Goal: Information Seeking & Learning: Check status

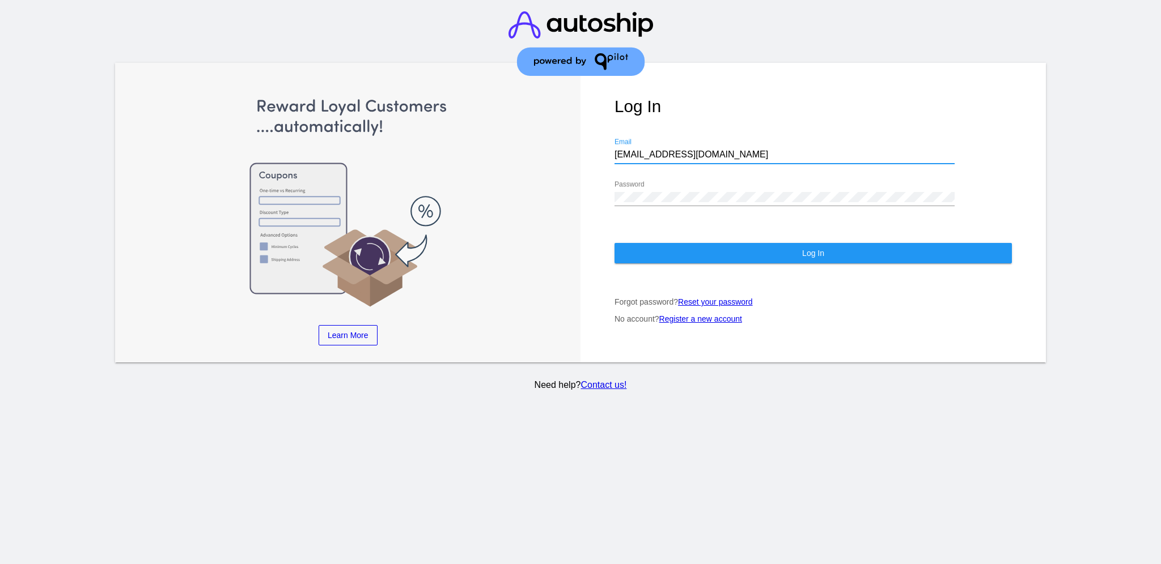
drag, startPoint x: 712, startPoint y: 147, endPoint x: 568, endPoint y: 137, distance: 143.7
click at [569, 139] on div "Learn More Learn How Learn More Learn How Learn More Learn How ‹ › Log In [EMAI…" at bounding box center [580, 213] width 930 height 300
paste input "[EMAIL_ADDRESS][DOMAIN_NAME]"
type input "[EMAIL_ADDRESS][DOMAIN_NAME]"
click at [570, 168] on div "Learn More Learn How Learn More Learn How Learn More Learn How ‹ › Log In [EMAI…" at bounding box center [580, 213] width 930 height 300
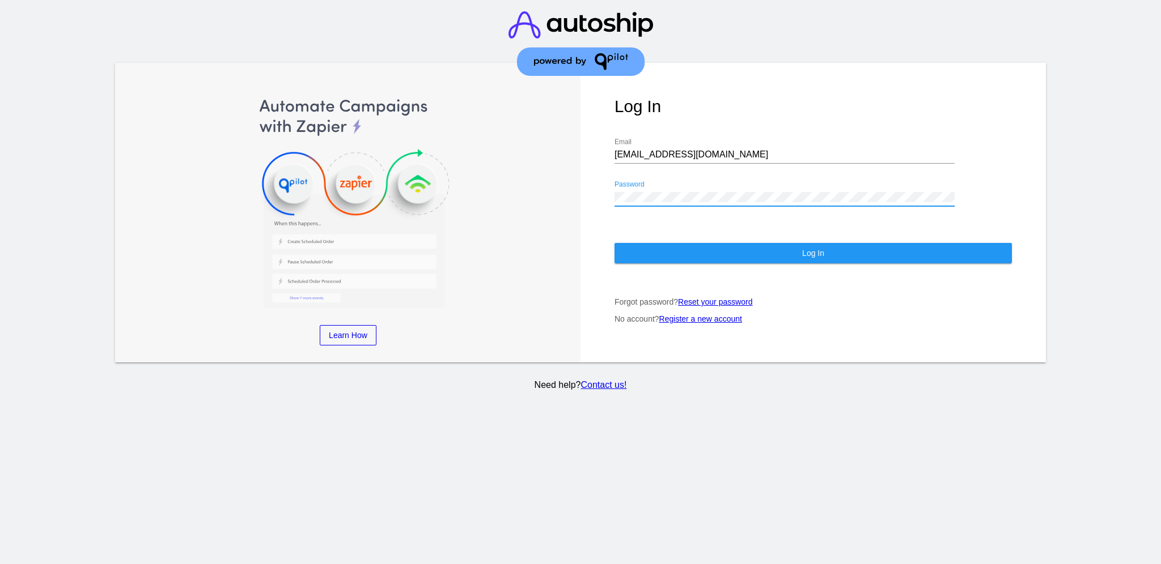
click at [913, 245] on button "Log In" at bounding box center [812, 253] width 397 height 20
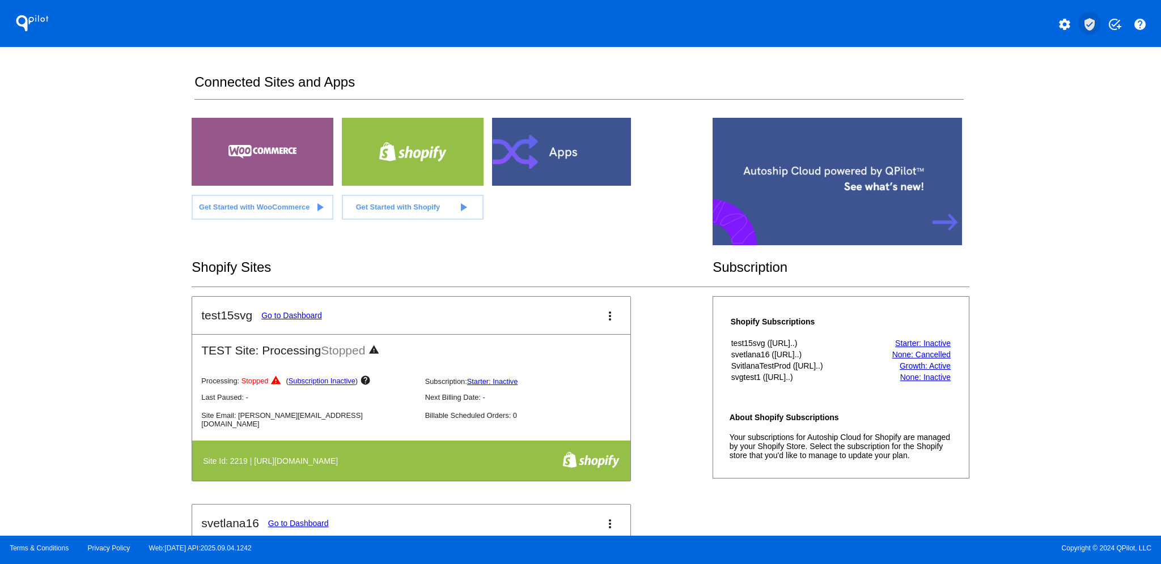
click at [1091, 25] on mat-icon "verified_user" at bounding box center [1089, 25] width 14 height 14
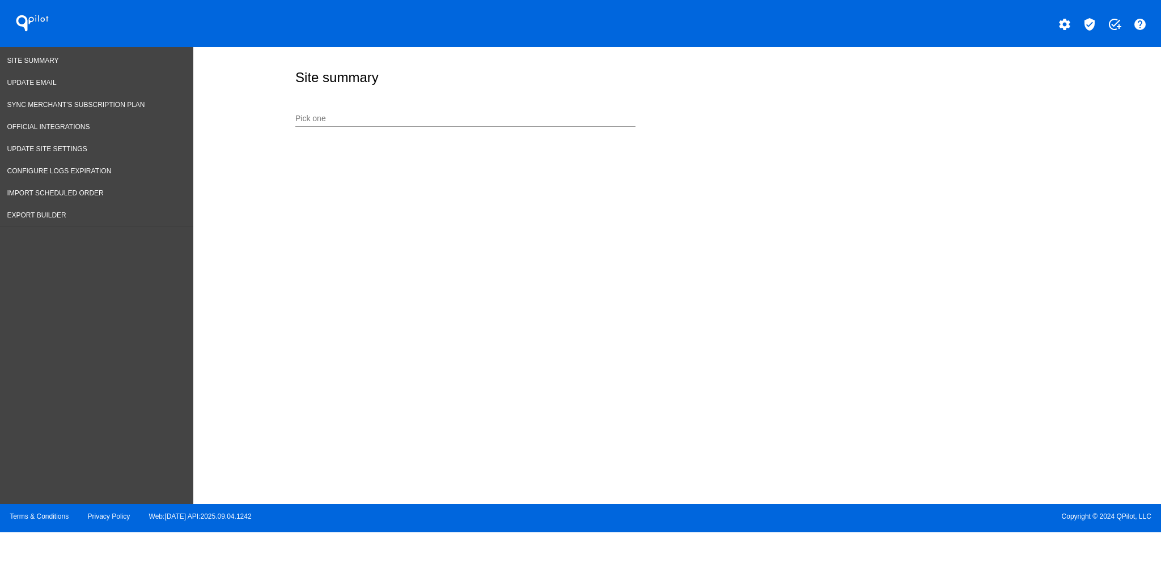
click at [414, 125] on div "Pick one" at bounding box center [465, 116] width 340 height 22
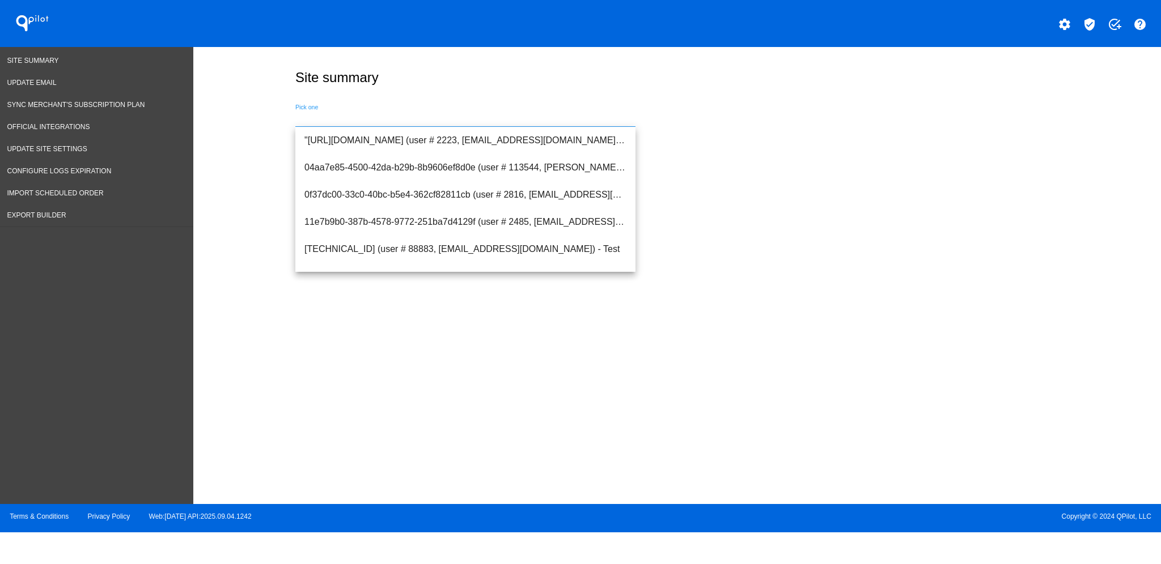
click at [413, 123] on input "Pick one" at bounding box center [465, 118] width 340 height 9
click at [494, 127] on span ""[URL][DOMAIN_NAME] (user # 2223, [EMAIL_ADDRESS][DOMAIN_NAME]) - Test" at bounding box center [465, 140] width 322 height 27
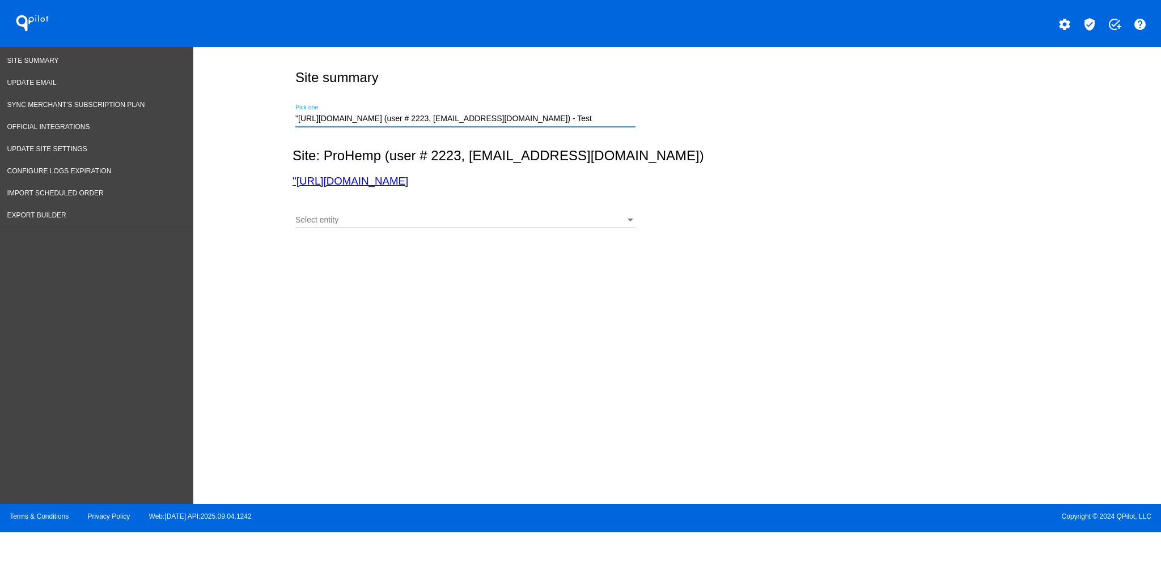
paste input "[URL][DOMAIN_NAME]"
drag, startPoint x: 351, startPoint y: 123, endPoint x: 769, endPoint y: 130, distance: 417.7
click at [769, 130] on div ""[URL][DOMAIN_NAME] (user # 2223, [EMAIL_ADDRESS][DOMAIN_NAME]) - Testhttps://[…" at bounding box center [674, 117] width 764 height 40
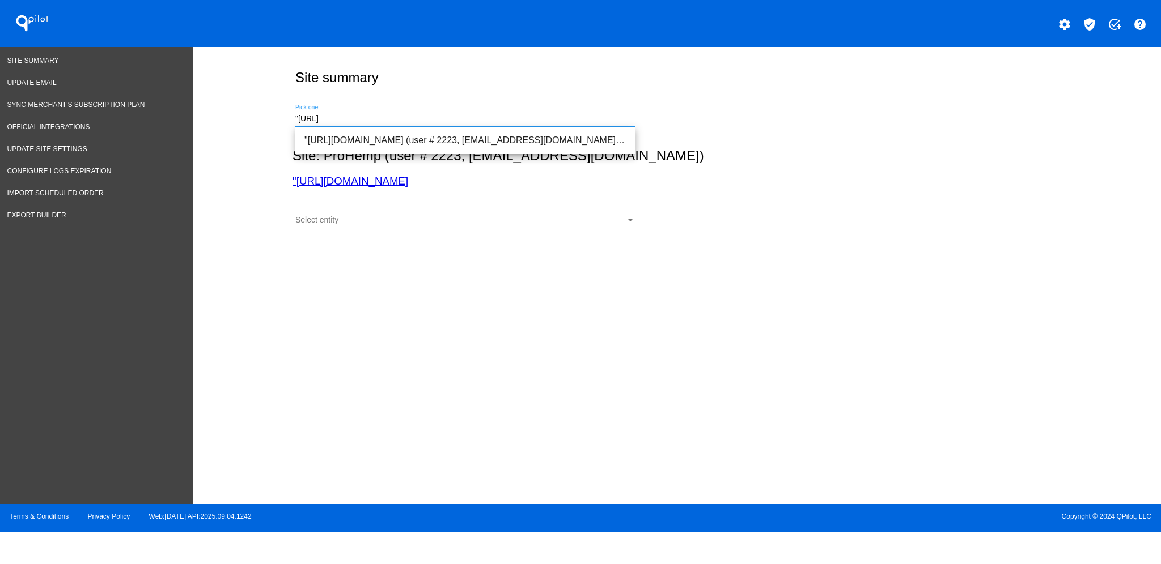
scroll to position [0, 0]
type input """
paste input "[URL][DOMAIN_NAME]"
type input "h"
paste input "[URL][DOMAIN_NAME]"
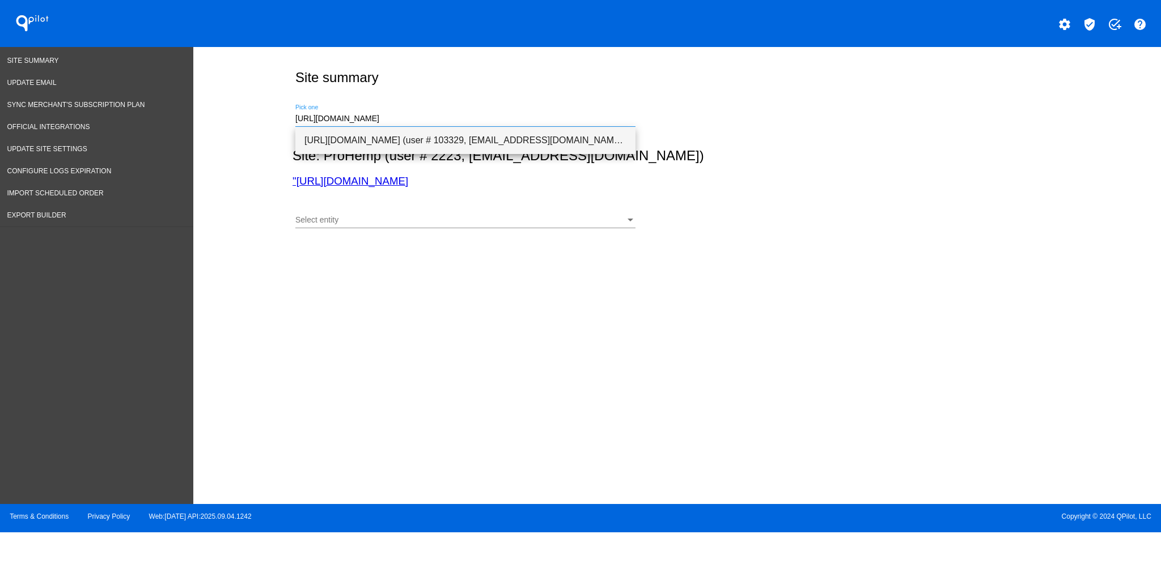
click at [518, 141] on span "[URL][DOMAIN_NAME] (user # 103329, [EMAIL_ADDRESS][DOMAIN_NAME]) - Test" at bounding box center [465, 140] width 322 height 27
type input "[URL][DOMAIN_NAME] (user # 103329, [EMAIL_ADDRESS][DOMAIN_NAME]) - Test"
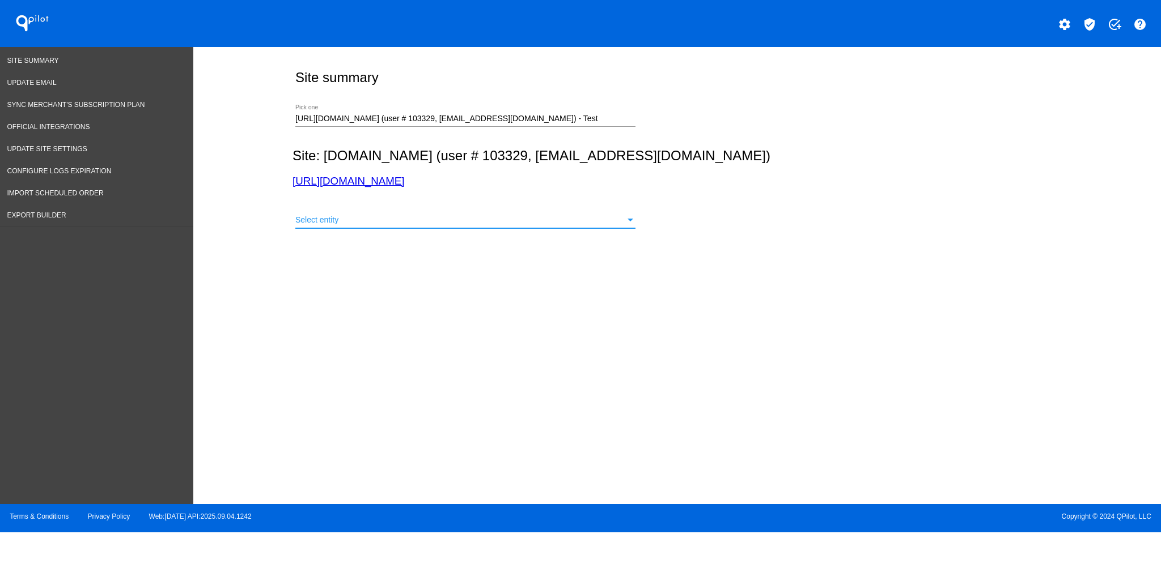
click at [535, 220] on div "Select entity" at bounding box center [460, 220] width 330 height 9
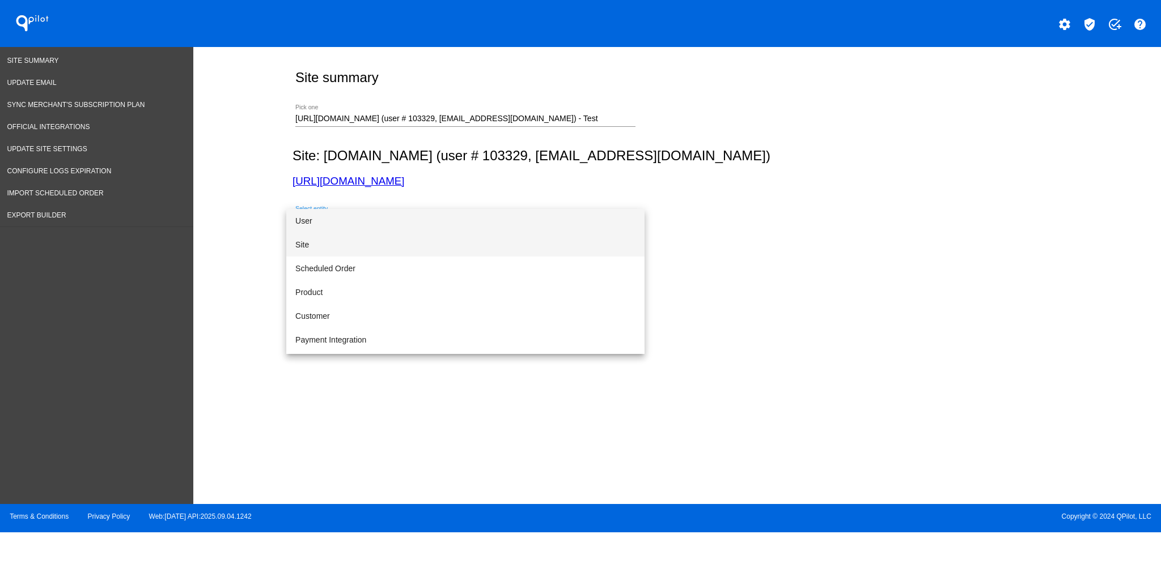
click at [474, 248] on span "Site" at bounding box center [465, 245] width 340 height 24
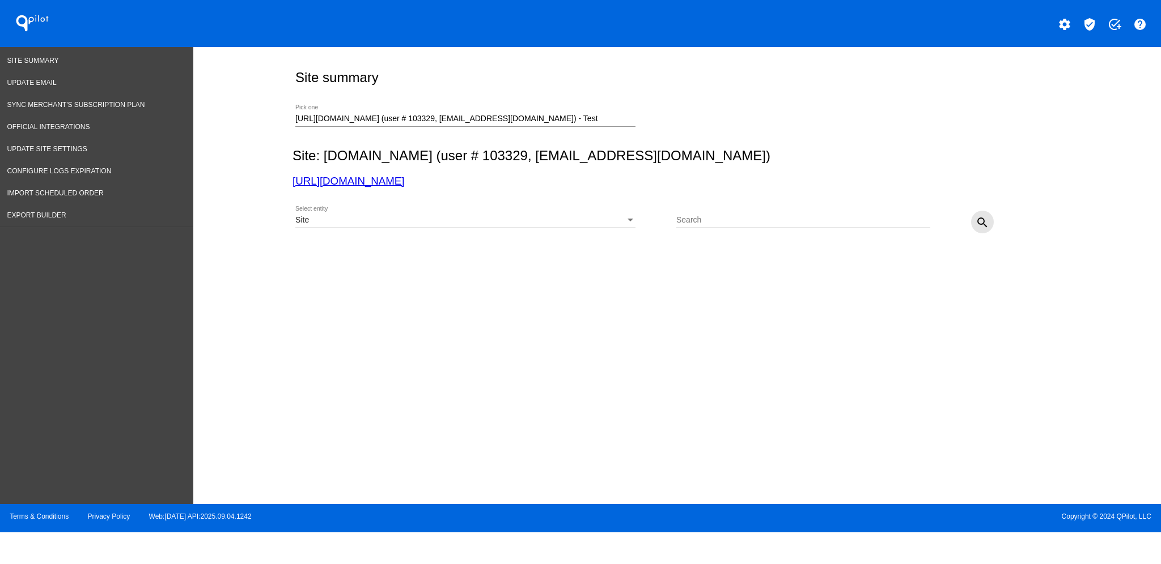
click at [984, 222] on mat-icon "search" at bounding box center [982, 223] width 14 height 14
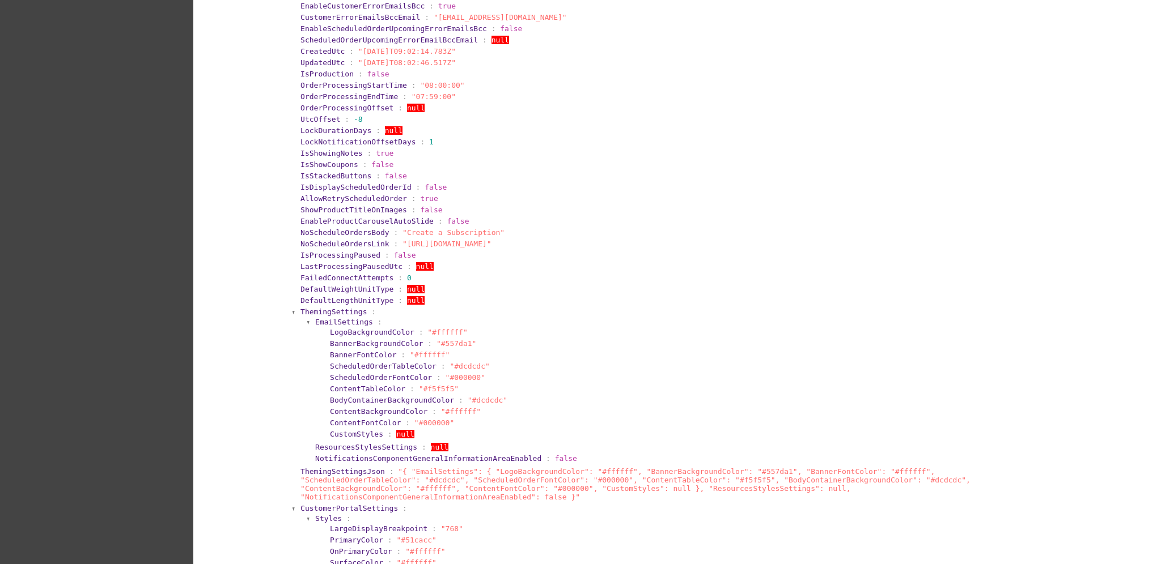
scroll to position [755, 0]
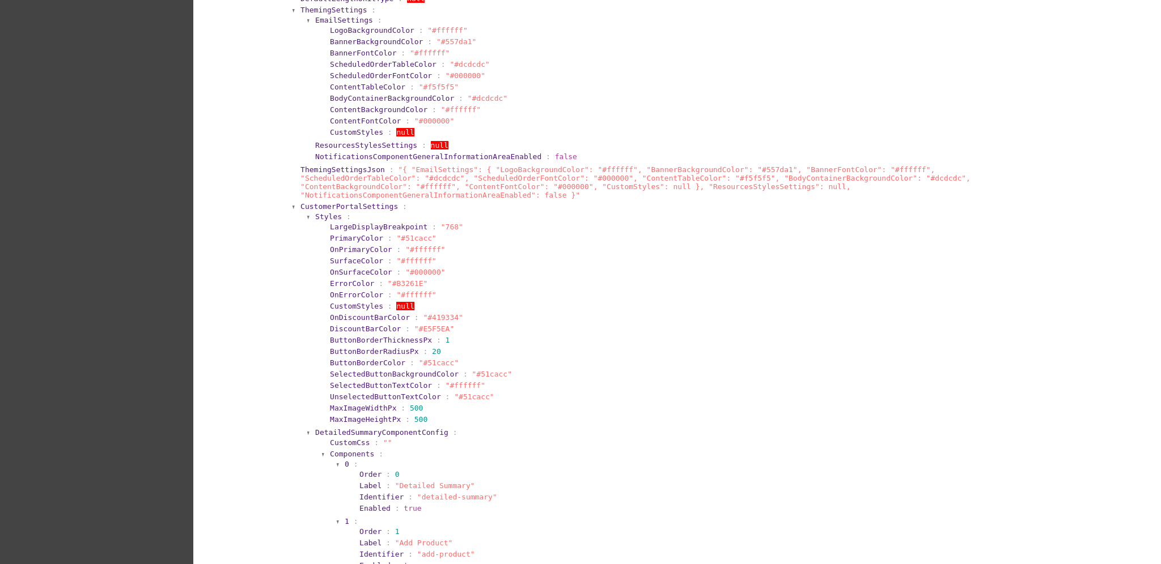
click at [322, 6] on span "ThemingSettings" at bounding box center [333, 10] width 66 height 8
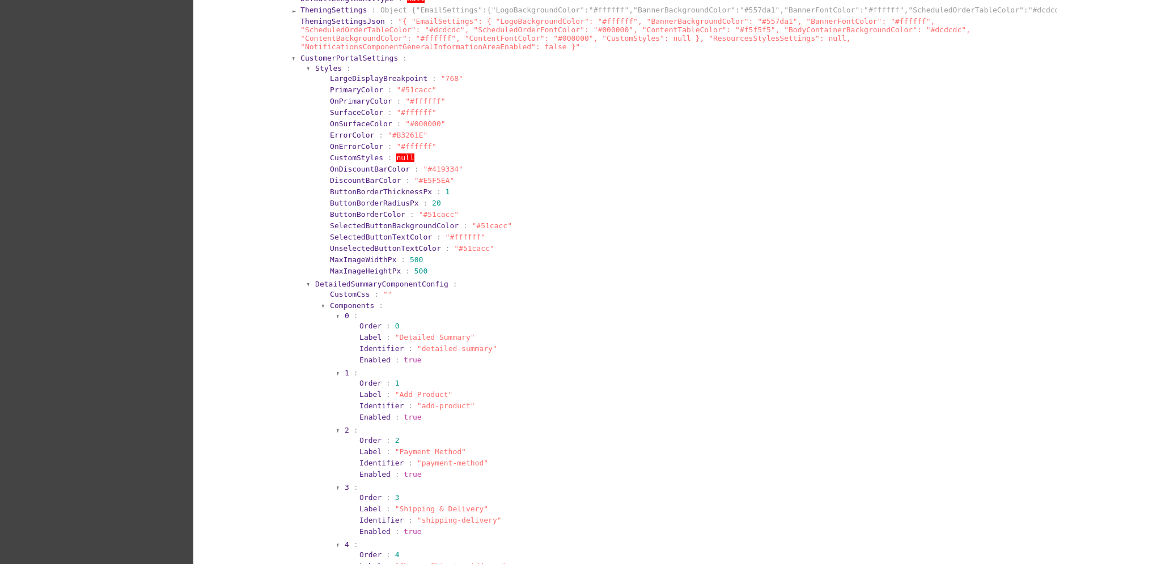
click at [316, 54] on span "CustomerPortalSettings" at bounding box center [348, 58] width 97 height 8
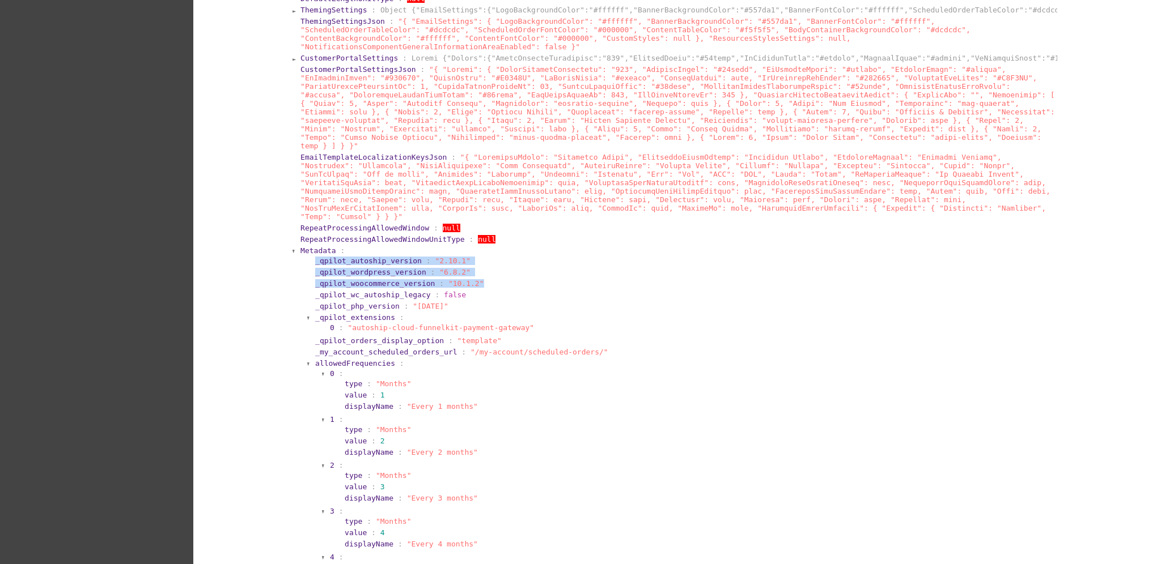
drag, startPoint x: 302, startPoint y: 236, endPoint x: 466, endPoint y: 258, distance: 165.2
click at [466, 258] on section "_qpilot_autoship_version : "2.10.1" _qpilot_wordpress_version : "6.8.2" _qpilot…" at bounding box center [681, 485] width 748 height 460
copy section "_qpilot_autoship_version : "2.10.1" _qpilot_wordpress_version : "6.8.2" _qpilot…"
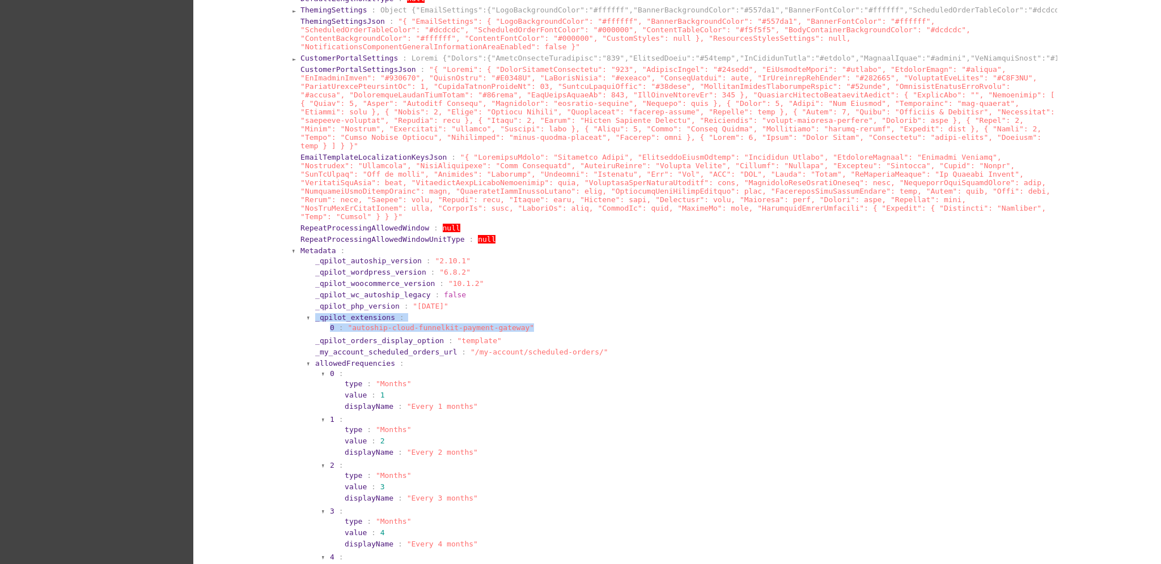
drag, startPoint x: 547, startPoint y: 301, endPoint x: 296, endPoint y: 285, distance: 251.6
click at [299, 285] on section "Metadata : _qpilot_autoship_version : "2.10.1" _qpilot_wordpress_version : "6.8…" at bounding box center [677, 480] width 757 height 470
copy section "_qpilot_extensions : 0 : "autoship-cloud-funnelkit-payment-gateway""
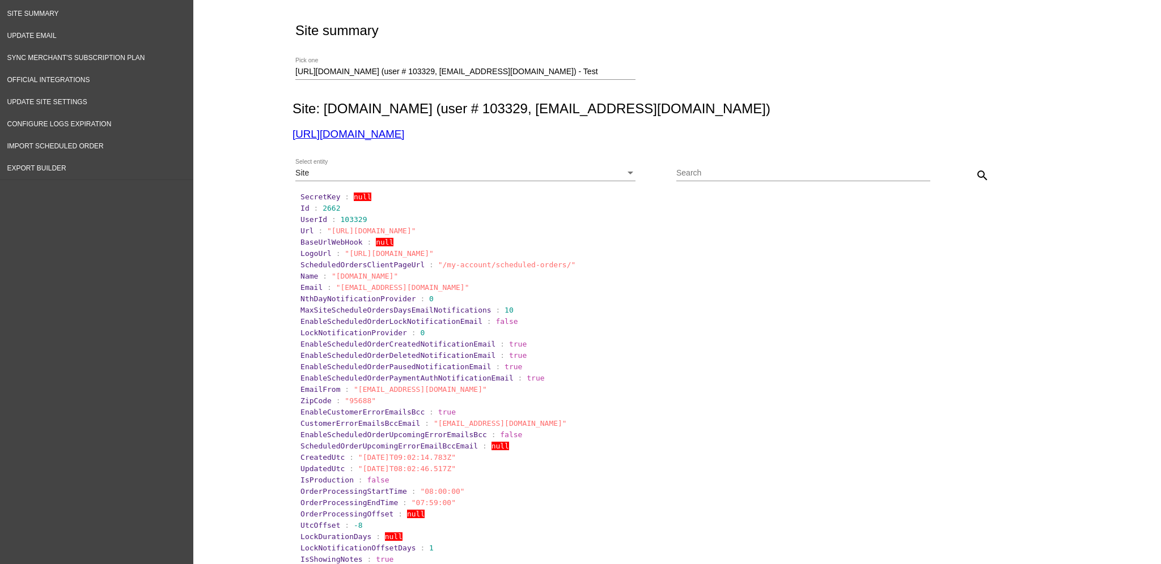
scroll to position [0, 0]
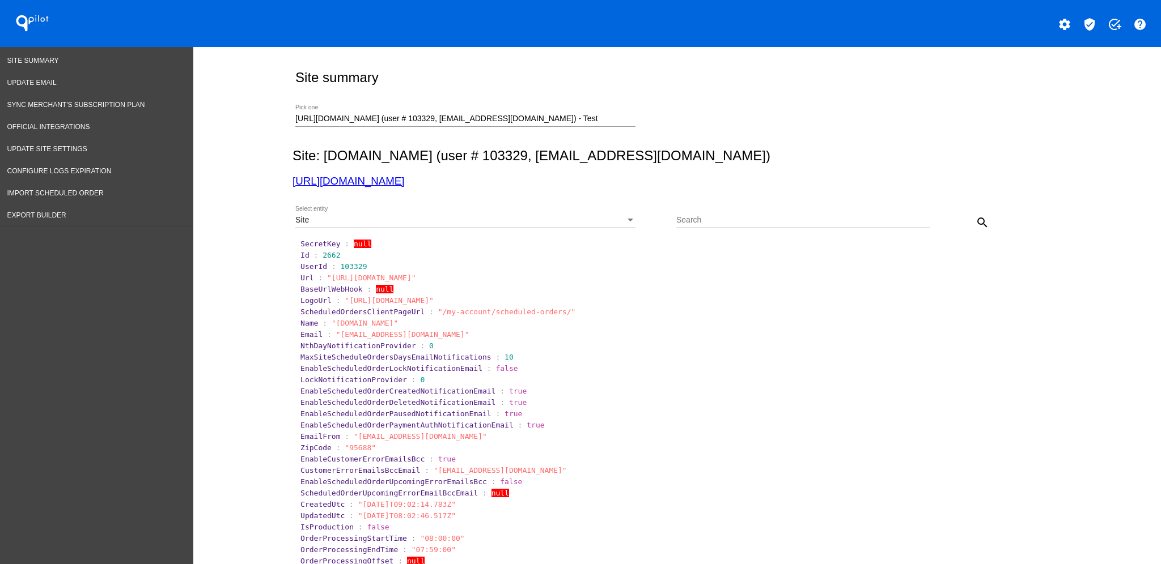
click at [530, 214] on div "Site Select entity" at bounding box center [465, 217] width 340 height 22
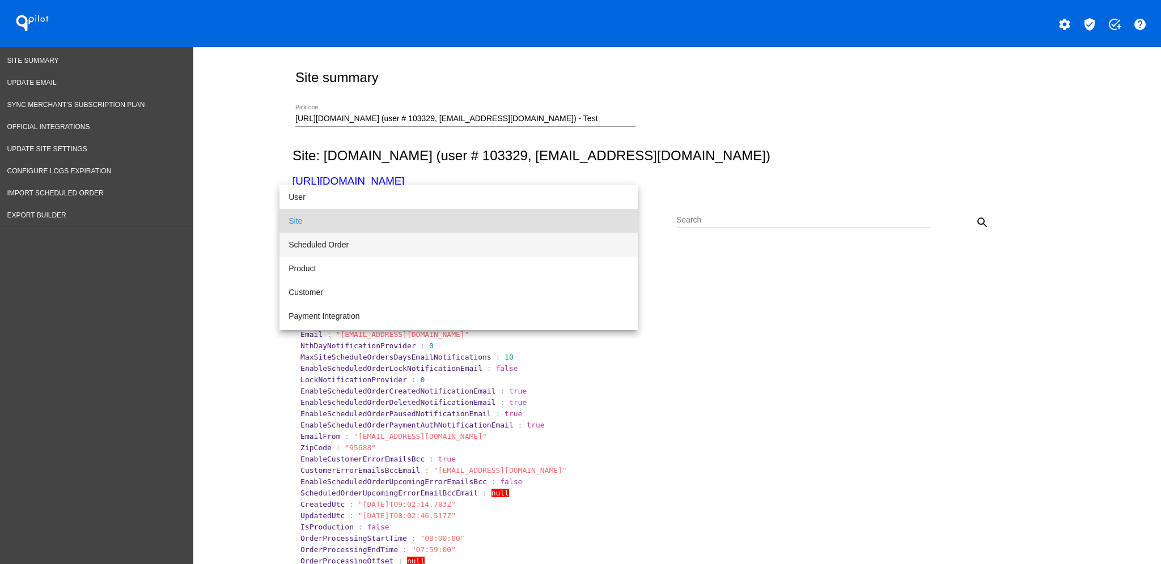
click at [504, 241] on span "Scheduled Order" at bounding box center [458, 245] width 340 height 24
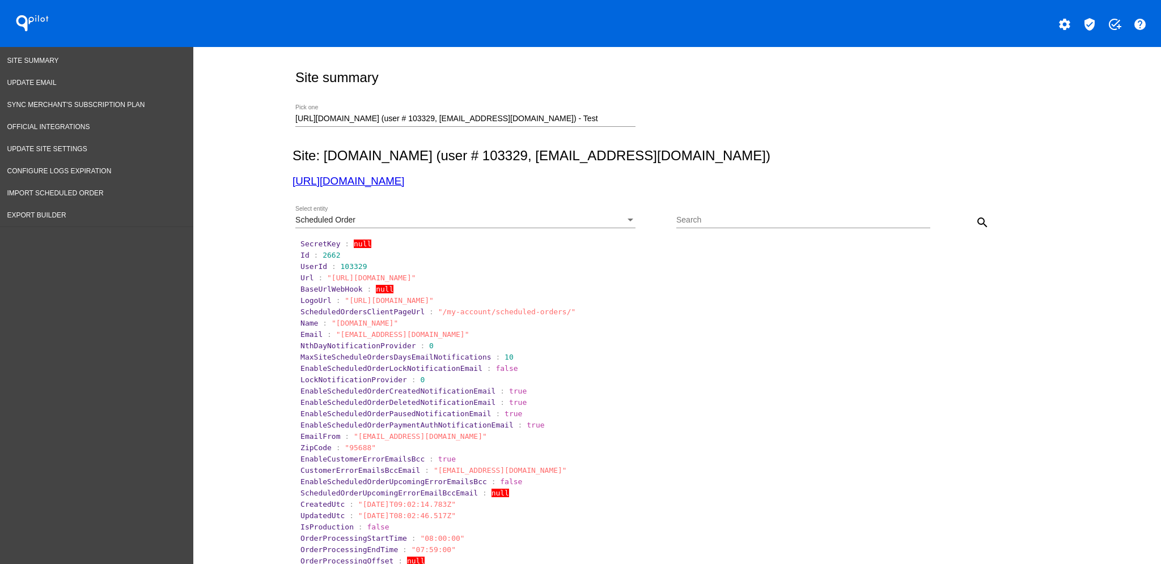
drag, startPoint x: 715, startPoint y: 227, endPoint x: 699, endPoint y: 216, distance: 19.2
click at [699, 216] on div "Search" at bounding box center [803, 217] width 254 height 22
drag, startPoint x: 699, startPoint y: 216, endPoint x: 675, endPoint y: 218, distance: 23.9
click at [676, 218] on input "Search" at bounding box center [803, 220] width 254 height 9
paste input "1014484"
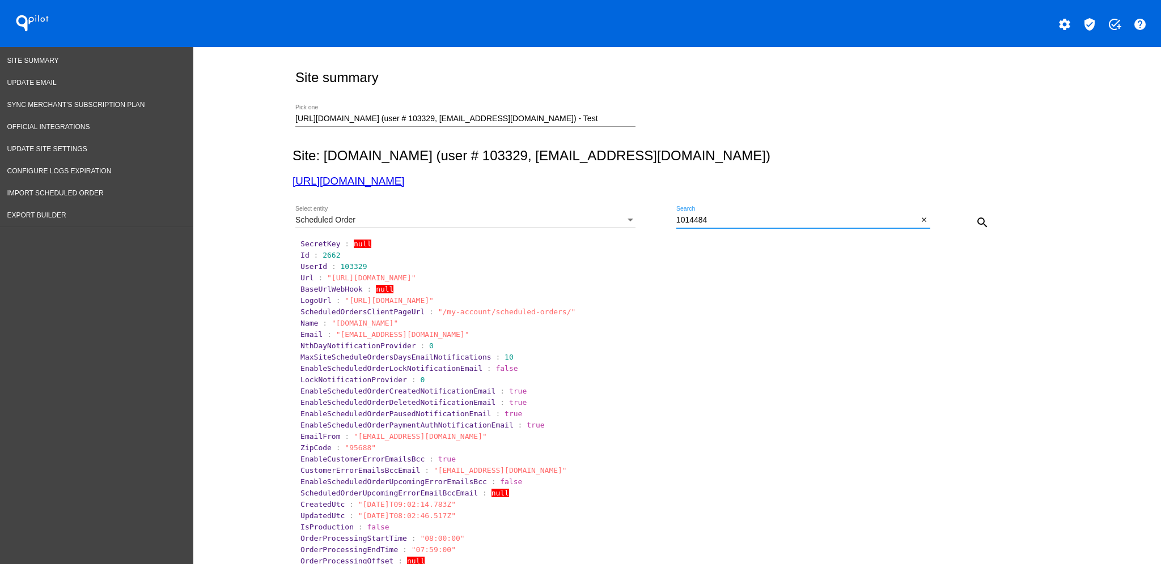
type input "1014484"
click at [975, 226] on mat-icon "search" at bounding box center [982, 223] width 14 height 14
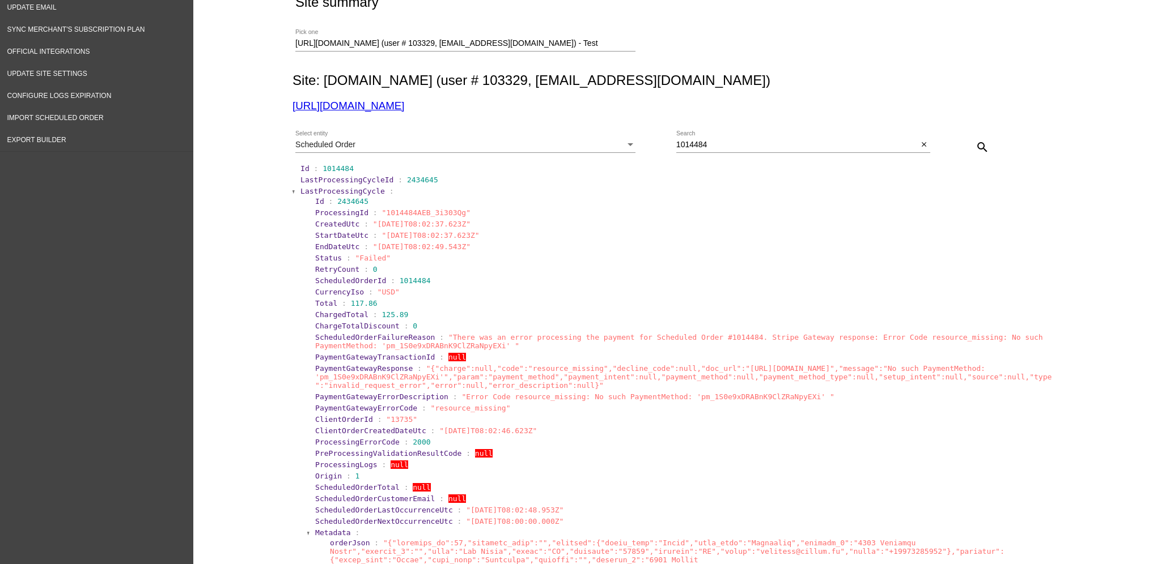
scroll to position [151, 0]
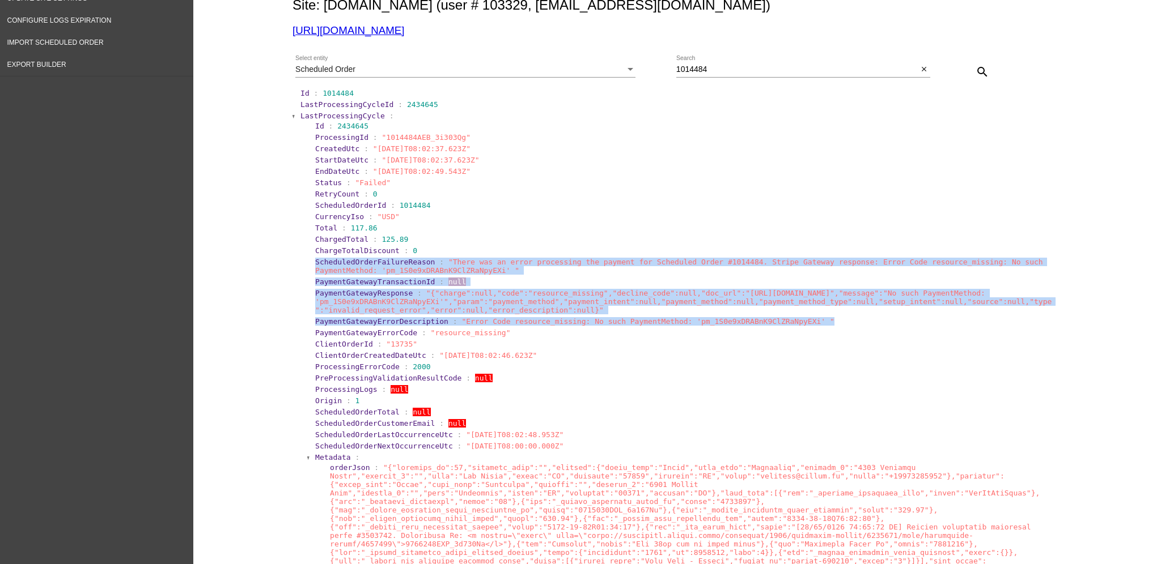
drag, startPoint x: 305, startPoint y: 262, endPoint x: 784, endPoint y: 331, distance: 483.8
copy section "ScheduledOrderFailureReason : "There was an error processing the payment for Sc…"
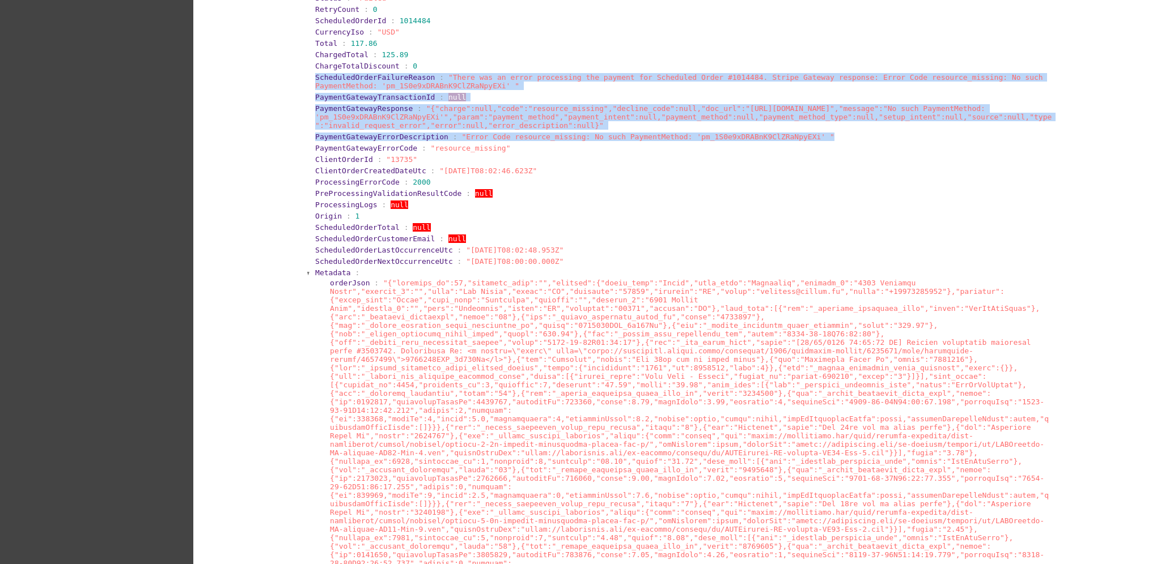
scroll to position [377, 0]
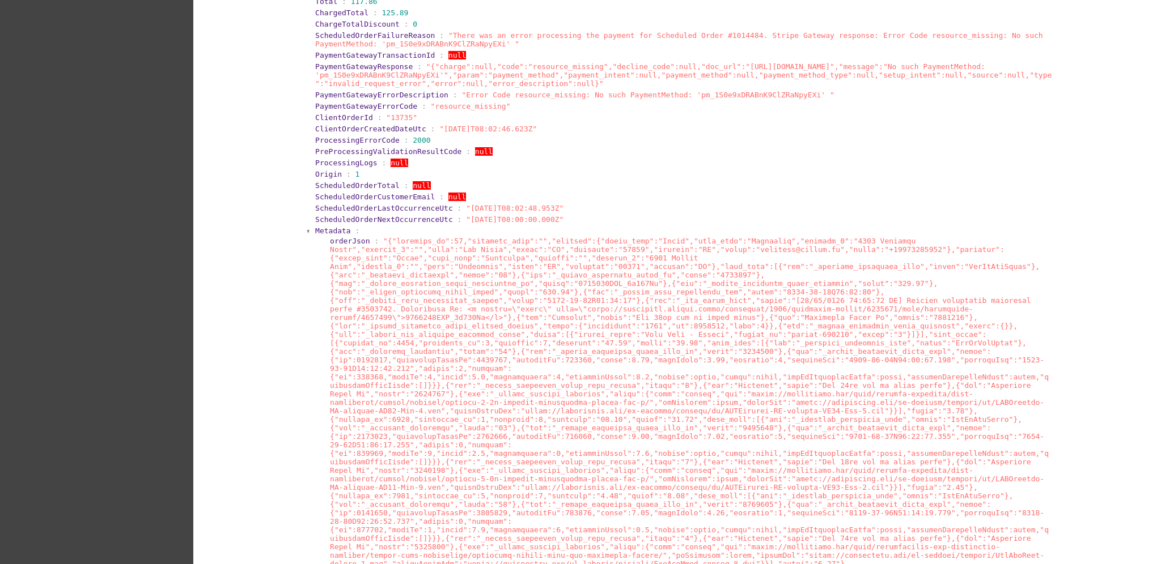
click at [321, 235] on span "Metadata" at bounding box center [333, 231] width 36 height 8
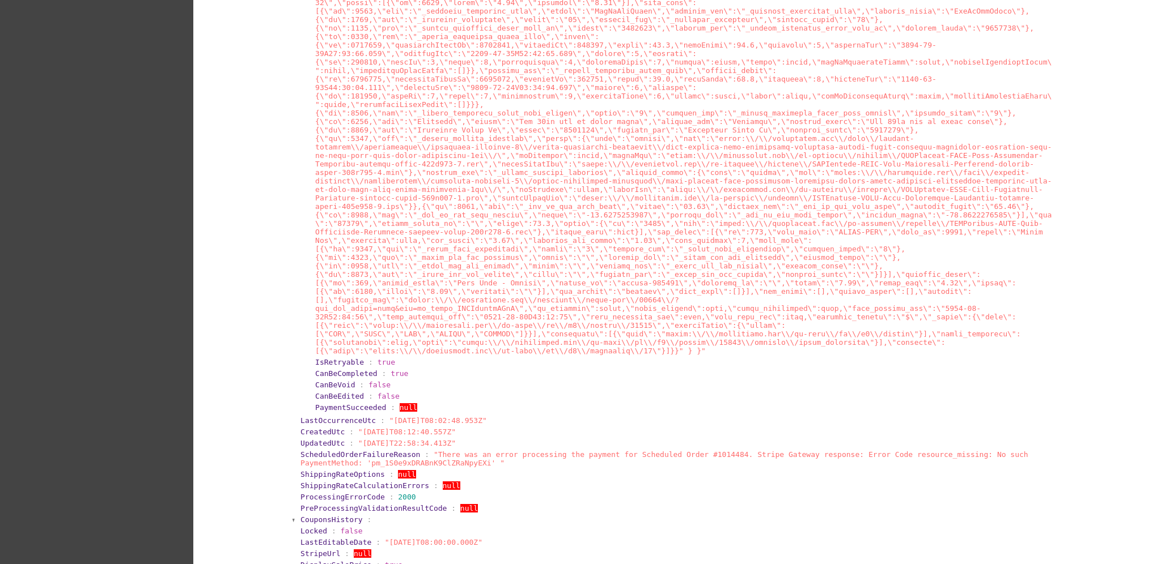
scroll to position [4307, 0]
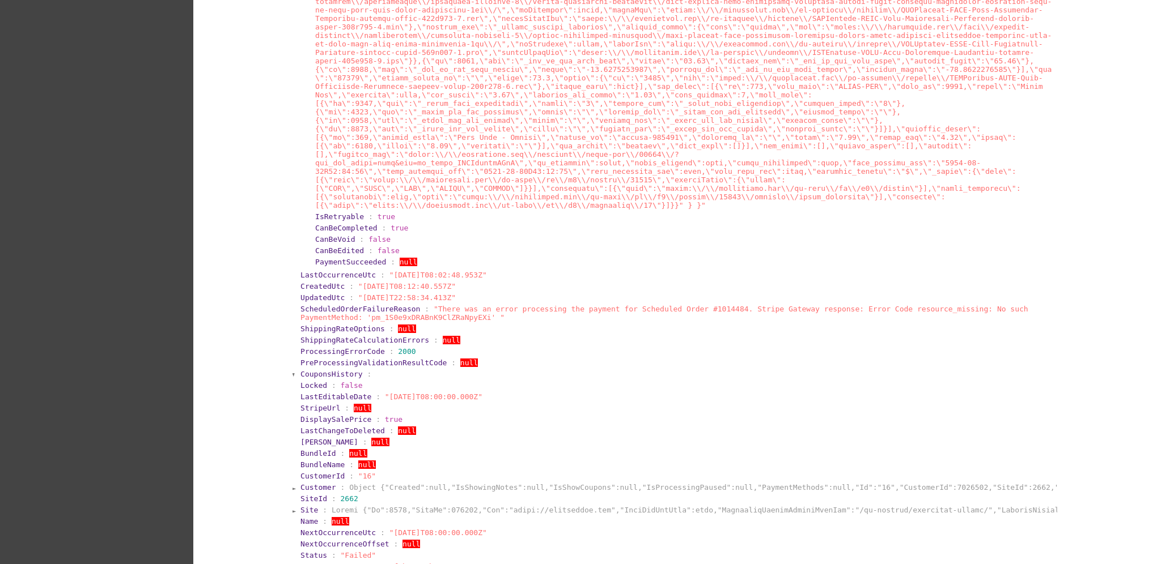
scroll to position [4457, 0]
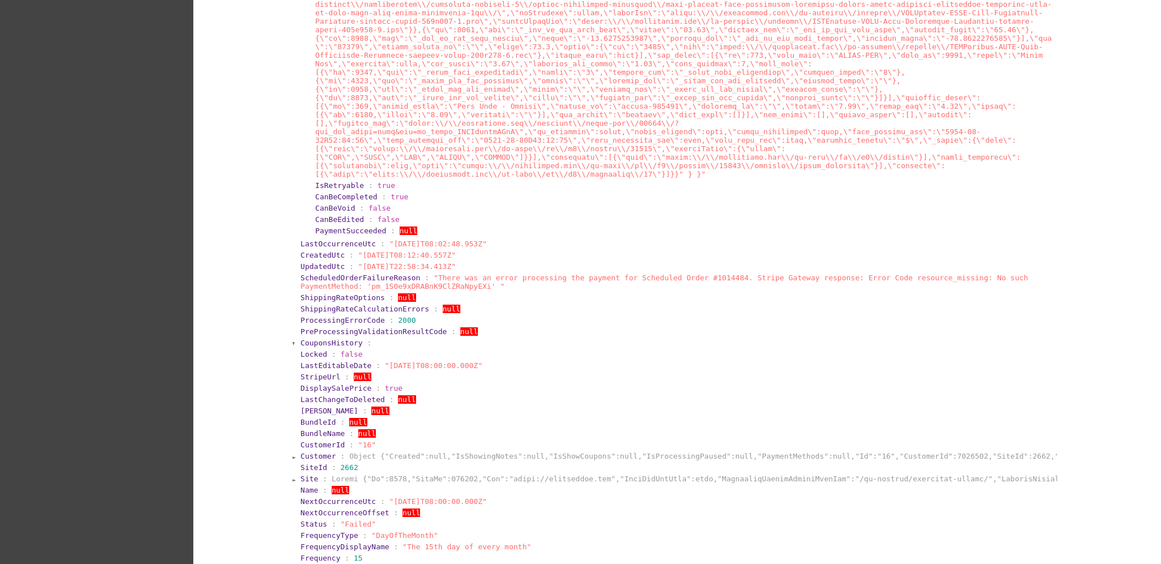
drag, startPoint x: 544, startPoint y: 339, endPoint x: 296, endPoint y: 311, distance: 249.3
copy section "Type : "Stripe" GatewayCustomerId : "cus_SwXErD3ppDfAF5" GatewayPaymentId : "pm…"
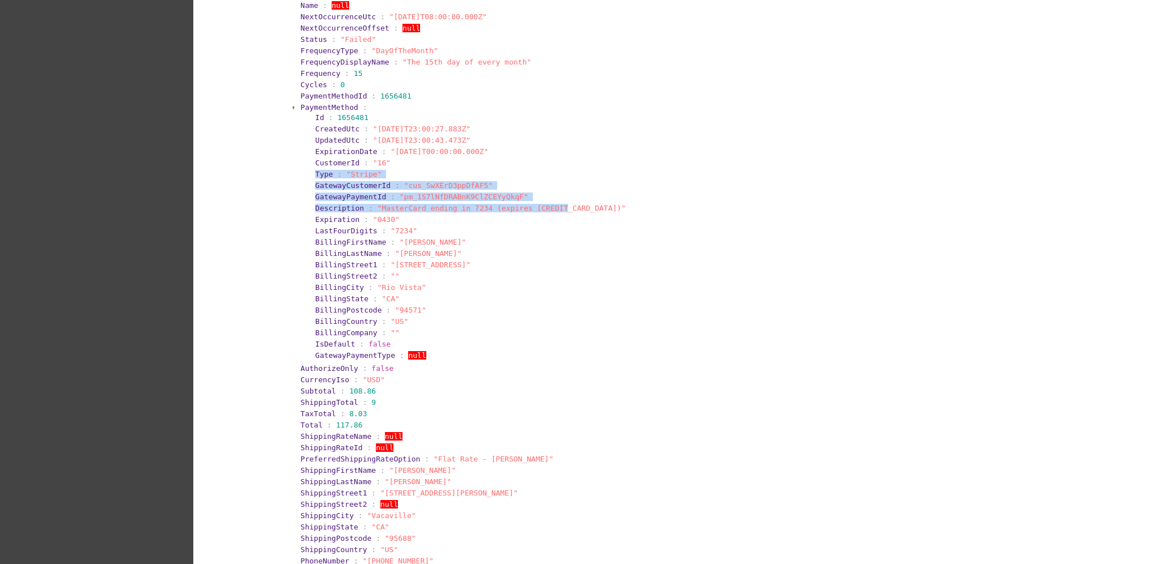
scroll to position [4987, 0]
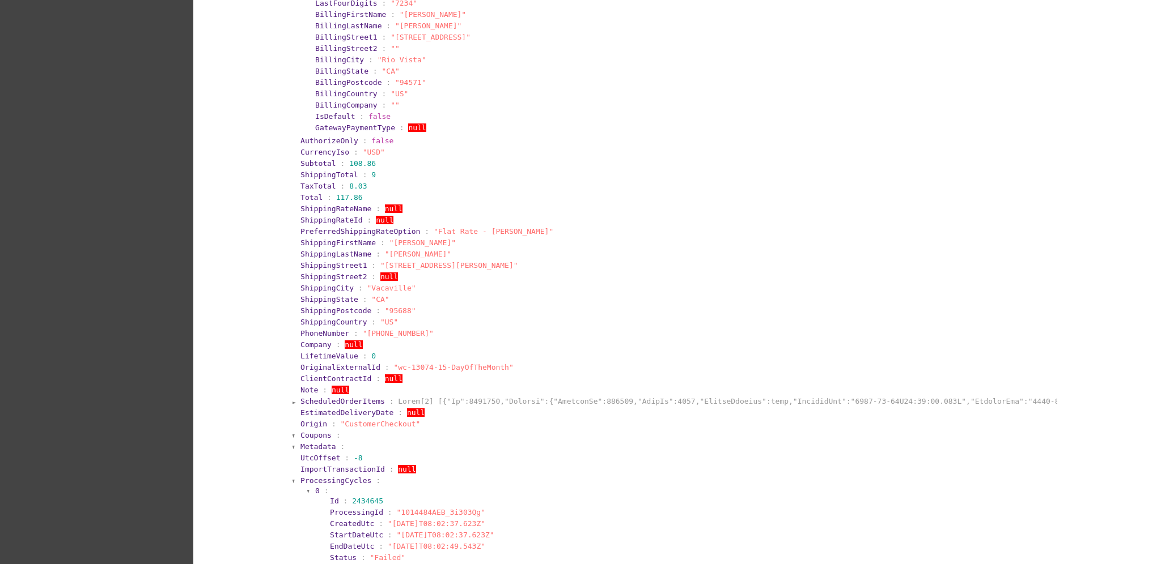
scroll to position [5213, 0]
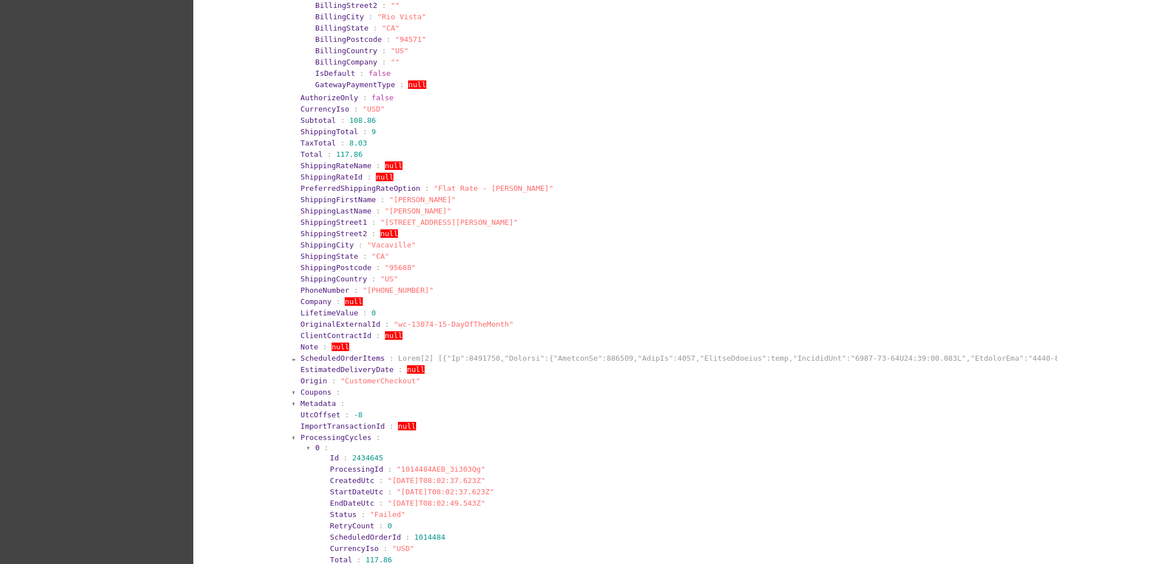
click at [321, 433] on span "ProcessingCycles" at bounding box center [335, 437] width 71 height 8
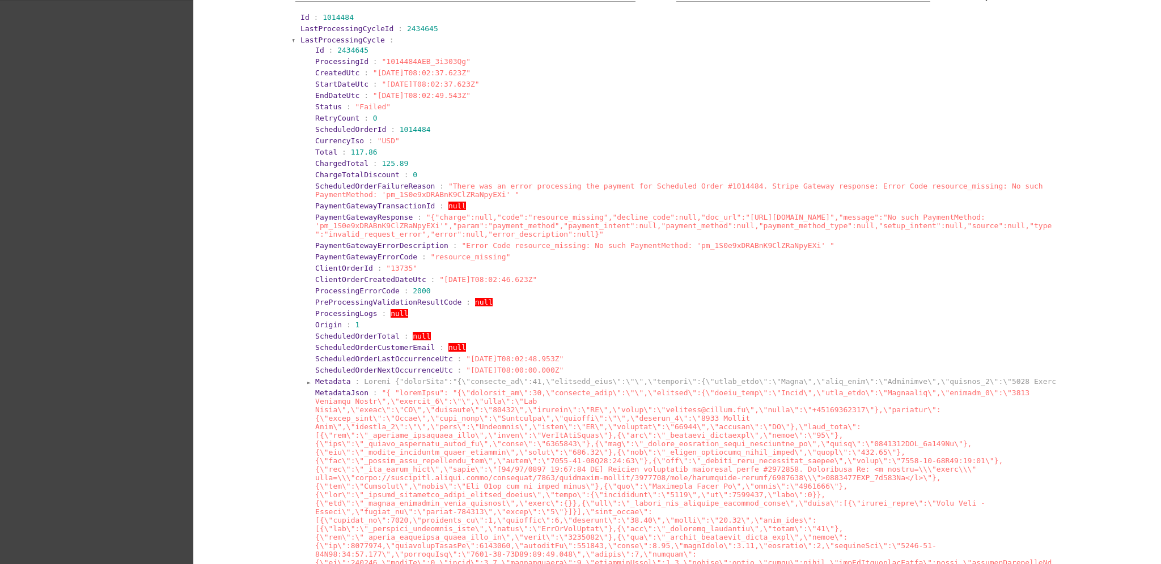
scroll to position [377, 0]
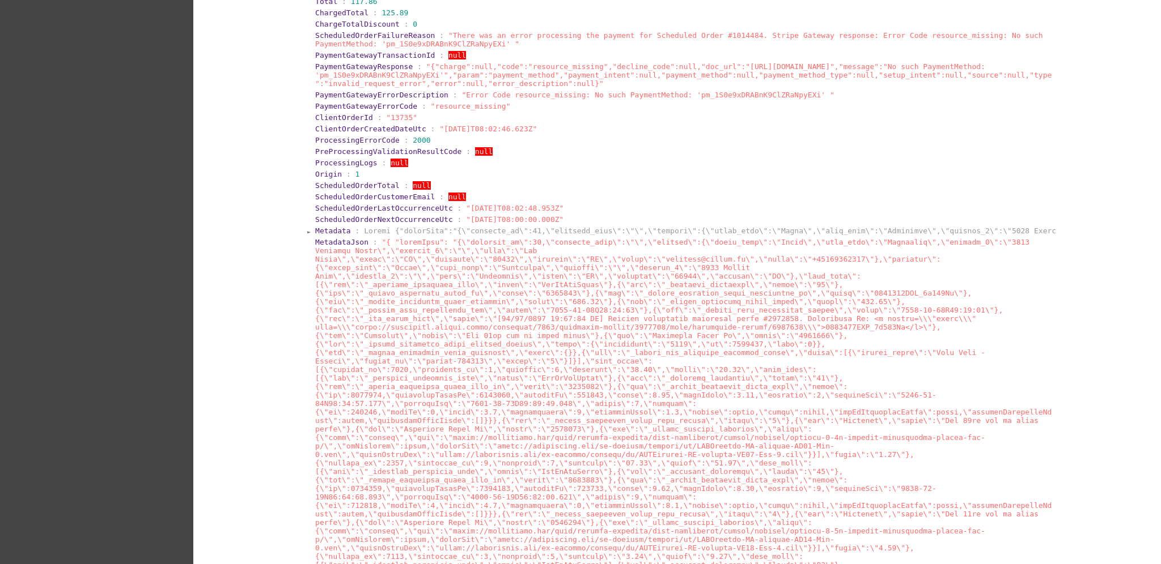
click at [326, 235] on span "Metadata" at bounding box center [333, 231] width 36 height 8
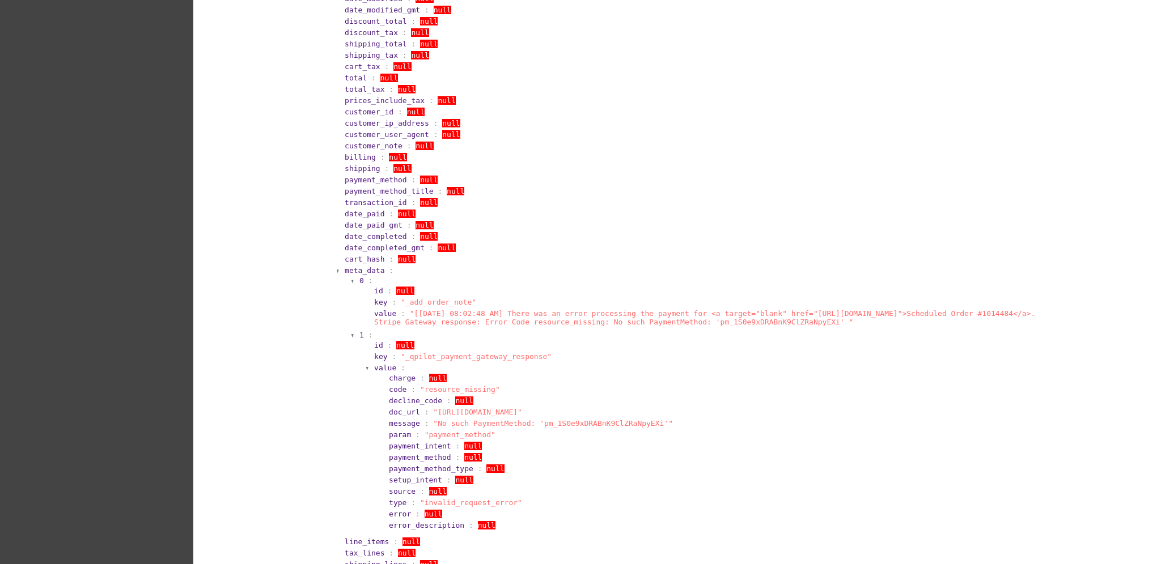
scroll to position [2871, 0]
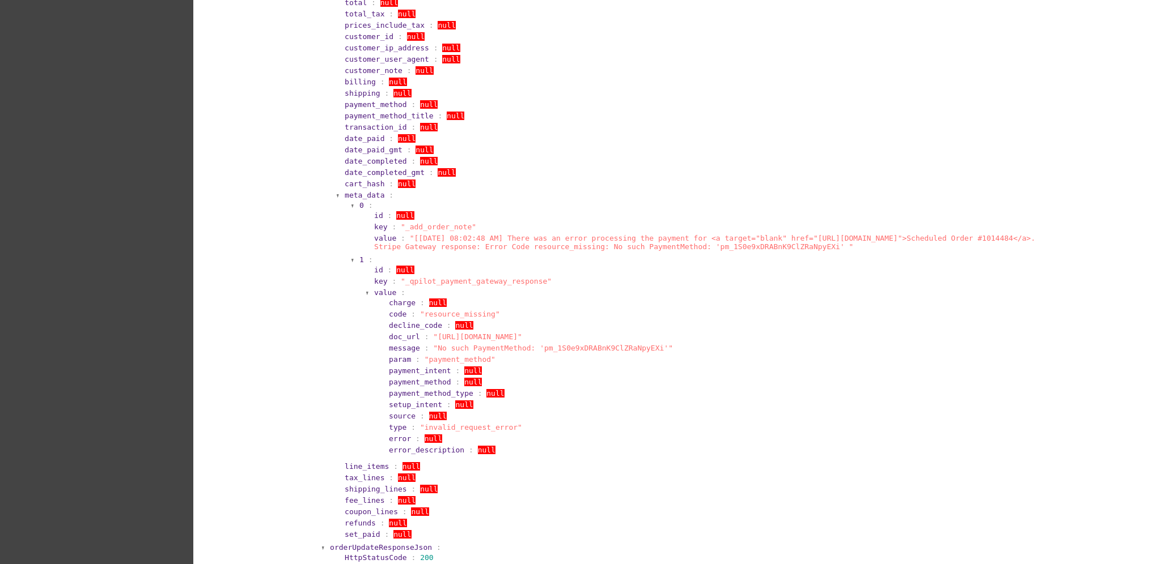
drag, startPoint x: 673, startPoint y: 344, endPoint x: 614, endPoint y: 292, distance: 79.1
click at [614, 446] on section "error_description : null" at bounding box center [717, 450] width 656 height 8
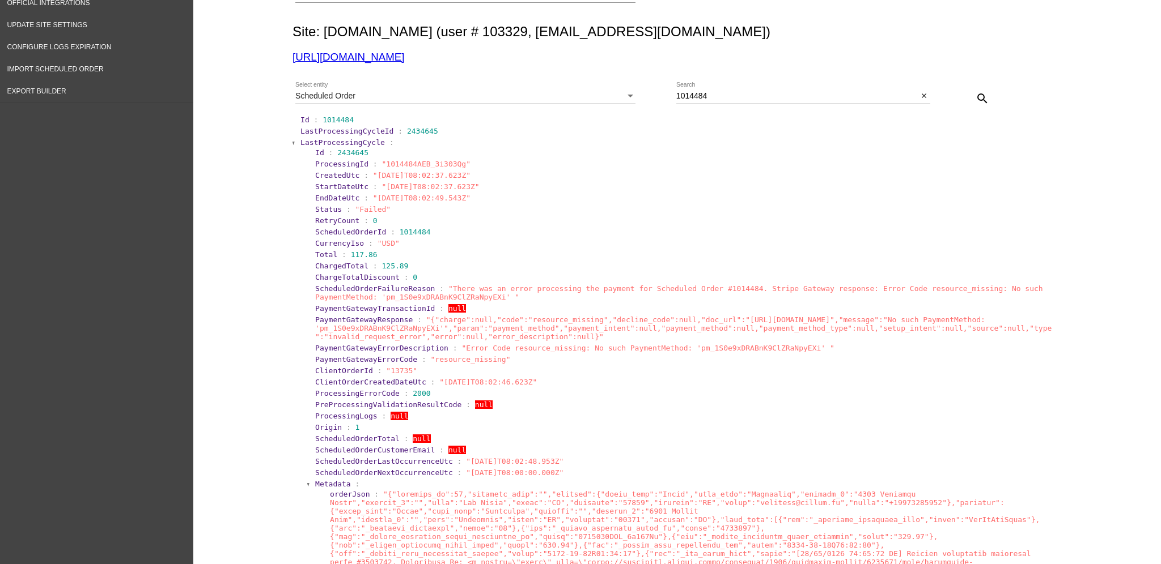
scroll to position [0, 0]
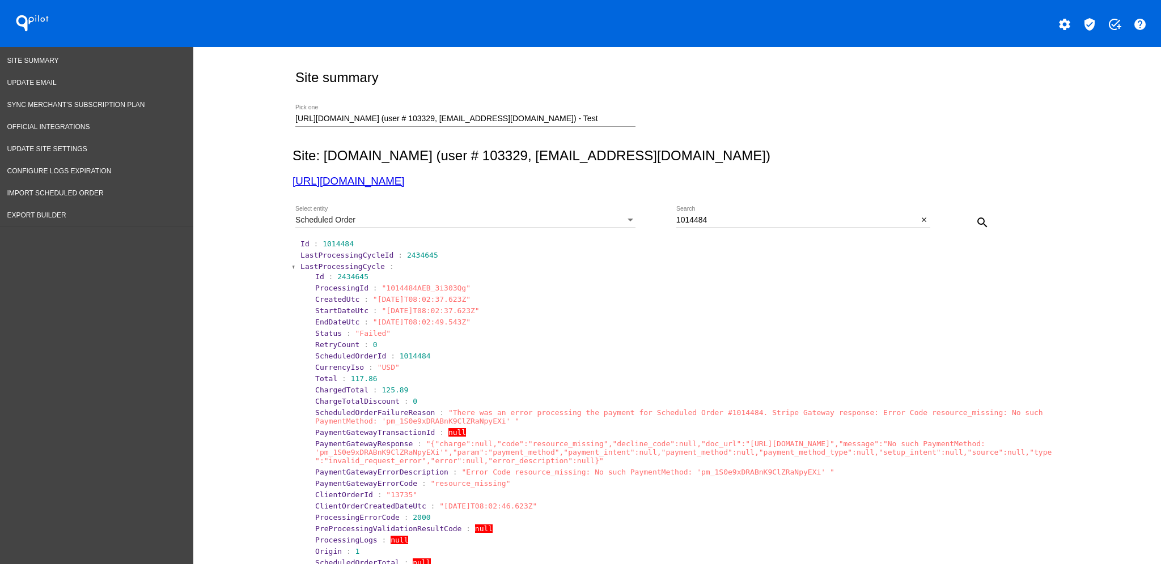
drag, startPoint x: 347, startPoint y: 187, endPoint x: 345, endPoint y: 181, distance: 6.6
click at [87, 189] on span "Import Scheduled Order" at bounding box center [55, 193] width 96 height 8
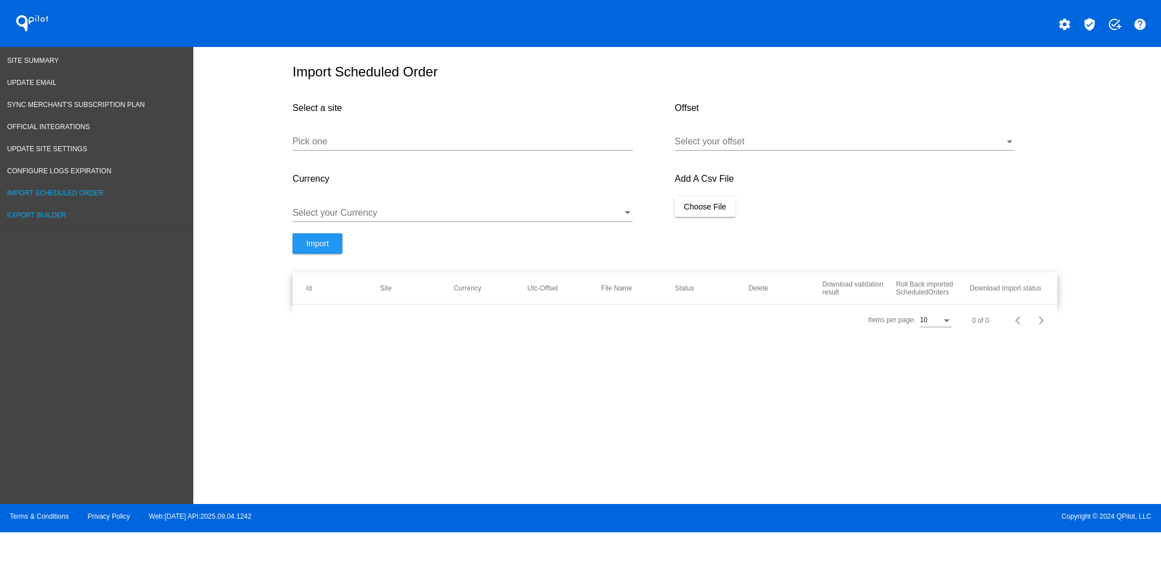
click at [101, 212] on link "Export Builder" at bounding box center [96, 216] width 193 height 22
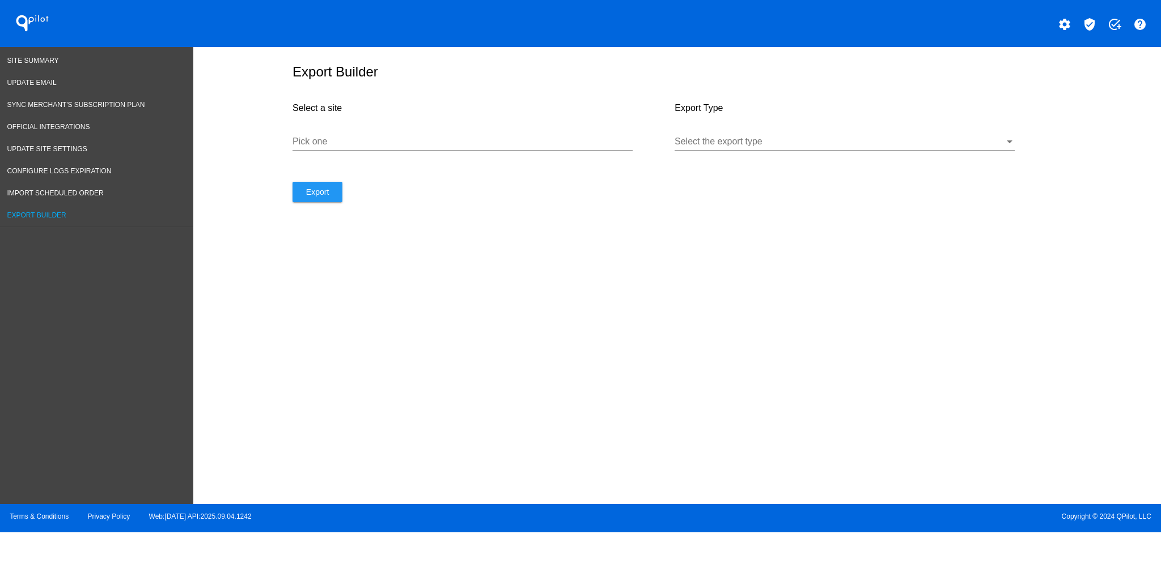
click at [362, 151] on div "Pick one" at bounding box center [462, 137] width 340 height 25
paste input "[URL][DOMAIN_NAME]"
click at [843, 145] on div at bounding box center [839, 142] width 330 height 10
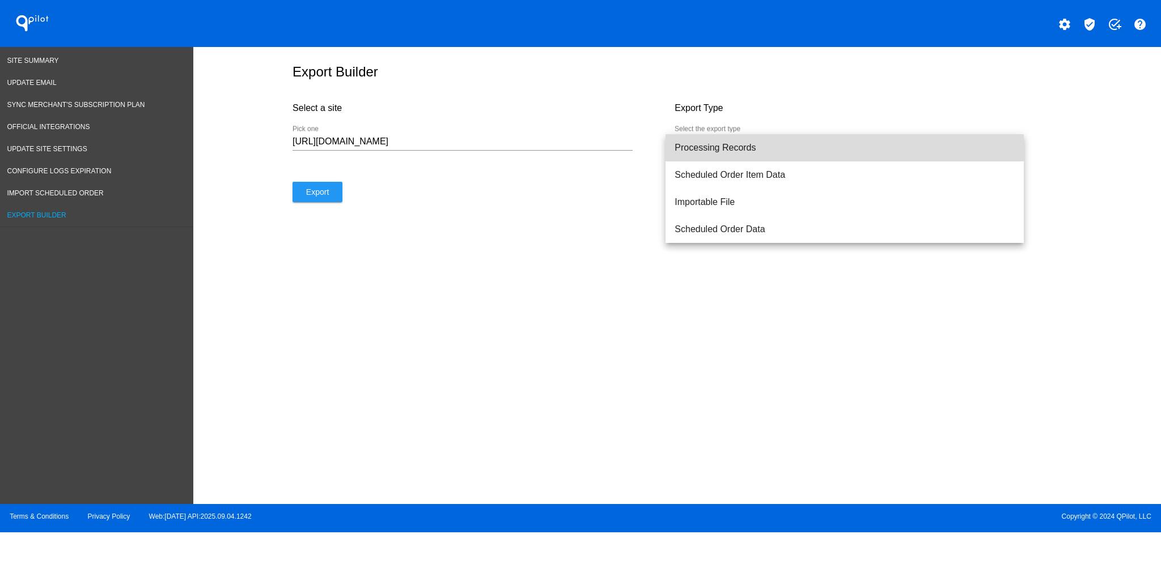
click at [796, 145] on span "Processing Records" at bounding box center [844, 147] width 340 height 27
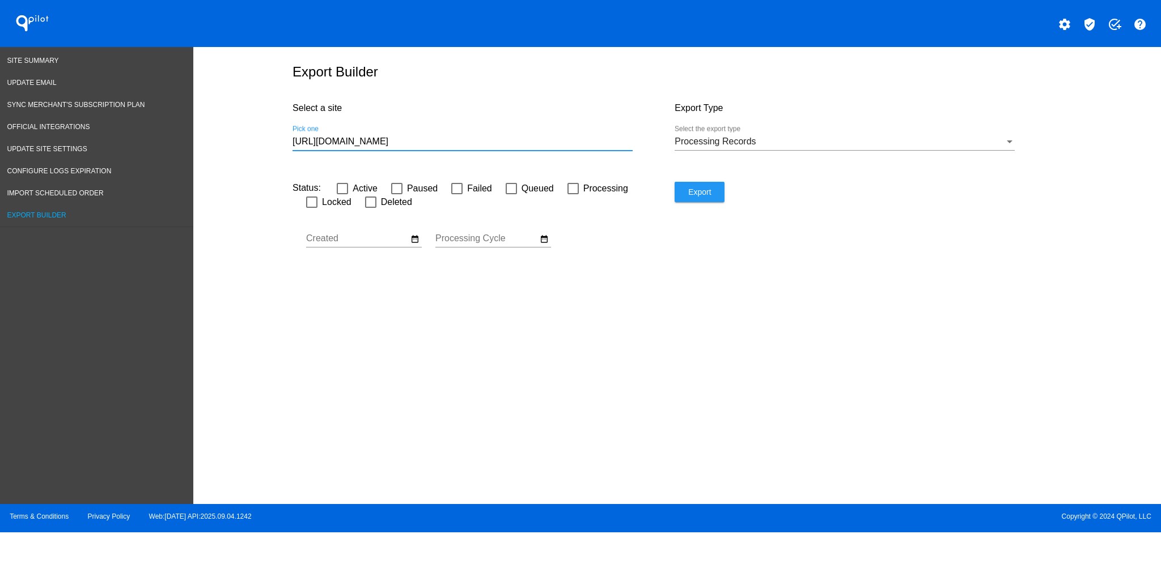
click at [564, 143] on input "[URL][DOMAIN_NAME]" at bounding box center [462, 142] width 340 height 10
click at [365, 146] on input "[URL][DOMAIN_NAME]" at bounding box center [462, 142] width 340 height 10
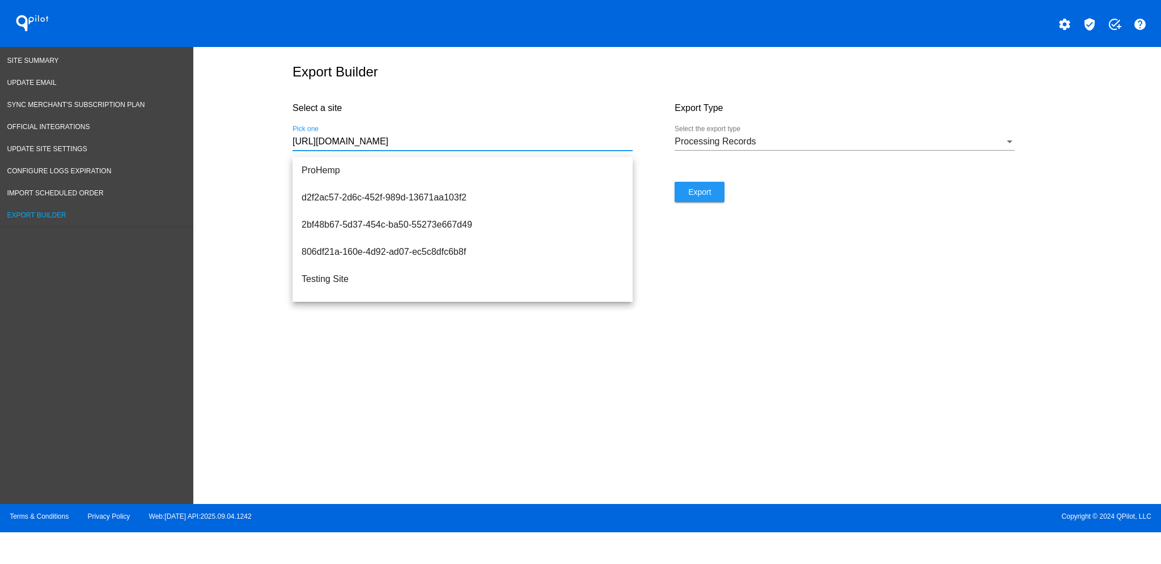
click at [403, 145] on input "[URL][DOMAIN_NAME]" at bounding box center [462, 142] width 340 height 10
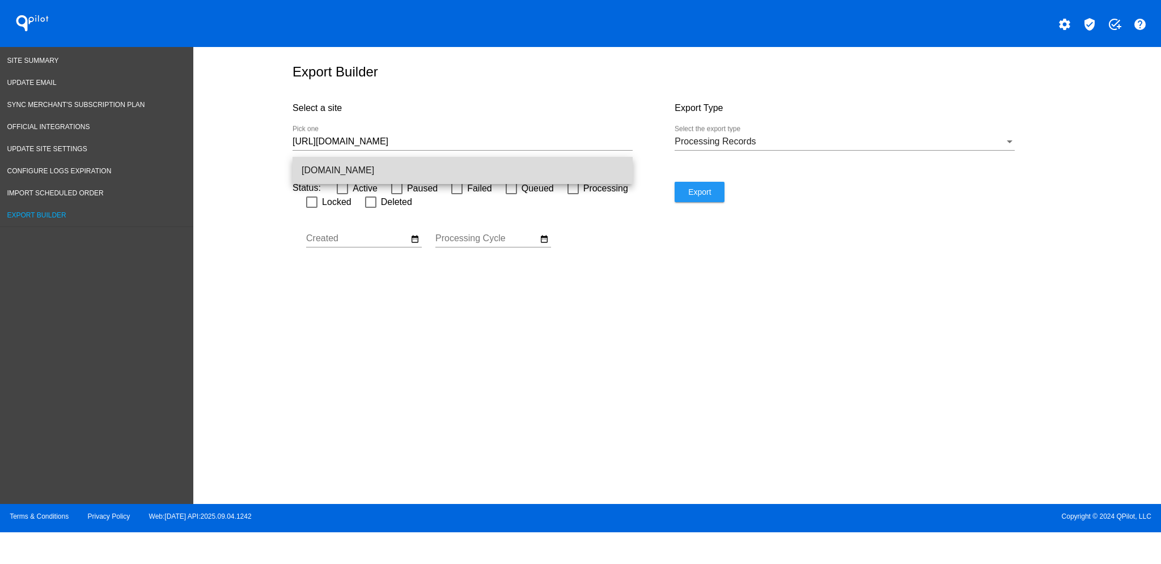
click at [428, 163] on span "[DOMAIN_NAME]" at bounding box center [462, 170] width 322 height 27
type input "[DOMAIN_NAME]"
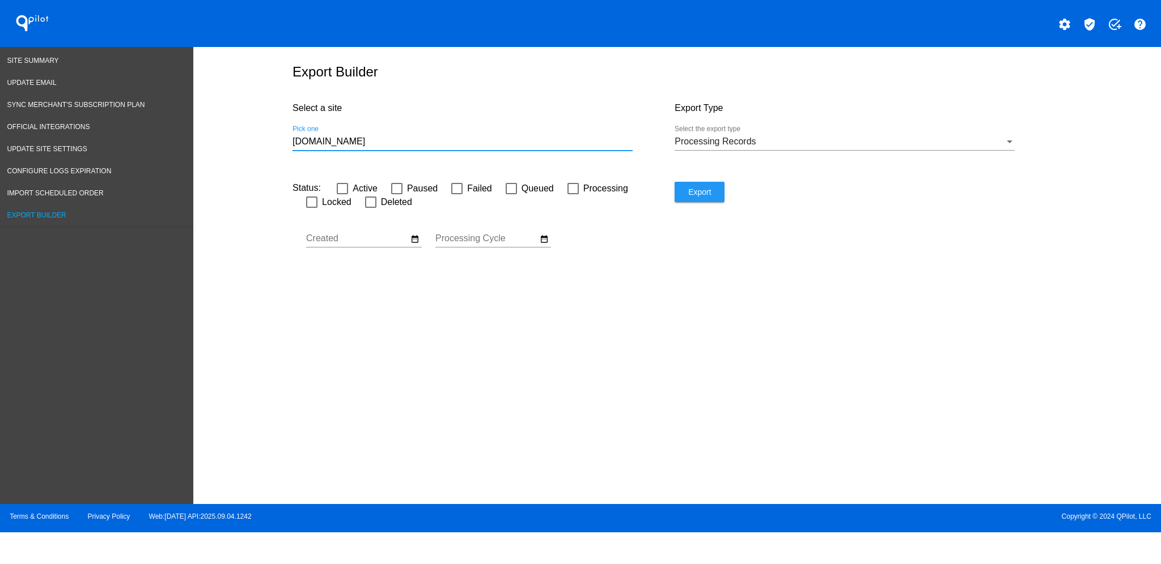
click at [715, 199] on button "Export" at bounding box center [699, 192] width 50 height 20
click at [32, 57] on span "Site Summary" at bounding box center [33, 61] width 52 height 8
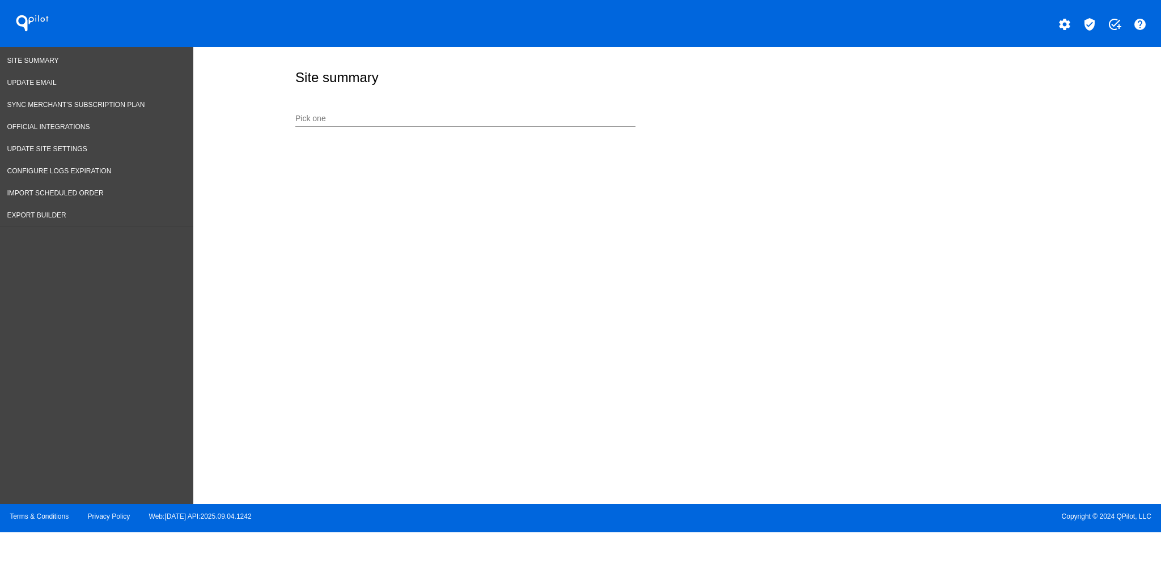
click at [350, 114] on input "Pick one" at bounding box center [465, 118] width 340 height 9
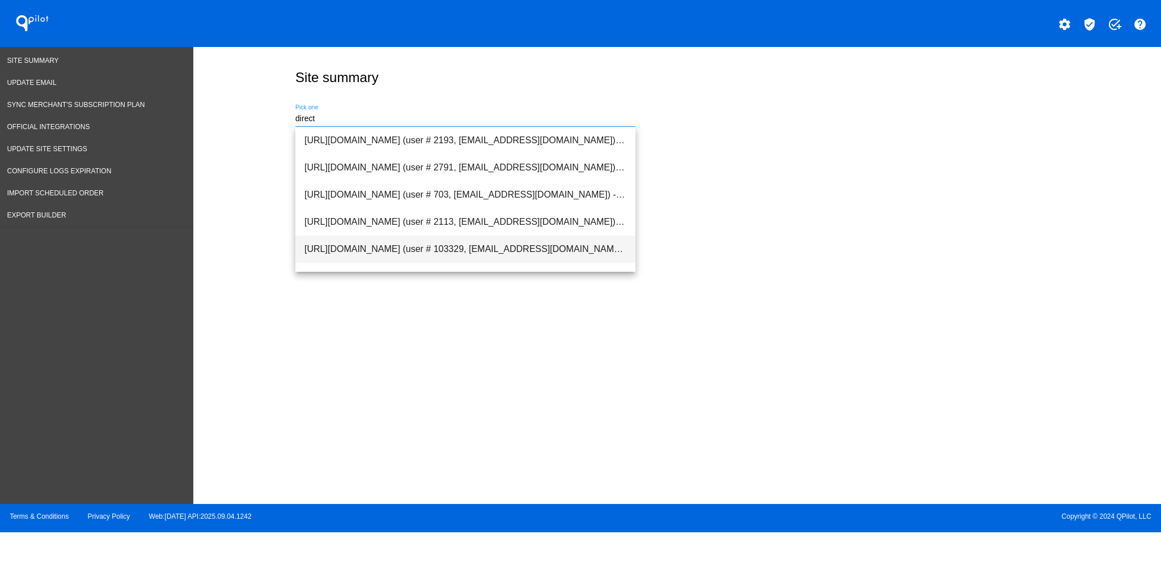
click at [572, 249] on span "[URL][DOMAIN_NAME] (user # 103329, [EMAIL_ADDRESS][DOMAIN_NAME]) - Test" at bounding box center [465, 249] width 322 height 27
type input "[URL][DOMAIN_NAME] (user # 103329, [EMAIL_ADDRESS][DOMAIN_NAME]) - Test"
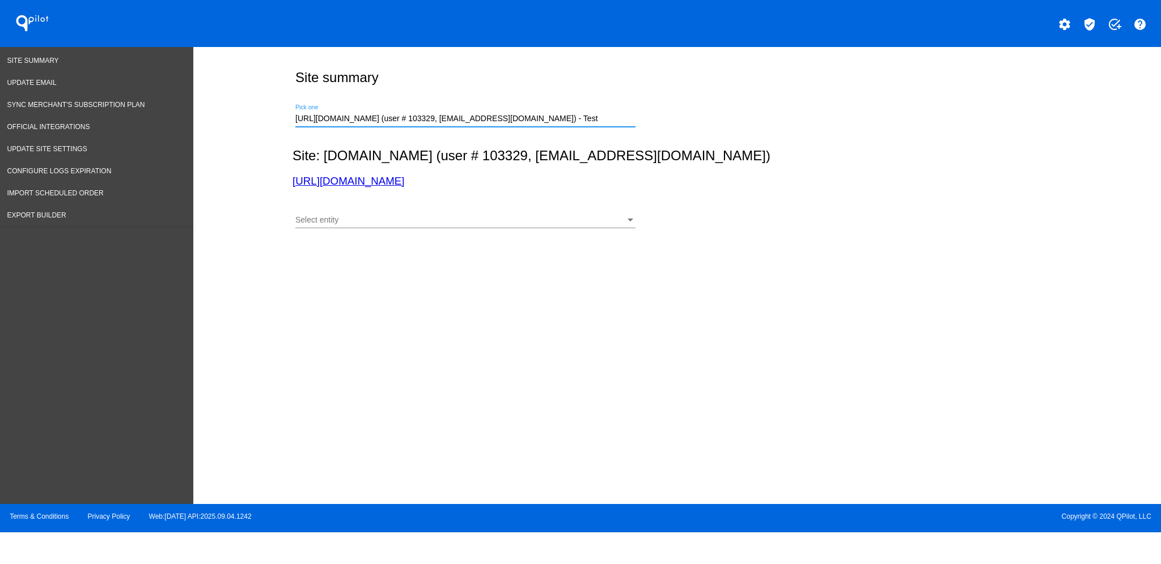
click at [542, 214] on div "Select entity Select entity" at bounding box center [465, 217] width 340 height 22
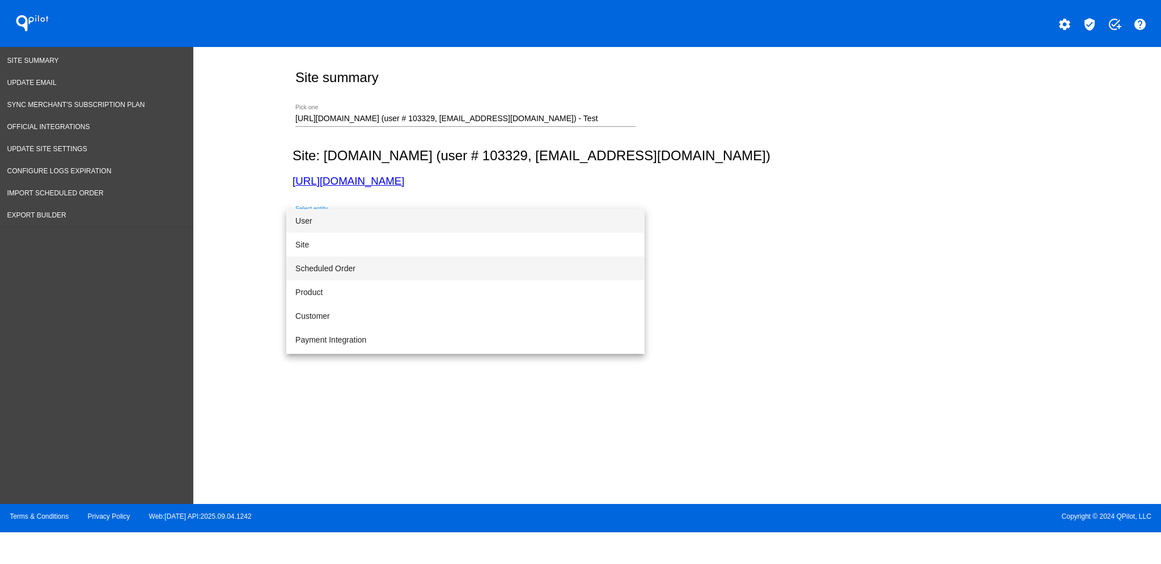
click at [537, 265] on span "Scheduled Order" at bounding box center [465, 269] width 340 height 24
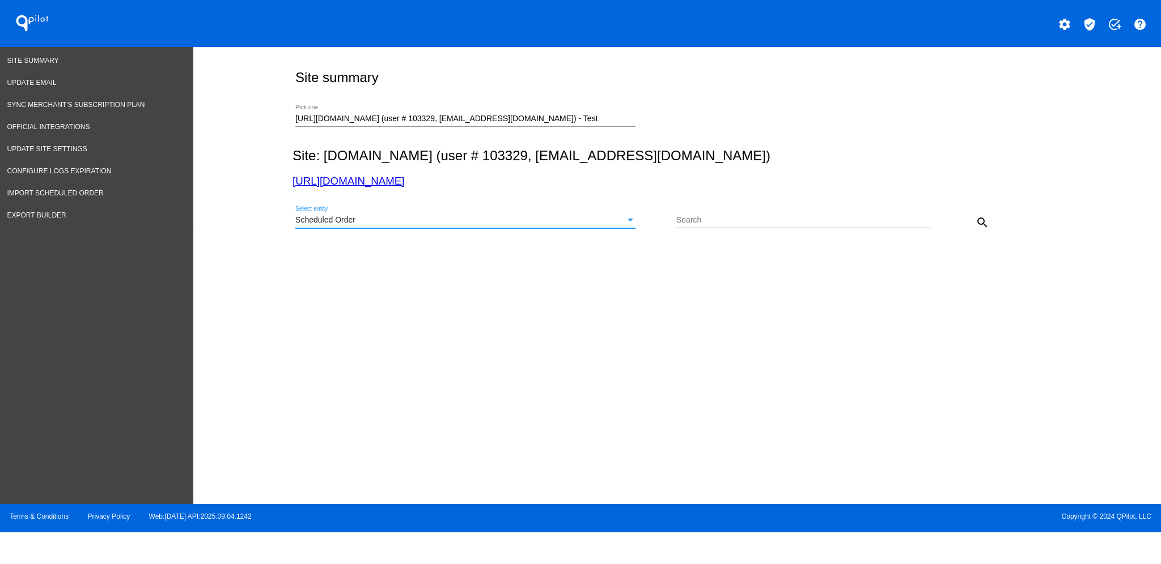
click at [987, 229] on mat-icon "search" at bounding box center [982, 223] width 14 height 14
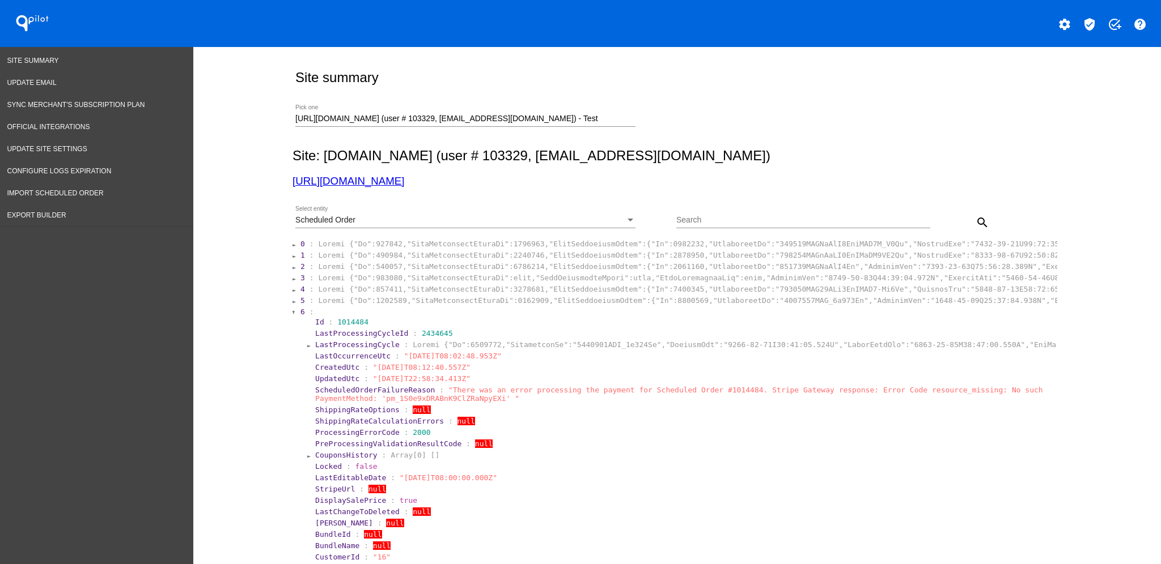
click at [300, 311] on span "6" at bounding box center [302, 312] width 5 height 8
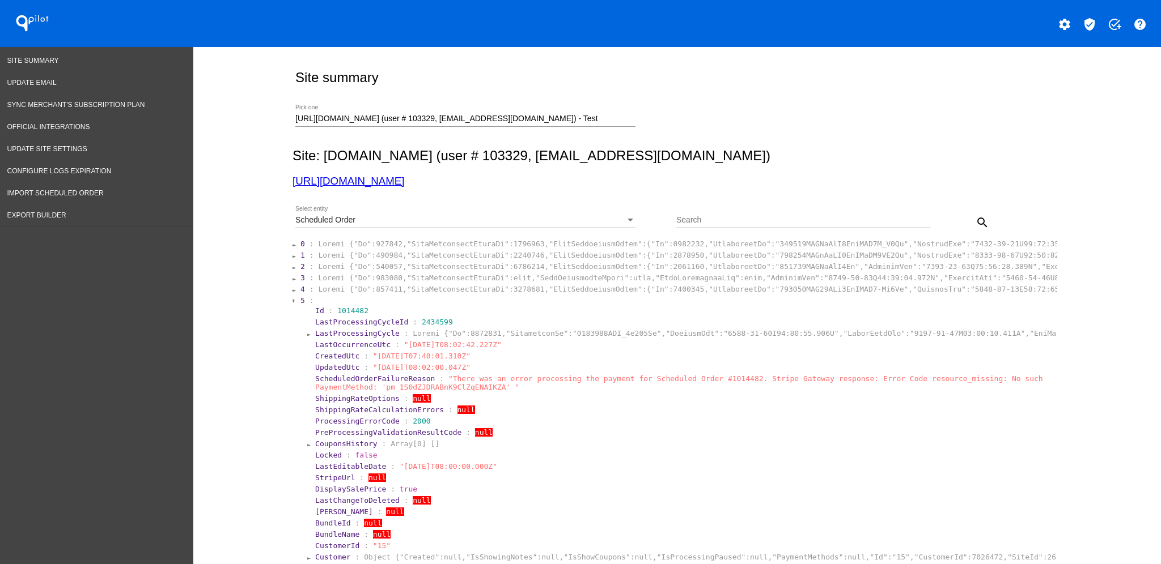
scroll to position [151, 0]
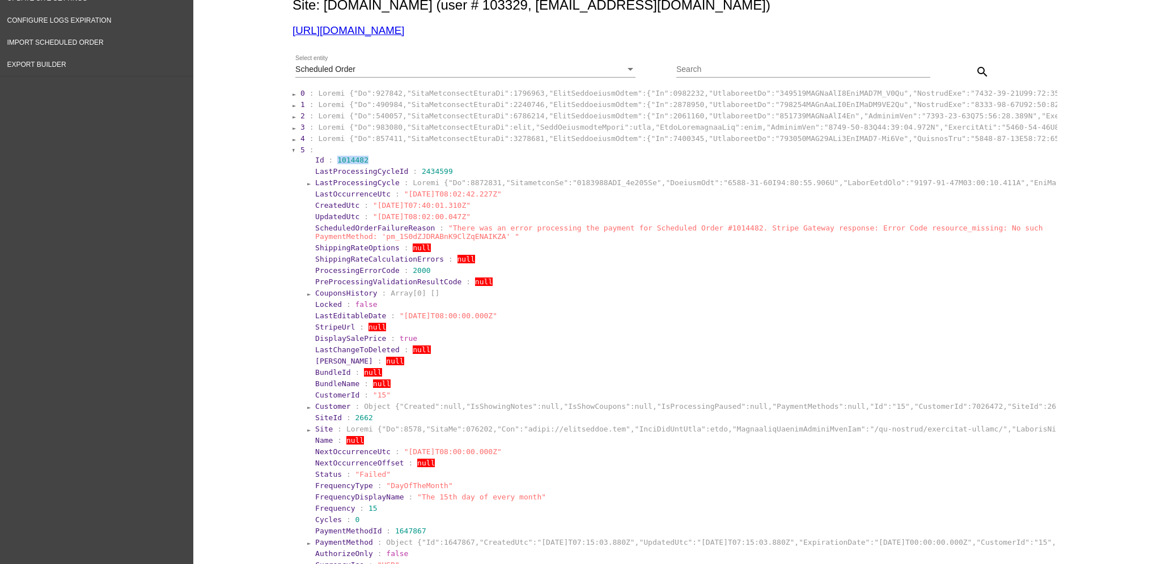
drag, startPoint x: 329, startPoint y: 159, endPoint x: 360, endPoint y: 163, distance: 31.4
click at [360, 163] on section "Id : 1014482" at bounding box center [684, 160] width 738 height 8
copy span "1014482"
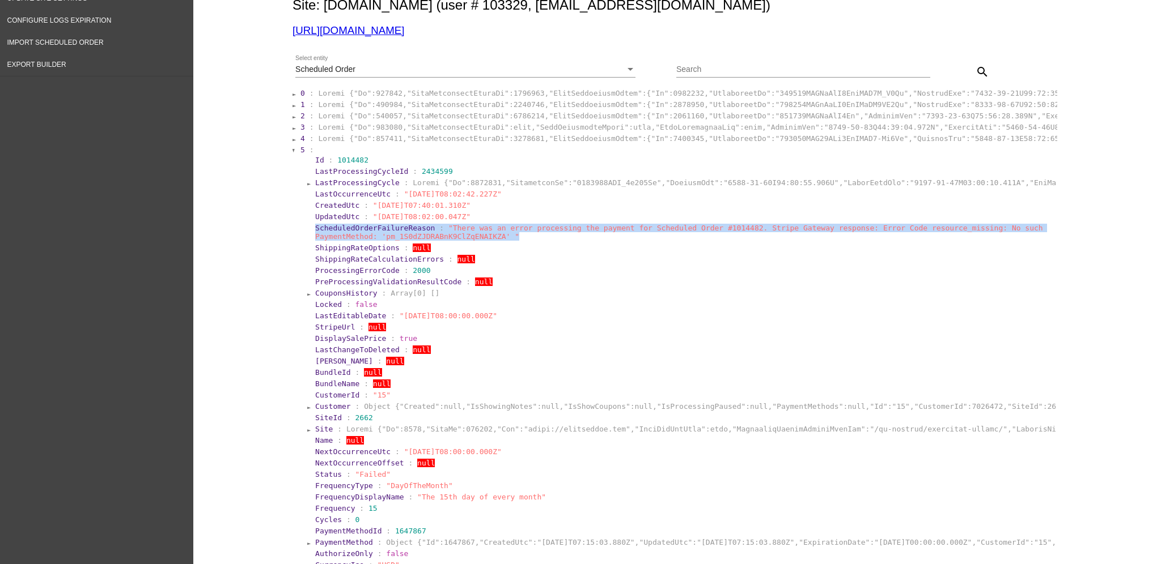
drag, startPoint x: 303, startPoint y: 225, endPoint x: 449, endPoint y: 236, distance: 146.1
click at [449, 236] on section "Id : 1014482 LastProcessingCycleId : 2434599 LastProcessingCycle : LastOccurren…" at bounding box center [681, 532] width 748 height 757
copy section "ScheduledOrderFailureReason : "There was an error processing the payment for Sc…"
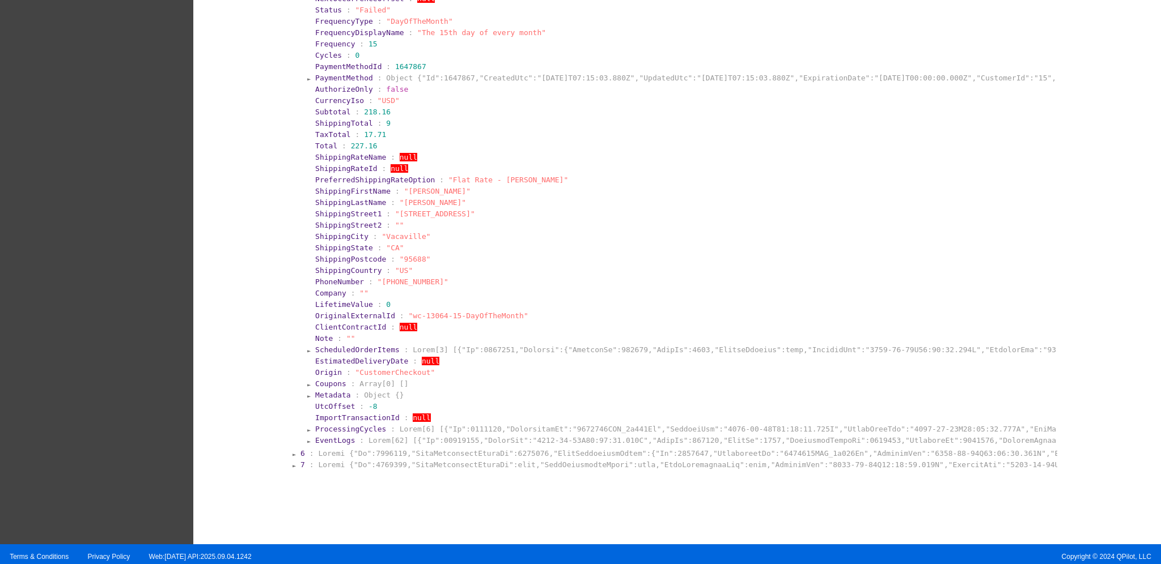
scroll to position [622, 0]
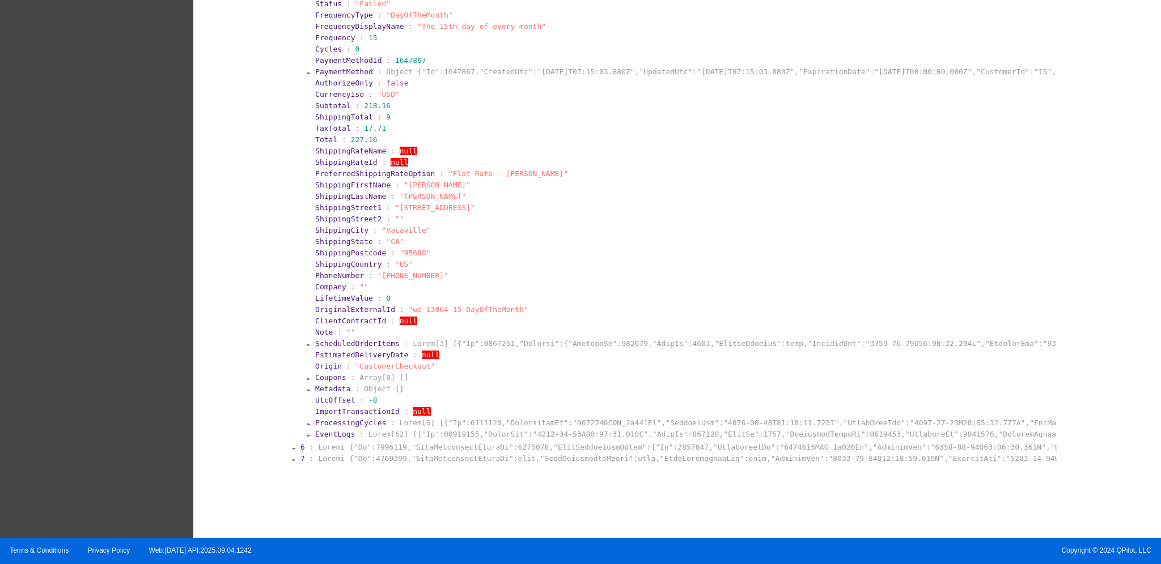
click at [334, 430] on span "EventLogs" at bounding box center [335, 434] width 40 height 8
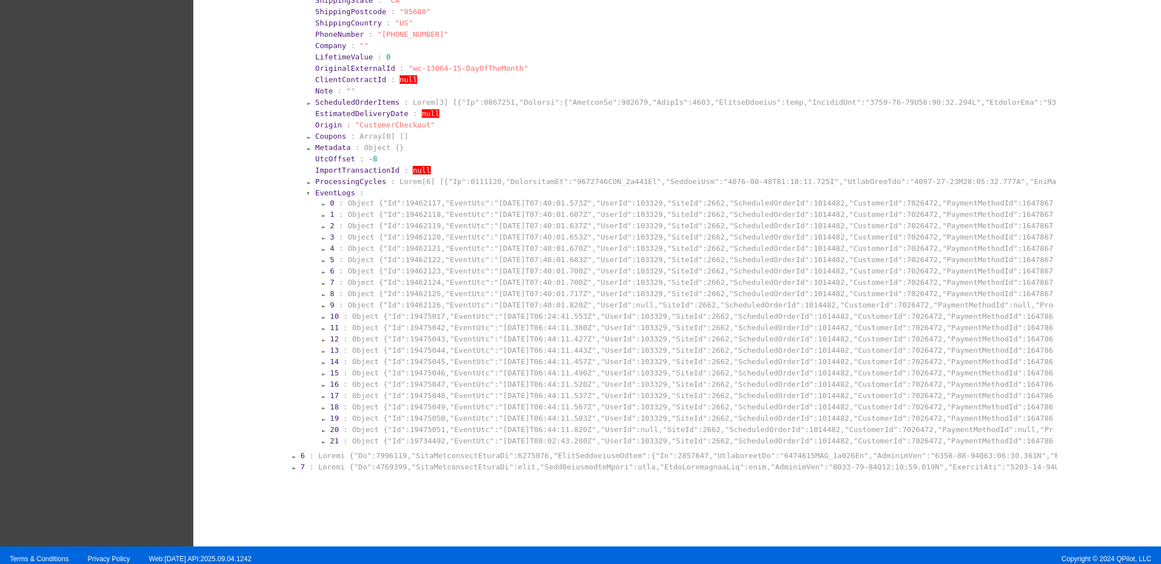
scroll to position [871, 0]
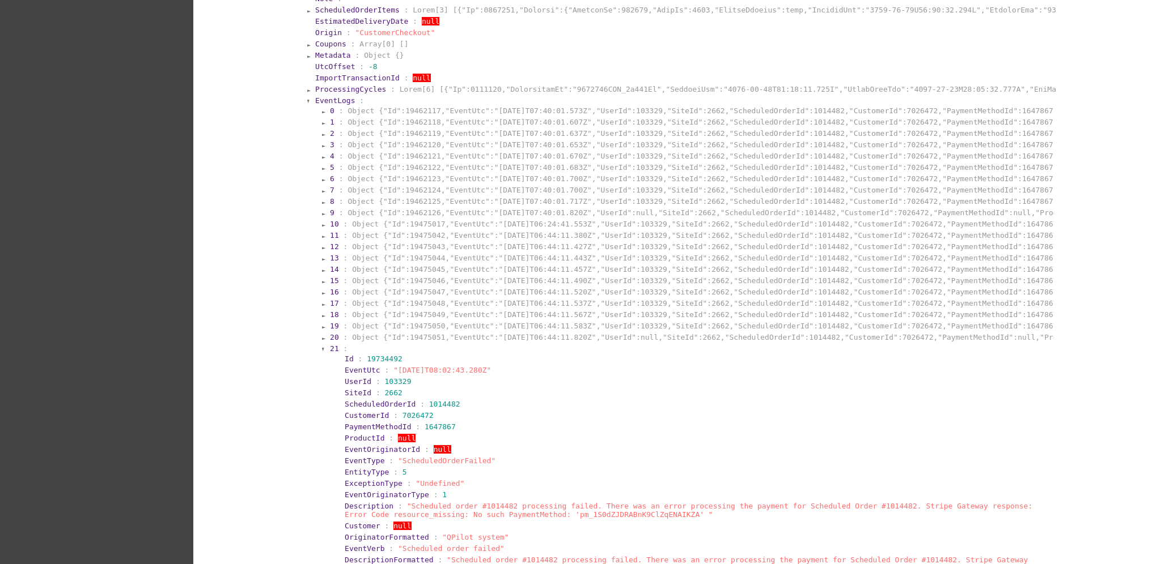
scroll to position [1022, 0]
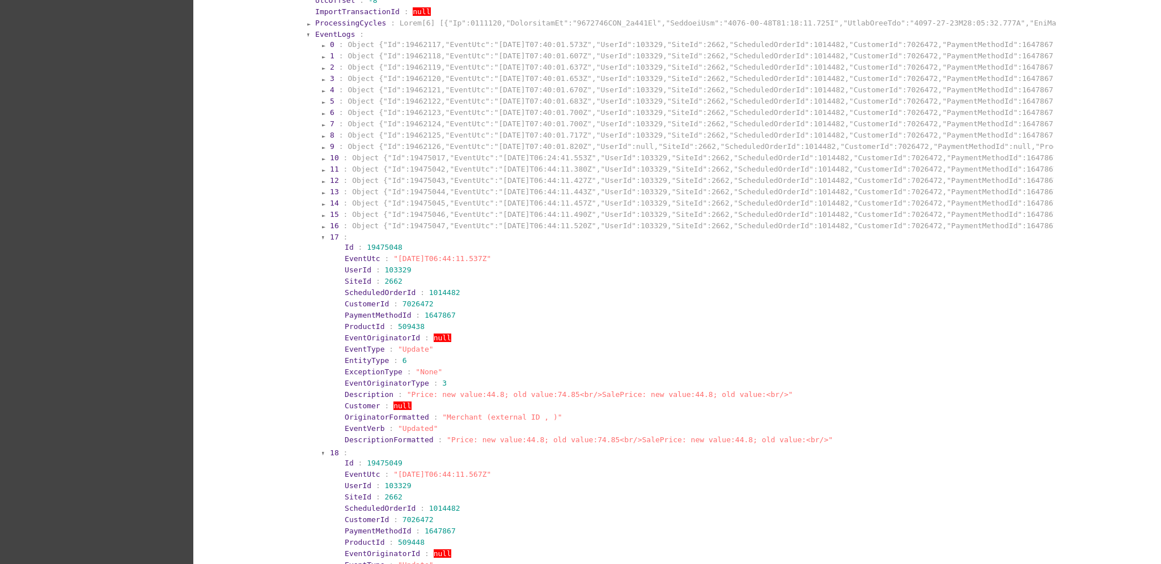
click at [490, 227] on section "16 : Object {"Id":19475047,"EventUtc":"[DATE]T06:44:11.520Z","UserId":103329,"S…" at bounding box center [691, 225] width 724 height 11
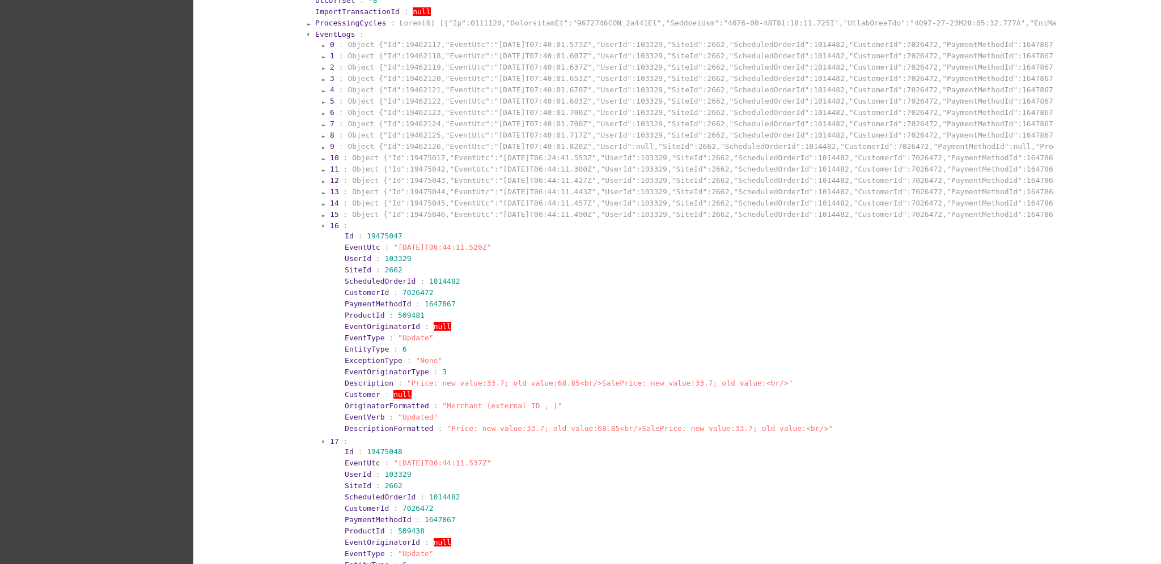
click at [492, 216] on section "15 : Object {"Id":19475046,"EventUtc":"[DATE]T06:44:11.490Z","UserId":103329,"S…" at bounding box center [691, 214] width 724 height 11
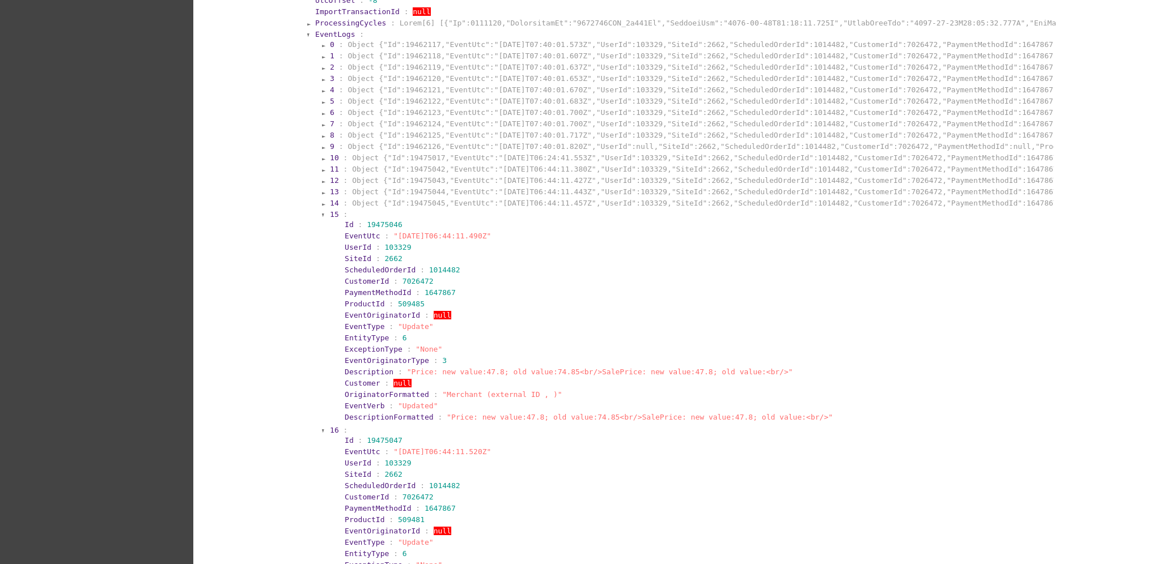
click at [492, 205] on section "14 : Object {"Id":19475045,"EventUtc":"[DATE]T06:44:11.457Z","UserId":103329,"S…" at bounding box center [691, 203] width 724 height 11
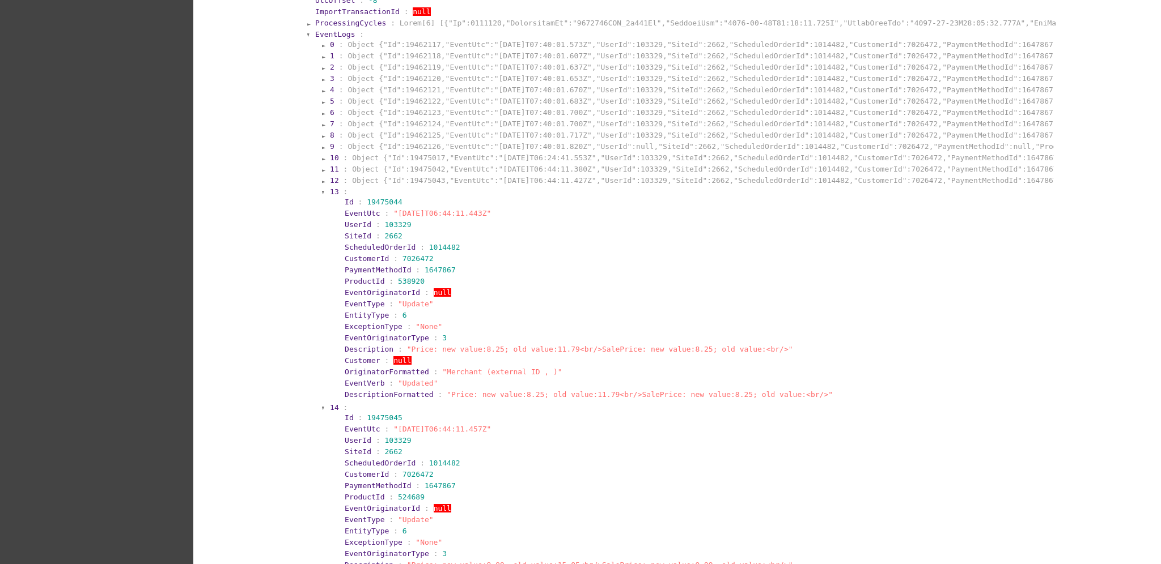
click at [492, 182] on section "12 : Object {"Id":19475043,"EventUtc":"[DATE]T06:44:11.427Z","UserId":103329,"S…" at bounding box center [691, 180] width 724 height 11
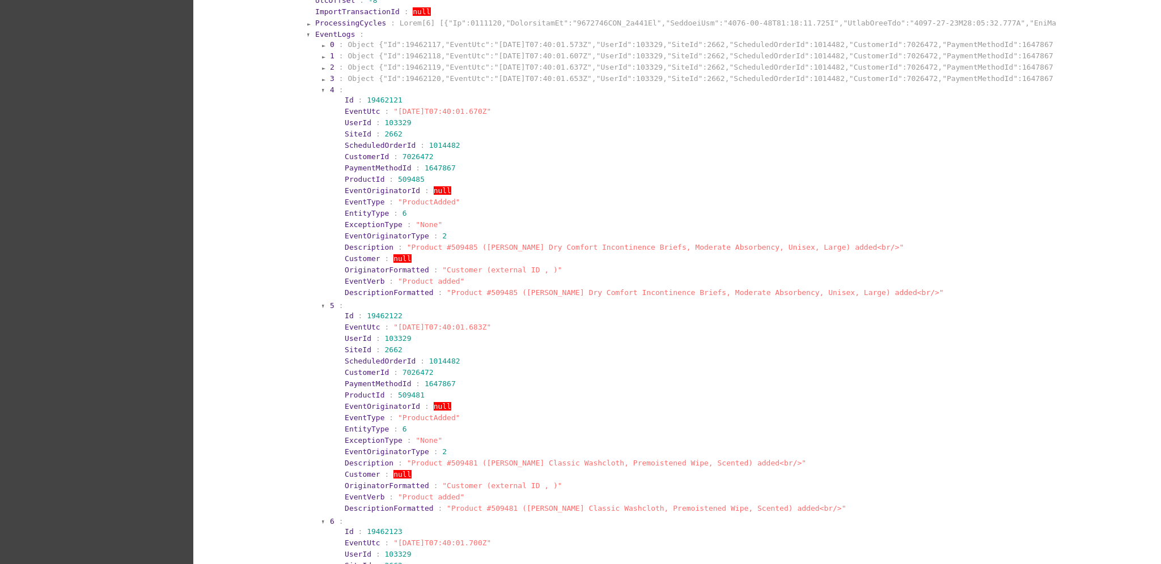
click at [486, 69] on section "2 : Object {"Id":19462119,"EventUtc":"[DATE]T07:40:01.637Z","UserId":103329,"Si…" at bounding box center [691, 67] width 724 height 11
click at [488, 84] on section "4 : Id : 19462121 EventUtc : "[DATE]T07:40:01.670Z" UserId : 103329 SiteId : 26…" at bounding box center [691, 191] width 724 height 215
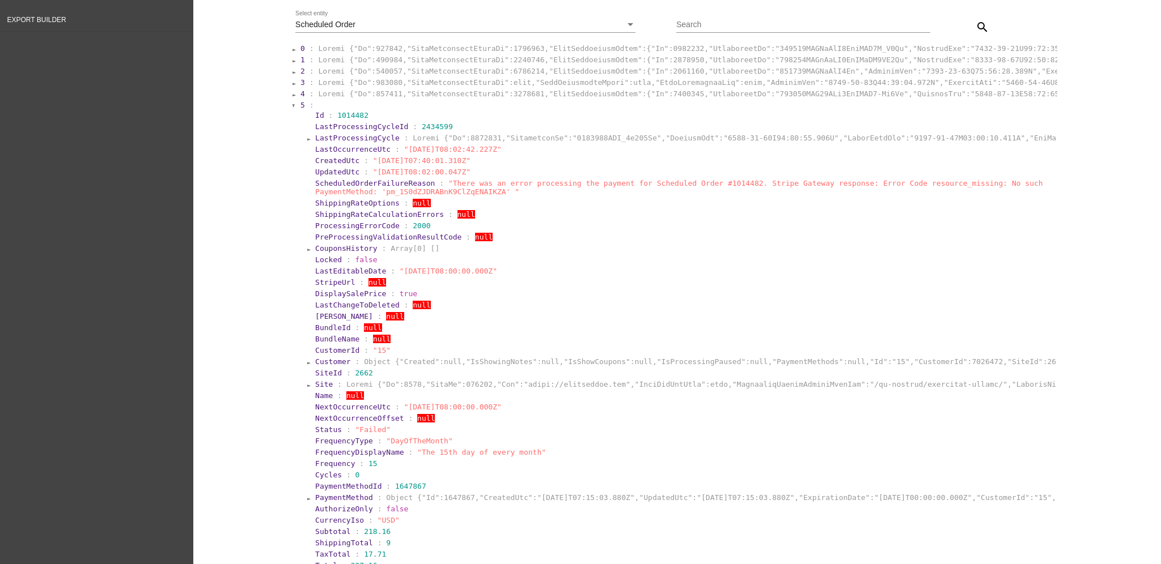
scroll to position [40, 0]
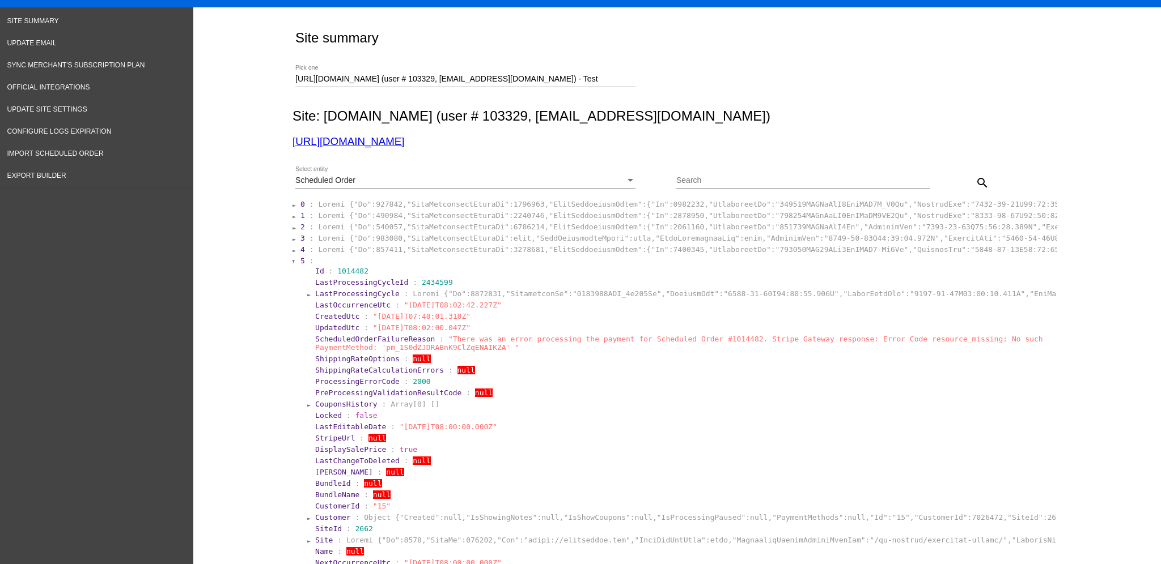
drag, startPoint x: 392, startPoint y: 307, endPoint x: 411, endPoint y: 308, distance: 19.9
click at [486, 300] on section "LastOccurrenceUtc : "[DATE]T08:02:42.227Z"" at bounding box center [684, 305] width 741 height 11
drag, startPoint x: 305, startPoint y: 303, endPoint x: 501, endPoint y: 303, distance: 196.1
copy section "LastOccurrenceUtc : "[DATE]T08:02:42.227Z""
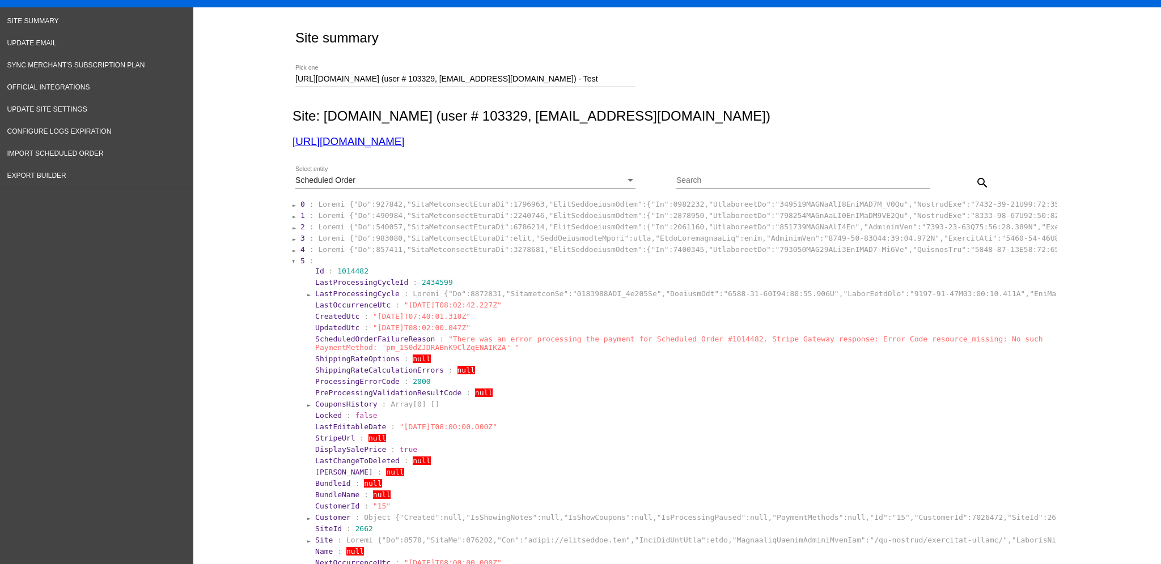
click at [300, 260] on span "5" at bounding box center [302, 261] width 5 height 8
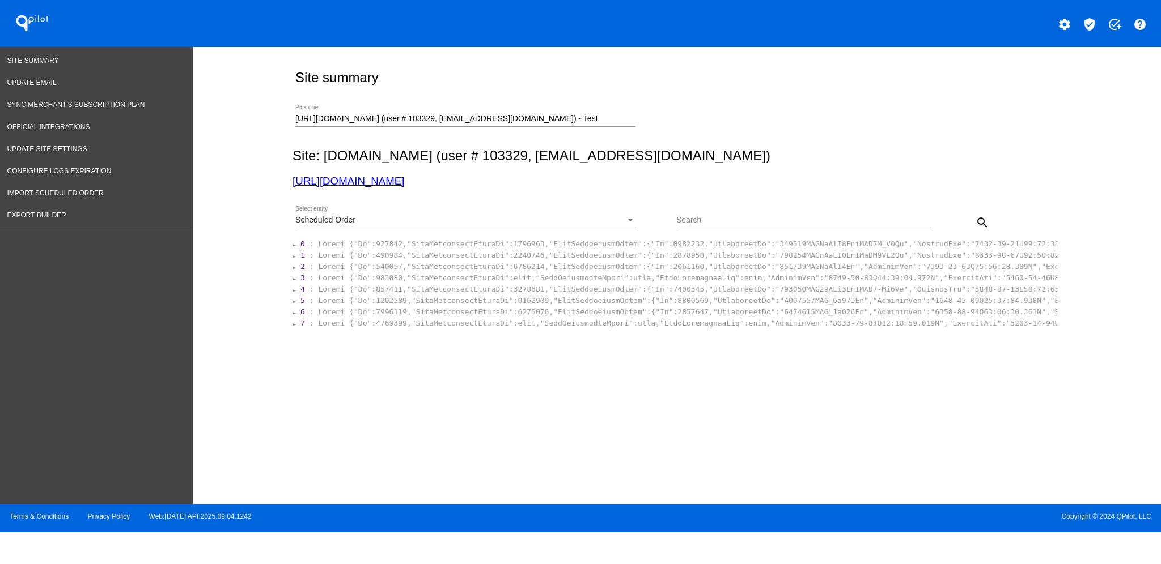
scroll to position [0, 0]
click at [300, 311] on span "6" at bounding box center [302, 312] width 5 height 8
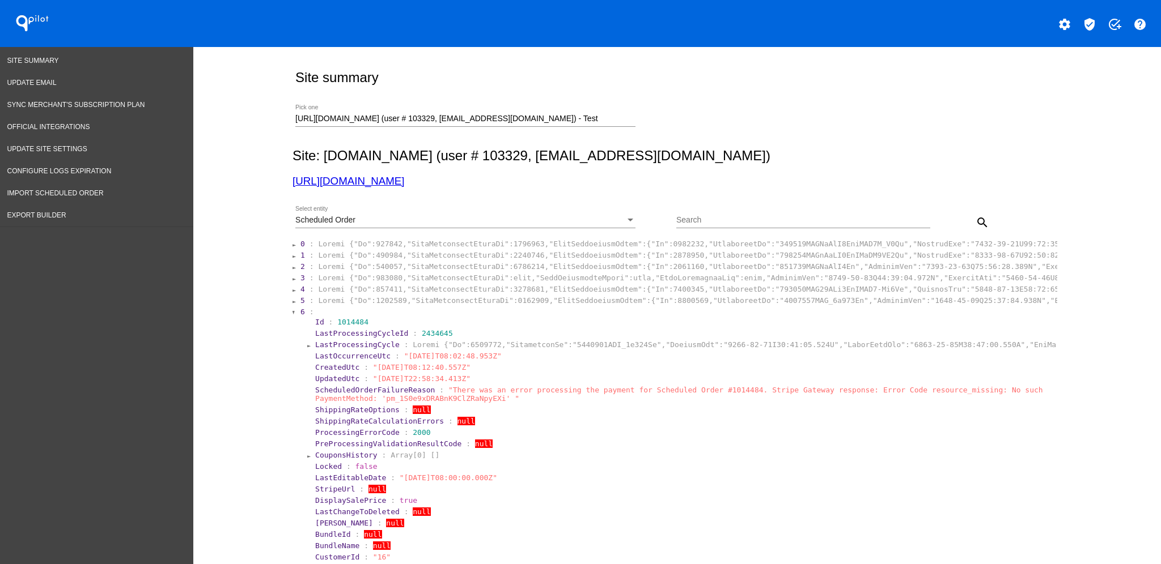
drag, startPoint x: 305, startPoint y: 356, endPoint x: 499, endPoint y: 357, distance: 194.4
copy section "LastOccurrenceUtc : "[DATE]T08:02:48.953Z""
click at [292, 311] on div at bounding box center [293, 312] width 3 height 7
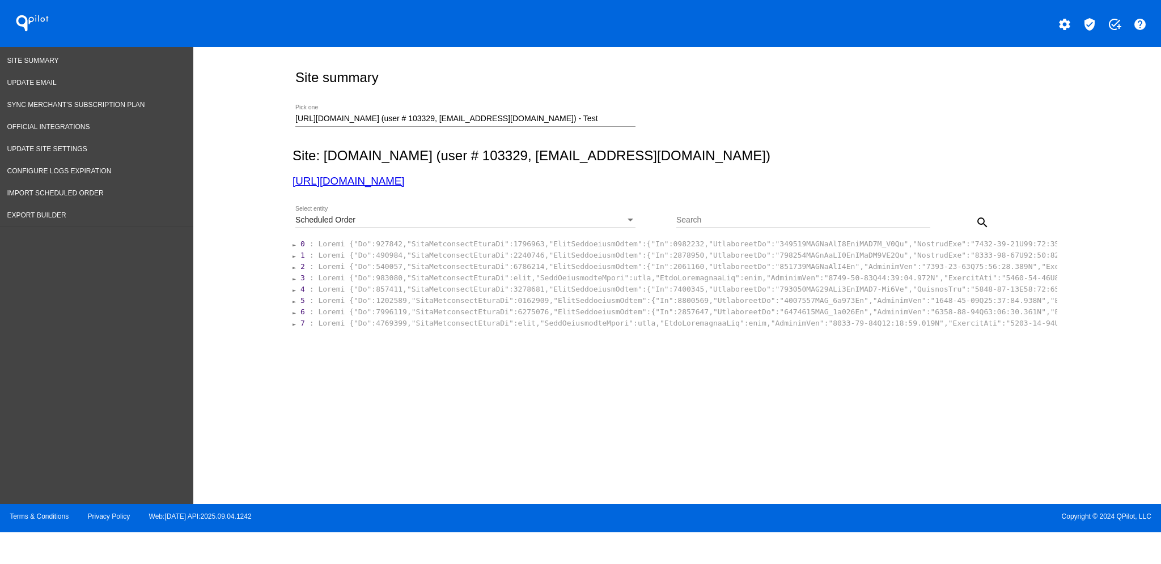
click at [300, 301] on span "5" at bounding box center [302, 300] width 5 height 8
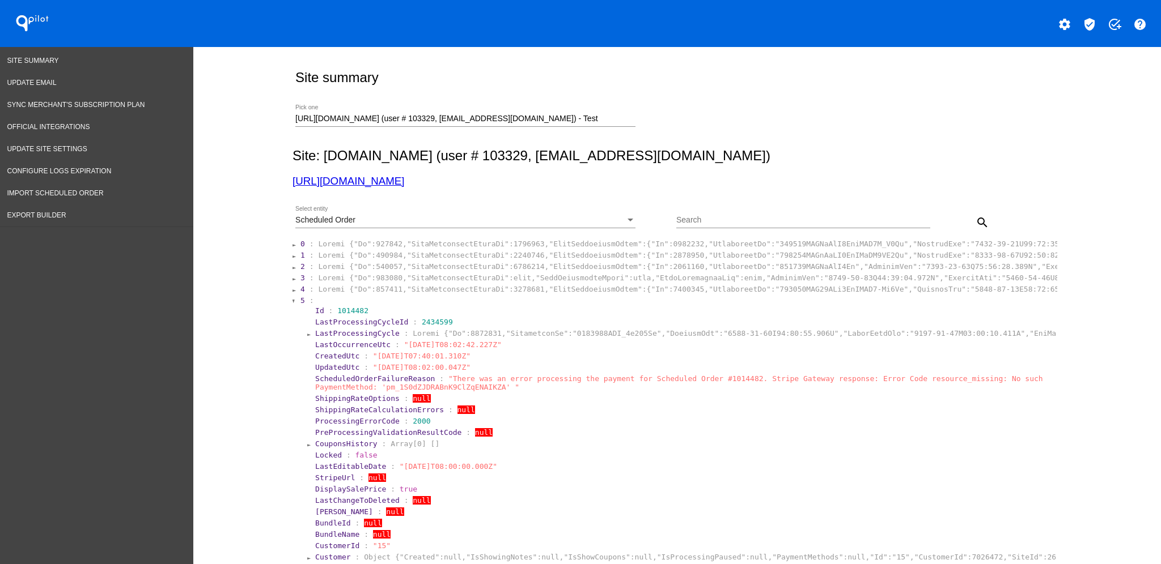
click at [300, 300] on span "5" at bounding box center [302, 300] width 5 height 8
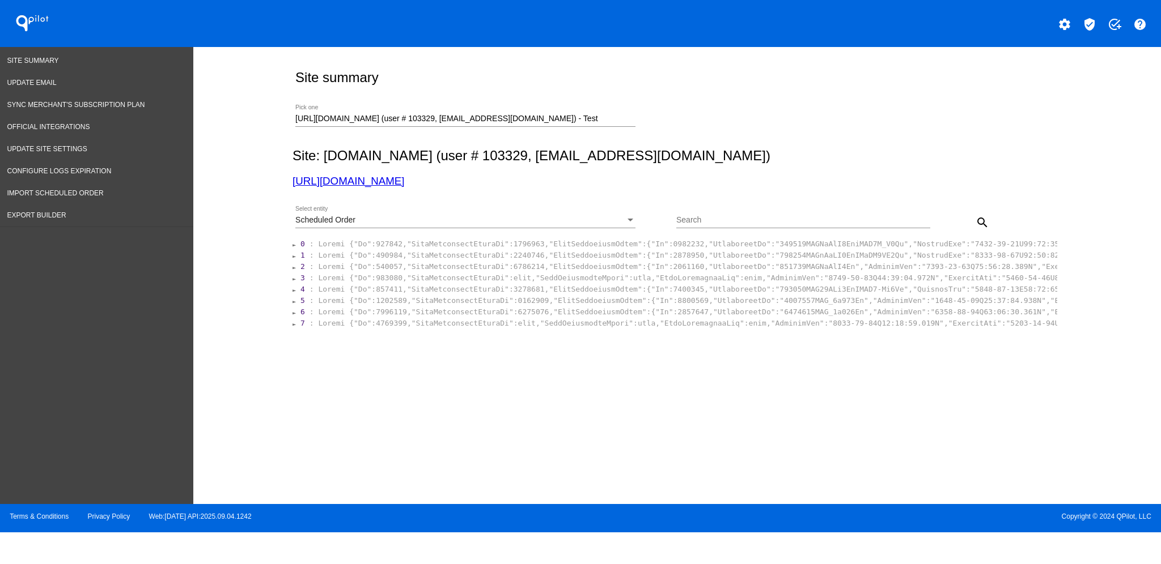
click at [301, 291] on span "4" at bounding box center [302, 289] width 5 height 8
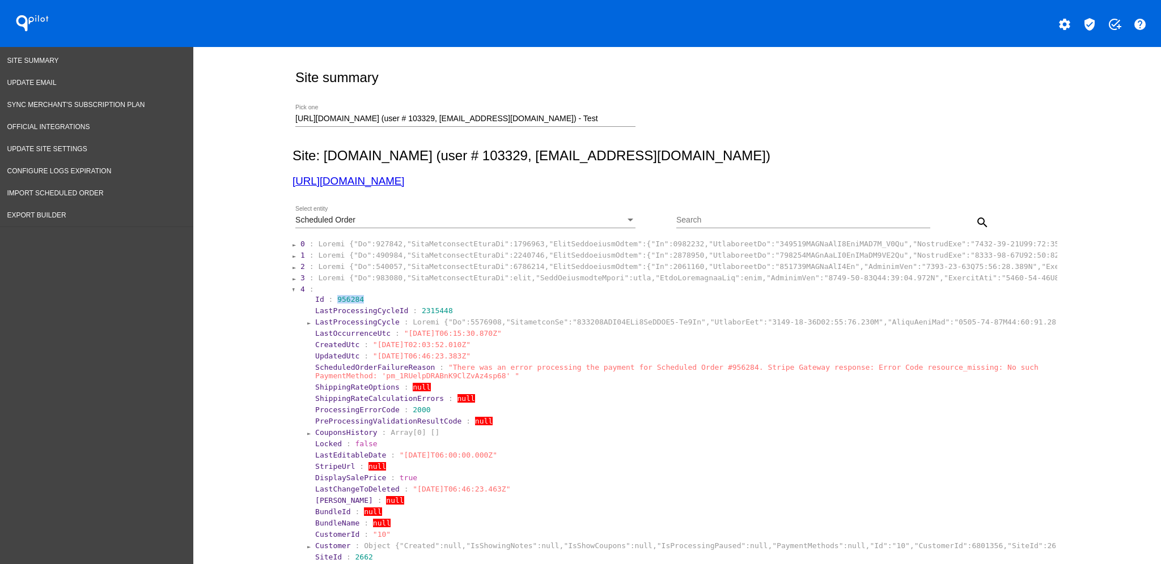
drag, startPoint x: 330, startPoint y: 300, endPoint x: 355, endPoint y: 303, distance: 24.5
click at [355, 303] on section "Id : 956284" at bounding box center [684, 299] width 738 height 8
copy span "956284"
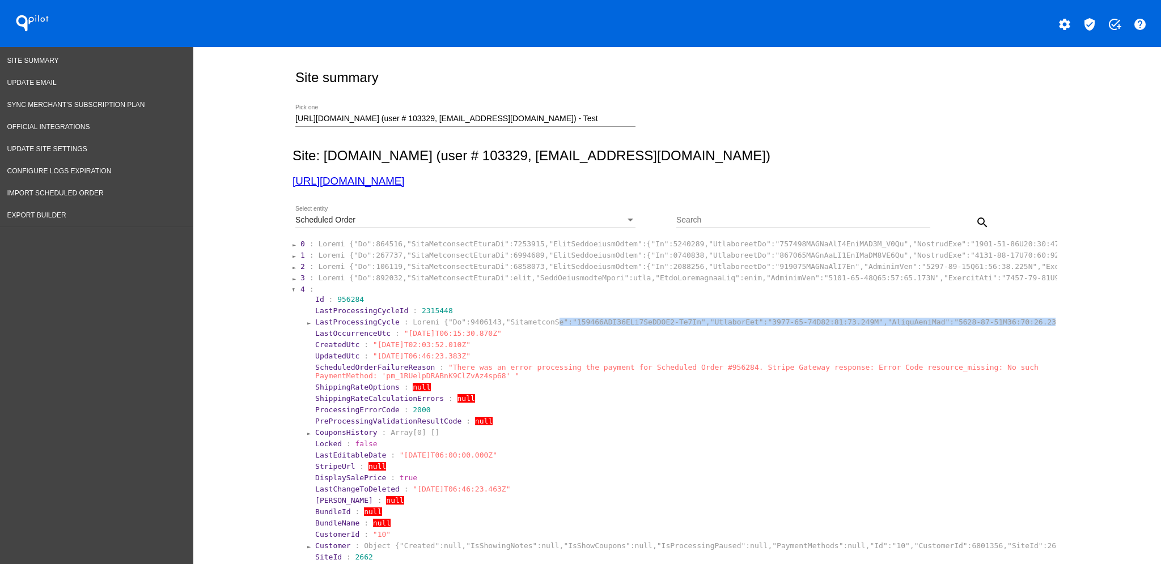
drag, startPoint x: 309, startPoint y: 334, endPoint x: 529, endPoint y: 328, distance: 220.5
drag, startPoint x: 499, startPoint y: 336, endPoint x: 311, endPoint y: 338, distance: 188.7
click at [315, 338] on section "LastOccurrenceUtc : "[DATE]T06:15:30.870Z"" at bounding box center [684, 333] width 738 height 8
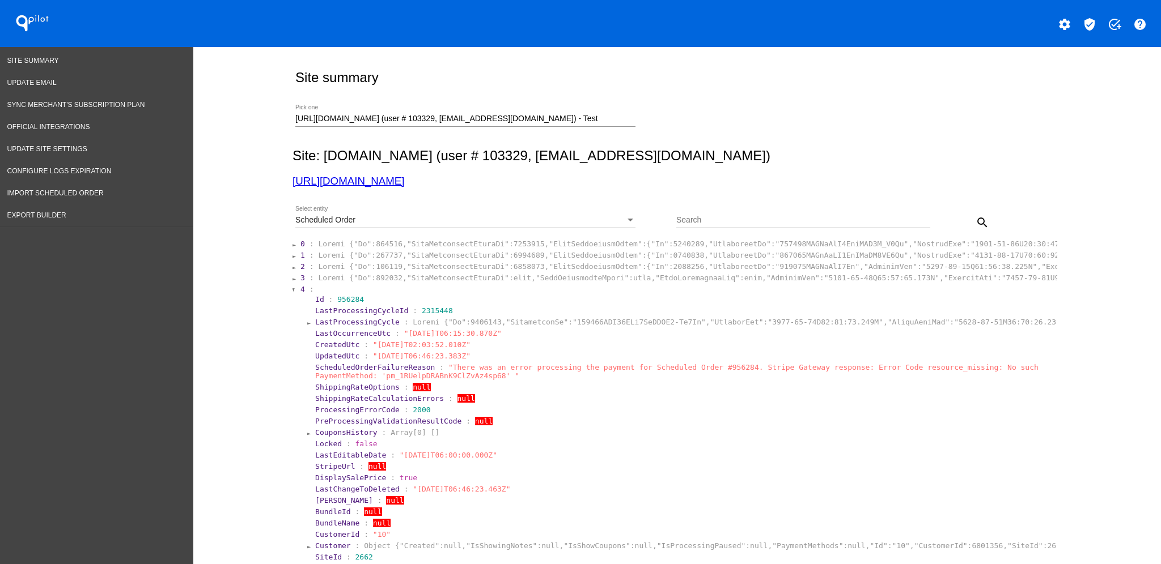
drag, startPoint x: 305, startPoint y: 334, endPoint x: 504, endPoint y: 335, distance: 199.5
copy section "LastOccurrenceUtc : "[DATE]T06:15:30.870Z""
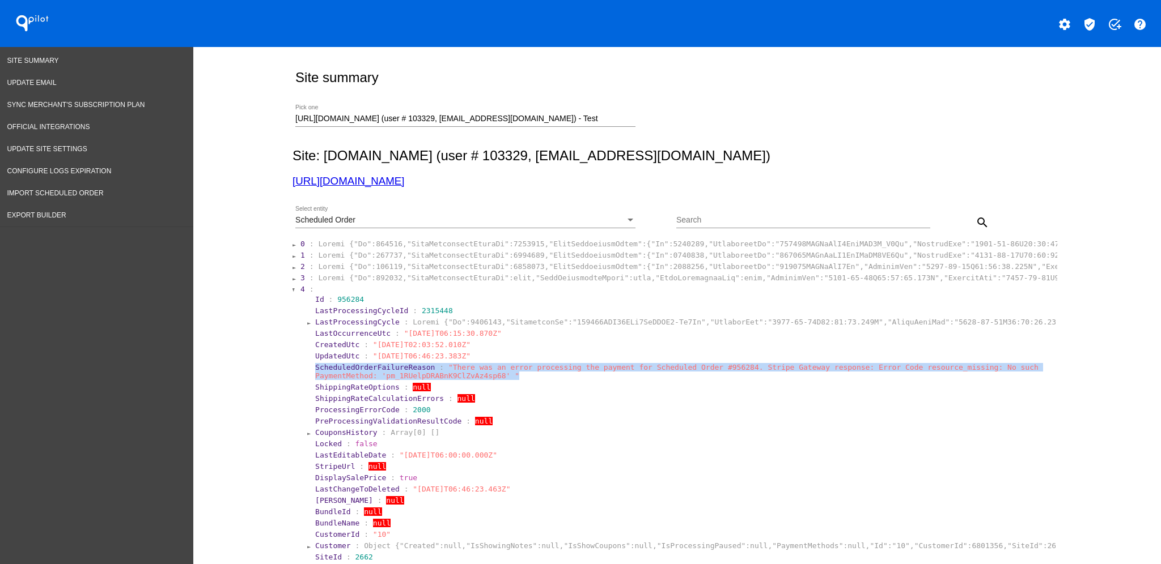
drag, startPoint x: 452, startPoint y: 376, endPoint x: 291, endPoint y: 371, distance: 161.0
copy section "ScheduledOrderFailureReason : "There was an error processing the payment for Sc…"
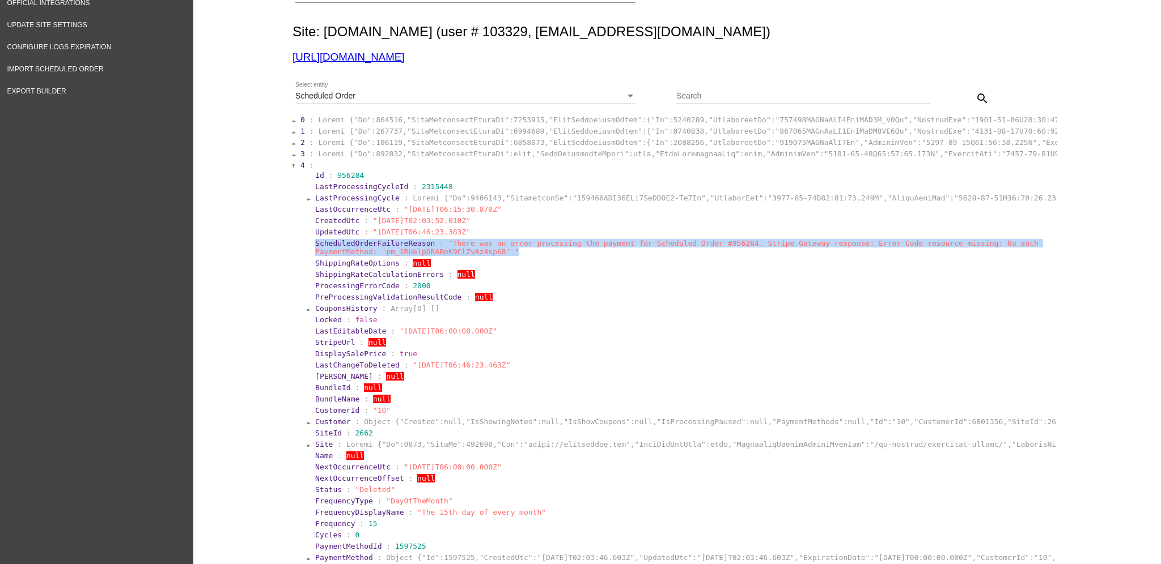
scroll to position [151, 0]
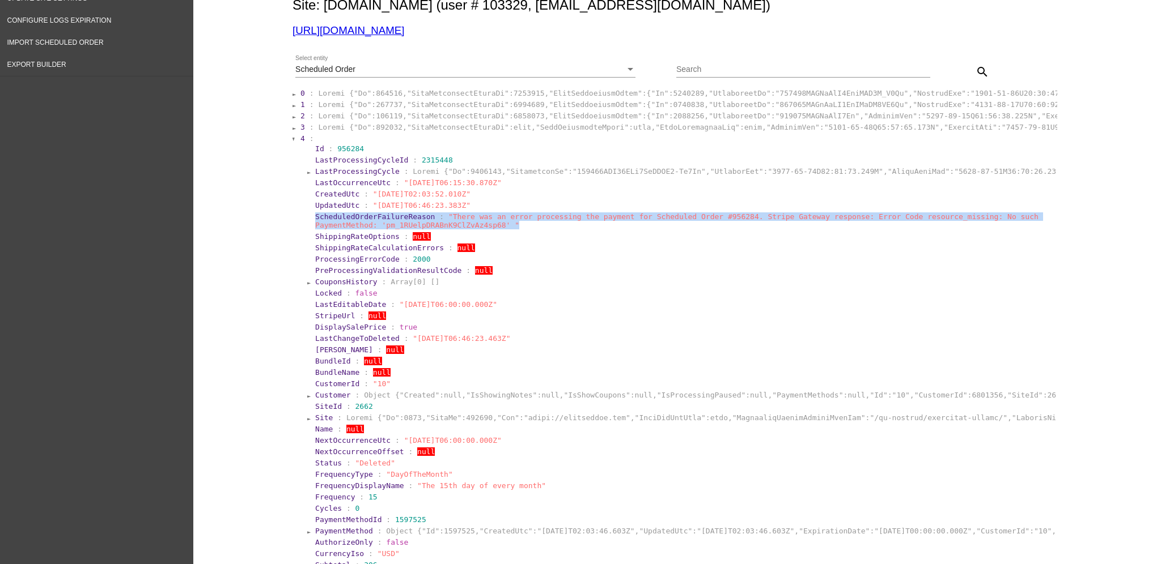
drag, startPoint x: 330, startPoint y: 144, endPoint x: 368, endPoint y: 140, distance: 38.2
click at [368, 140] on section "4 : Id : 956284 LastProcessingCycleId : 2315448 LastProcessingCycle : LastOccur…" at bounding box center [677, 517] width 757 height 768
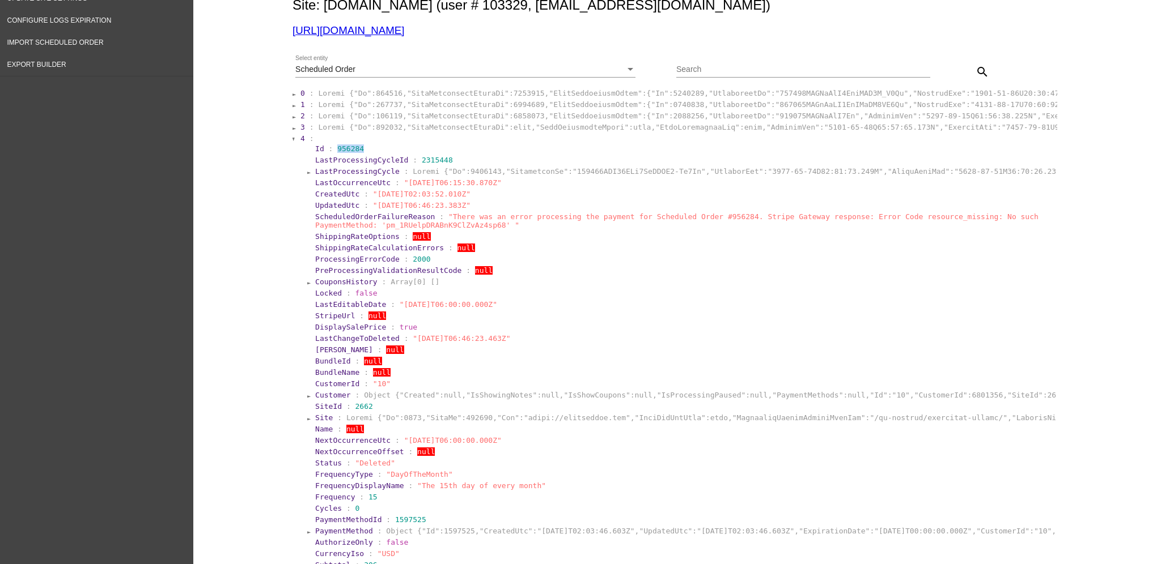
drag, startPoint x: 359, startPoint y: 144, endPoint x: 327, endPoint y: 144, distance: 31.7
click at [327, 144] on section "Id : 956284" at bounding box center [684, 148] width 741 height 11
copy span "956284"
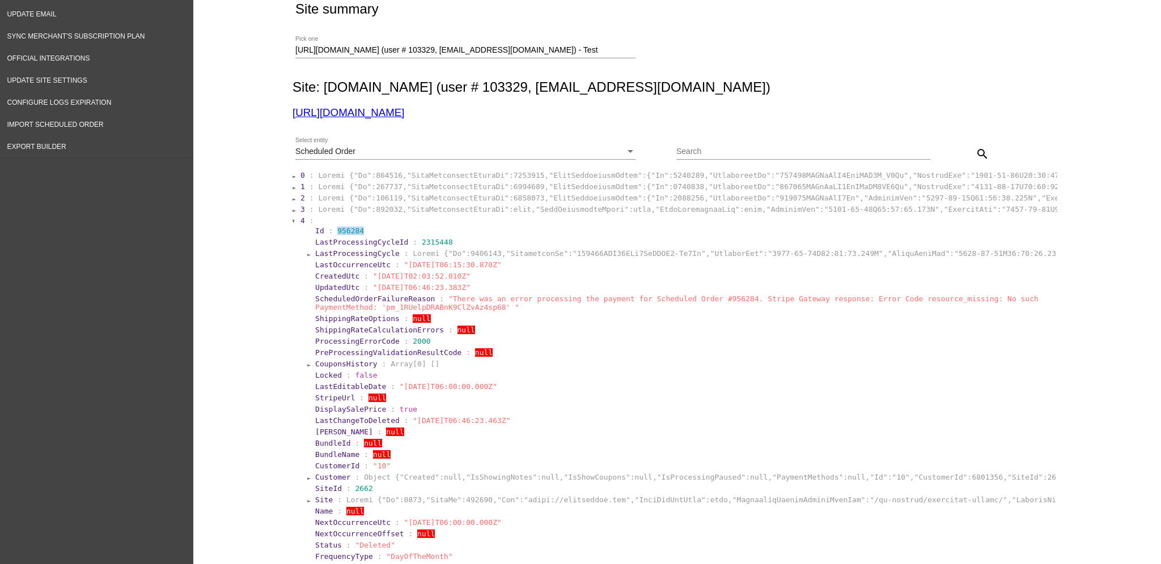
scroll to position [0, 0]
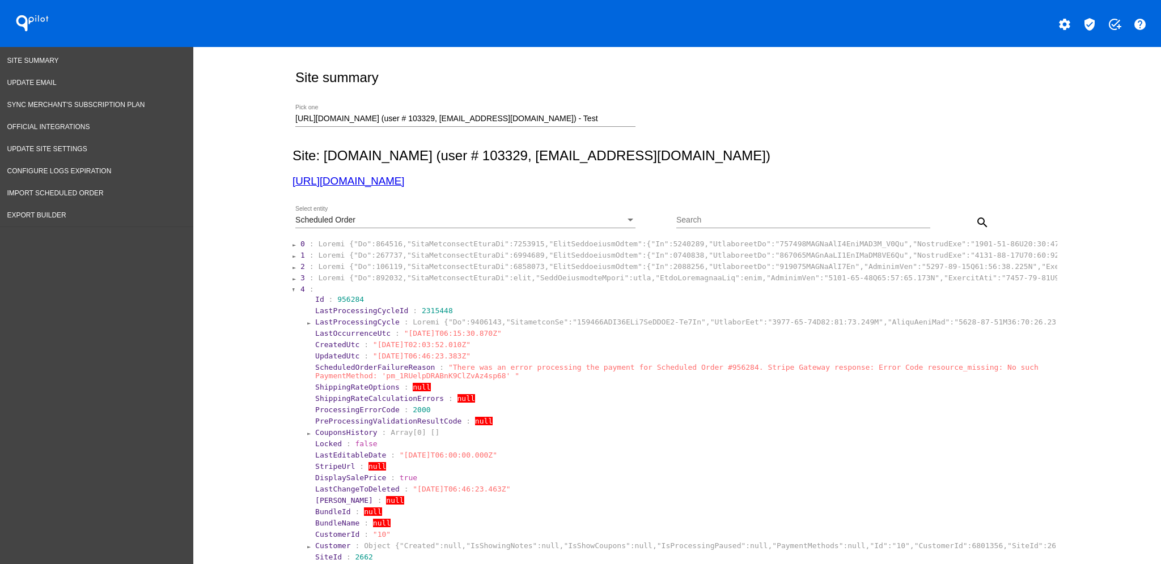
click at [300, 275] on span "3" at bounding box center [302, 278] width 5 height 8
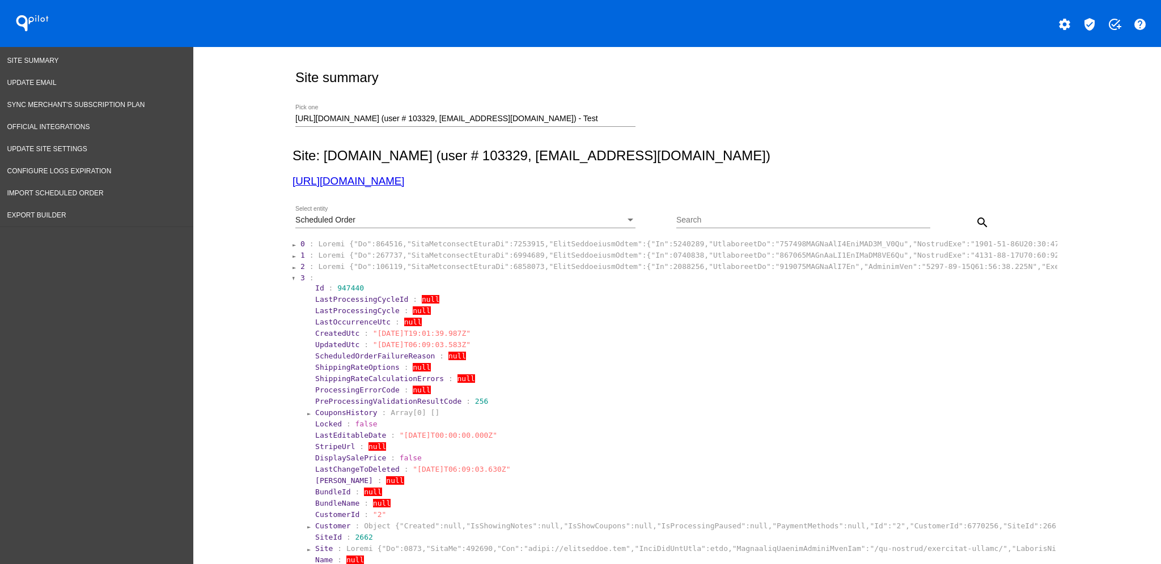
click at [300, 266] on section "2 :" at bounding box center [677, 266] width 755 height 8
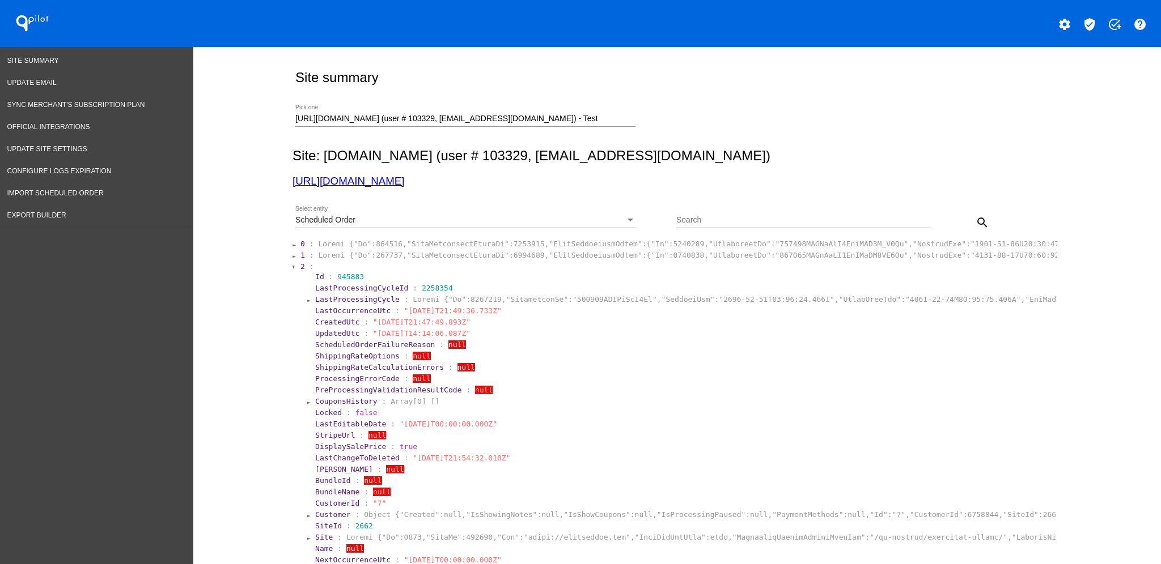
scroll to position [151, 0]
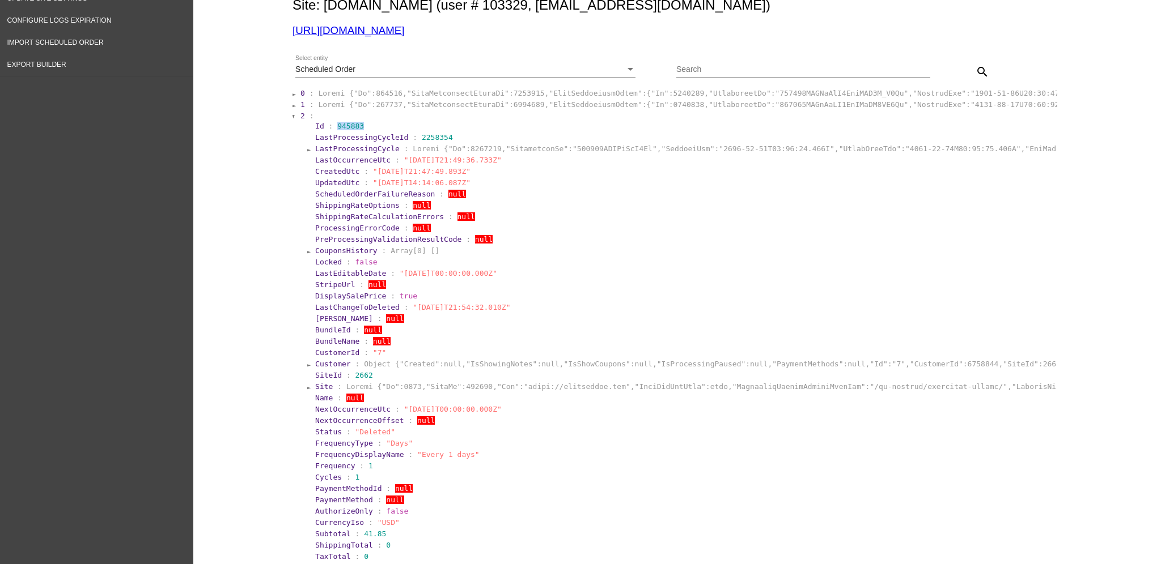
drag, startPoint x: 376, startPoint y: 127, endPoint x: 330, endPoint y: 128, distance: 45.9
click at [330, 128] on section "Id : 945883" at bounding box center [684, 126] width 738 height 8
copy span "945883"
drag, startPoint x: 307, startPoint y: 158, endPoint x: 496, endPoint y: 156, distance: 189.3
click at [496, 156] on section "LastOccurrenceUtc : "2025-05-07T21:49:36.733Z"" at bounding box center [684, 160] width 741 height 11
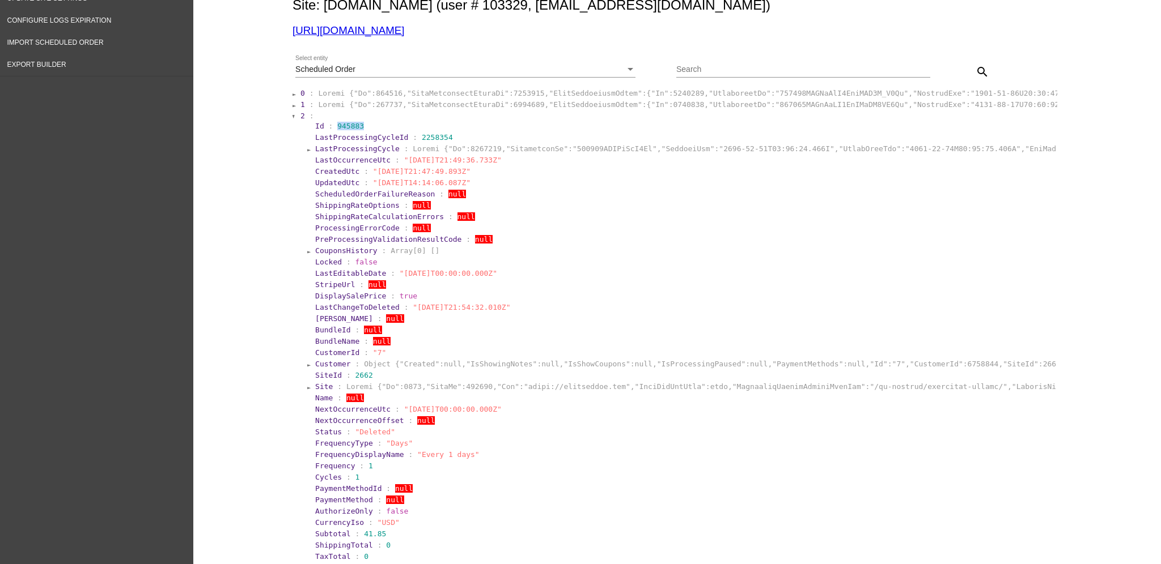
copy section "LastOccurrenceUtc : "2025-05-07T21:49:36.733Z""
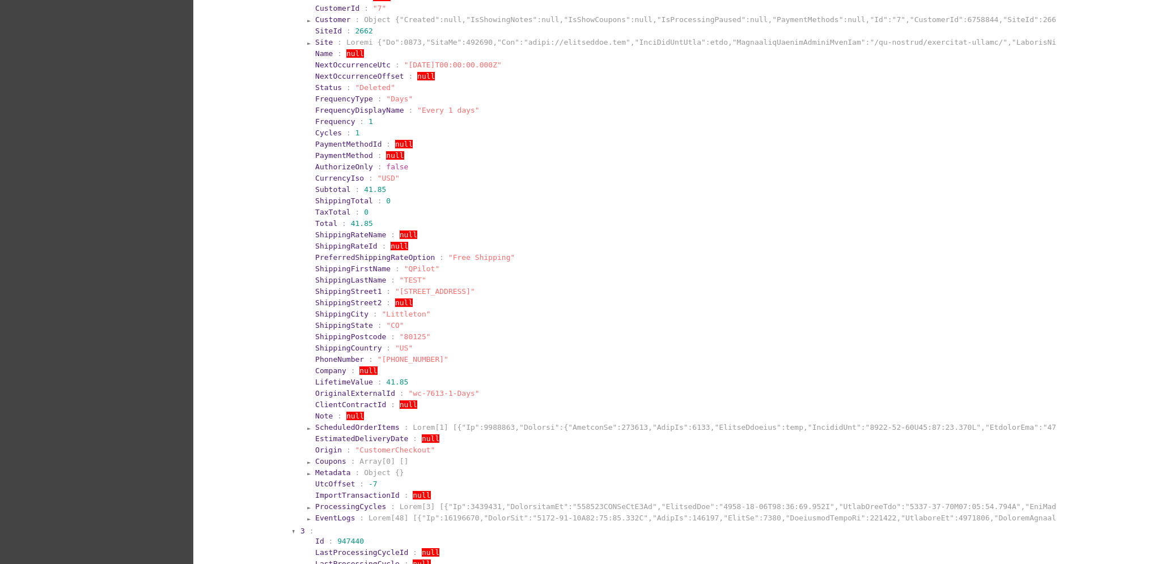
scroll to position [529, 0]
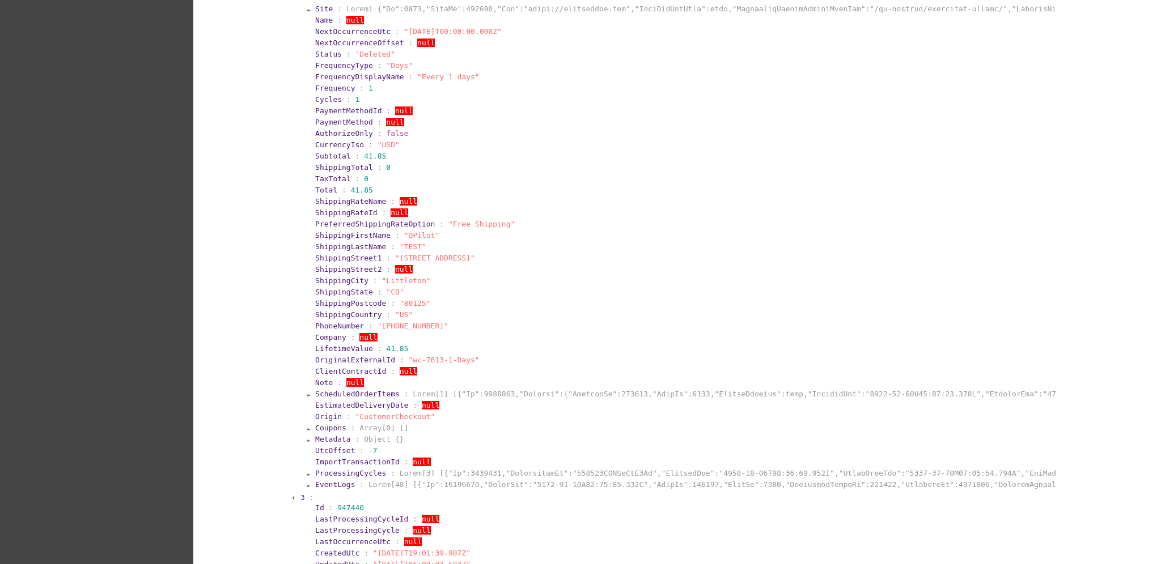
click at [339, 481] on span "EventLogs" at bounding box center [335, 485] width 40 height 8
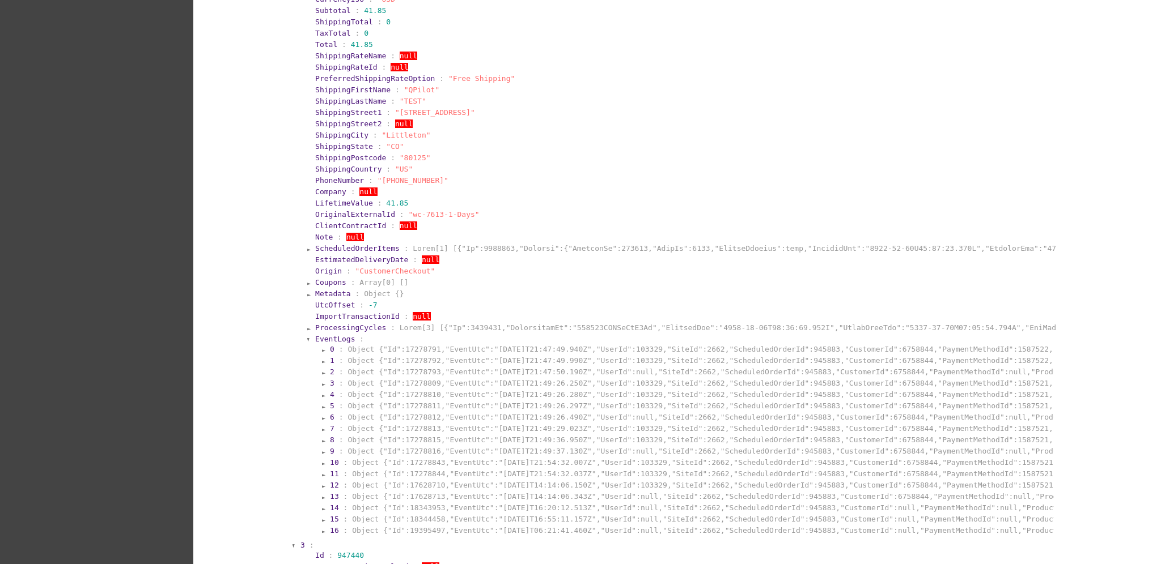
scroll to position [831, 0]
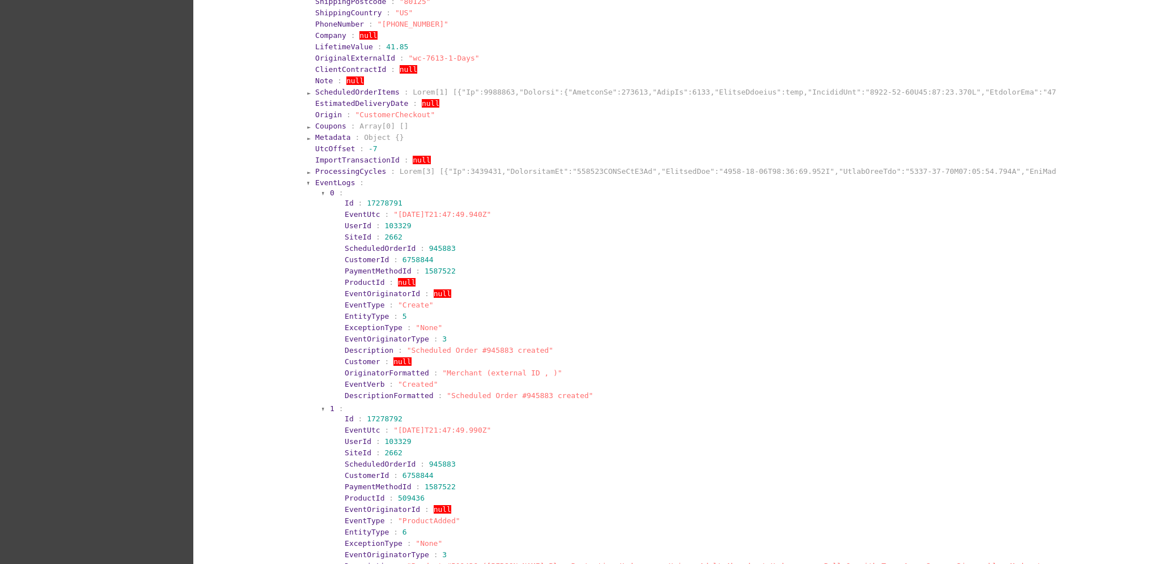
scroll to position [755, 0]
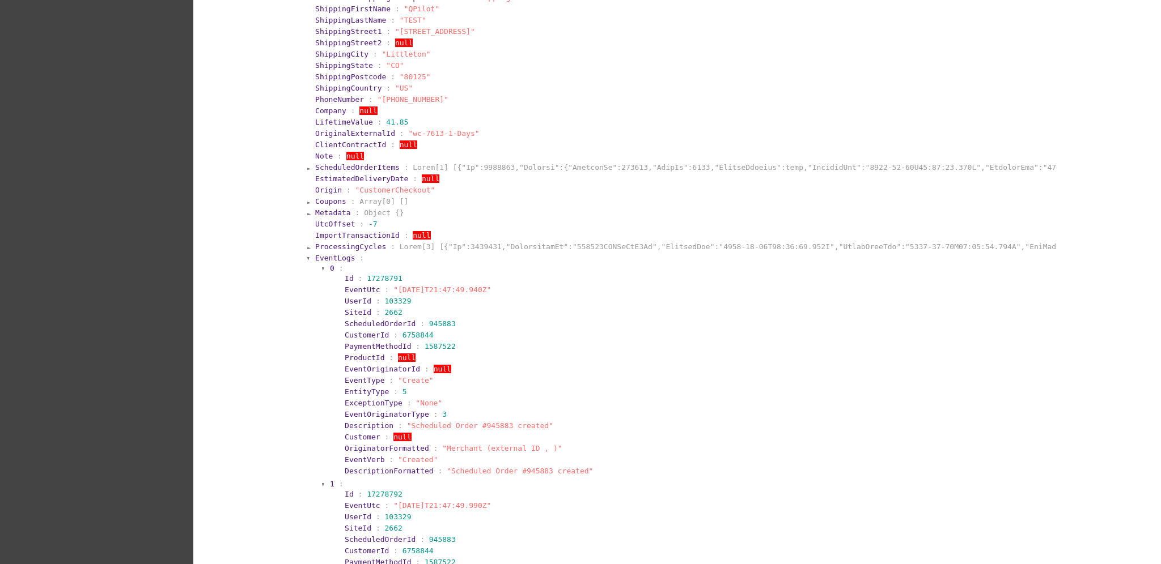
click at [347, 256] on section "EventLogs :" at bounding box center [684, 258] width 738 height 8
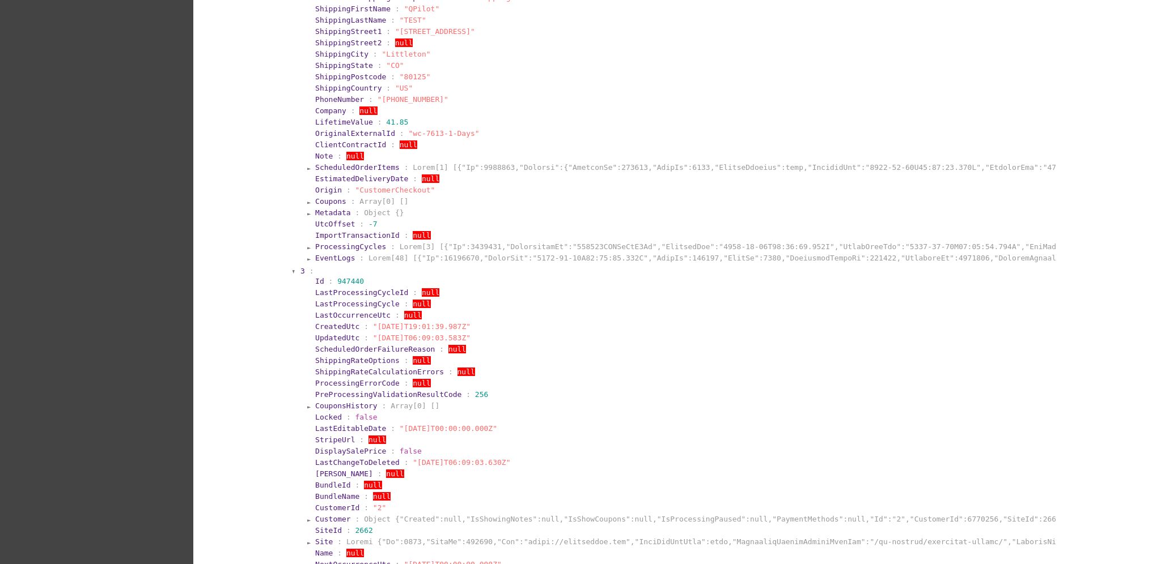
click at [347, 243] on span "ProcessingCycles" at bounding box center [350, 247] width 71 height 8
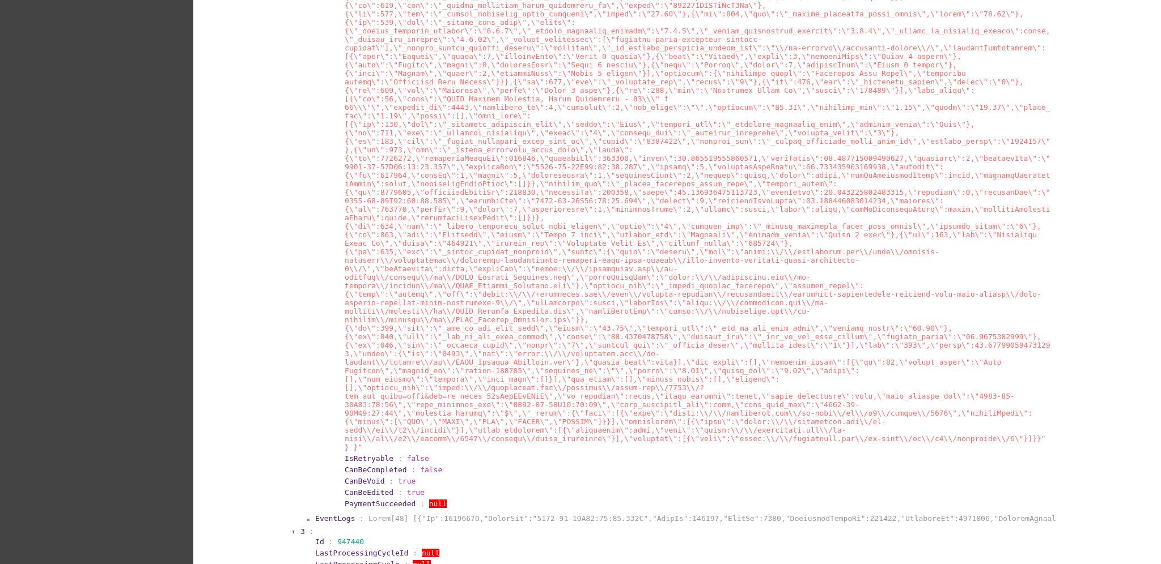
scroll to position [3324, 0]
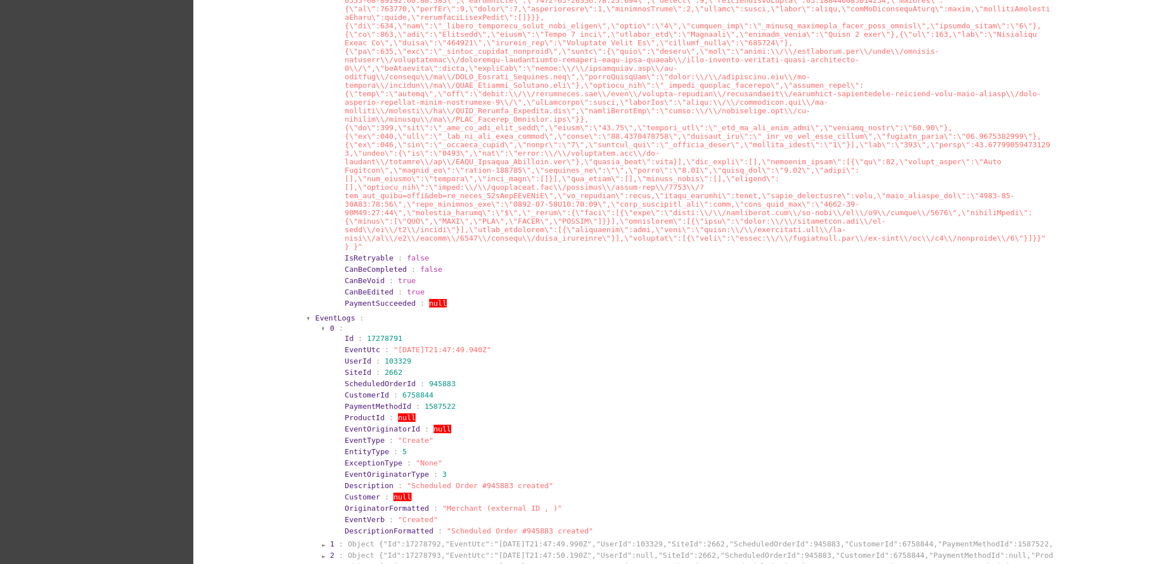
scroll to position [3627, 0]
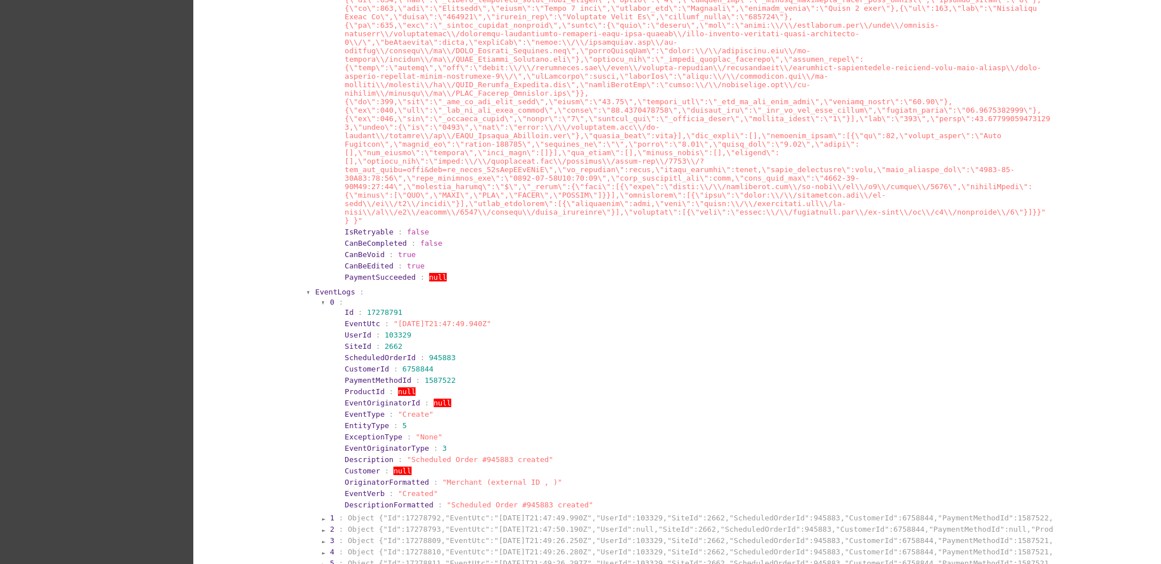
click at [419, 297] on section "0 : Id : 17278791 EventUtc : "2025-05-07T21:47:49.940Z" UserId : 103329 SiteId …" at bounding box center [691, 404] width 724 height 215
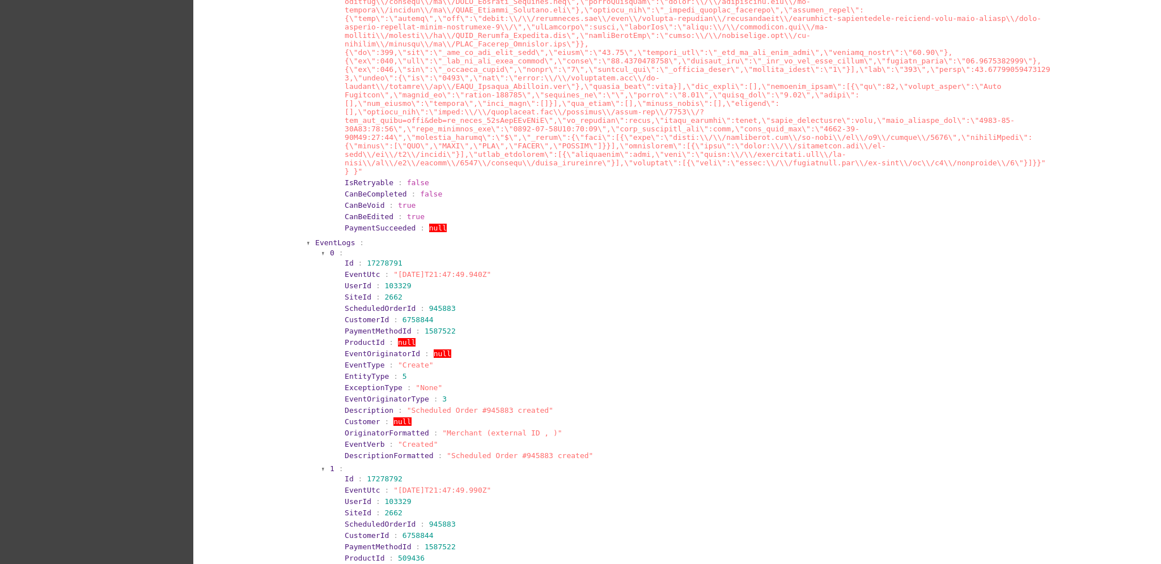
scroll to position [3702, 0]
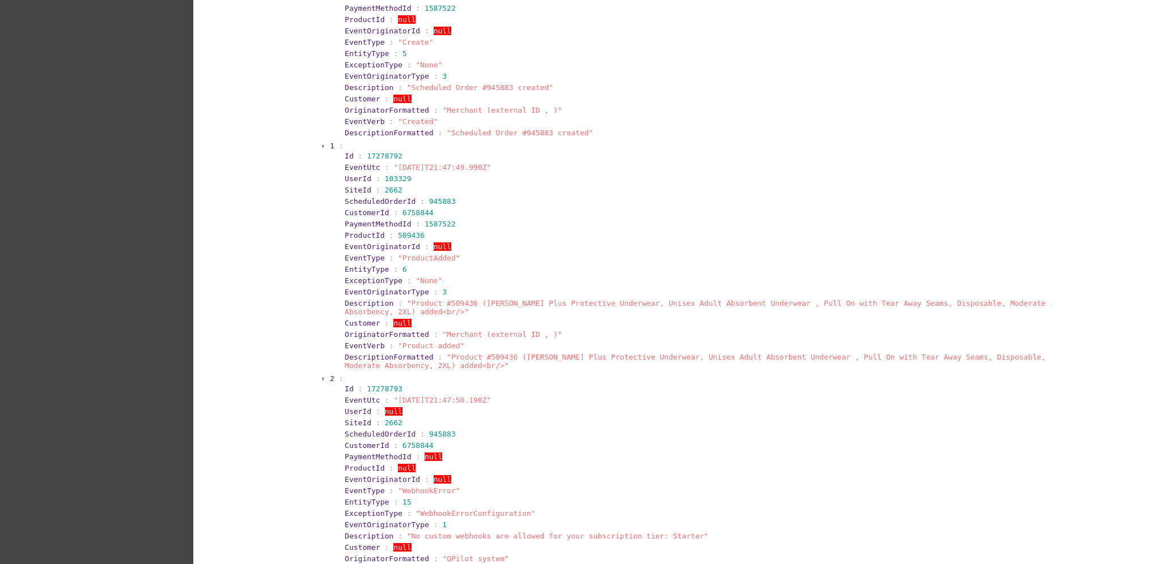
scroll to position [4004, 0]
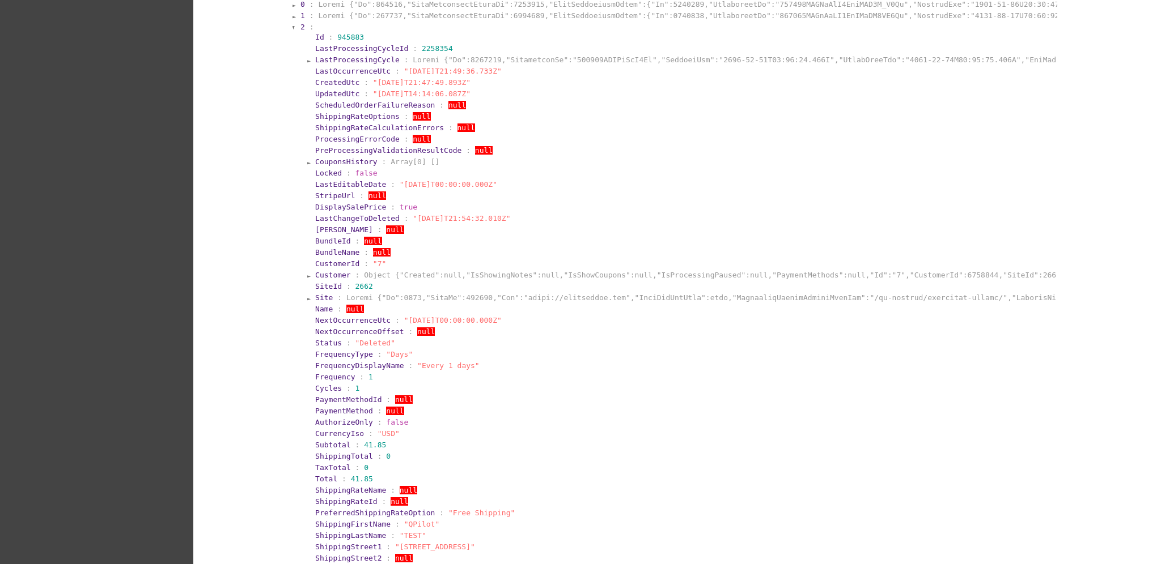
scroll to position [11, 0]
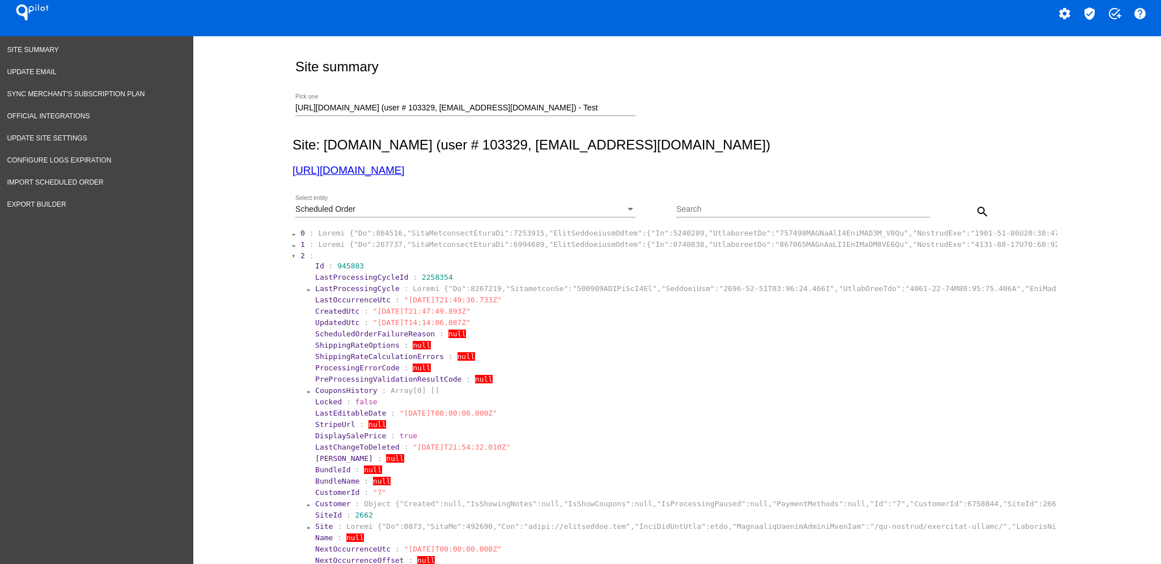
click at [300, 256] on section "2 :" at bounding box center [677, 256] width 755 height 8
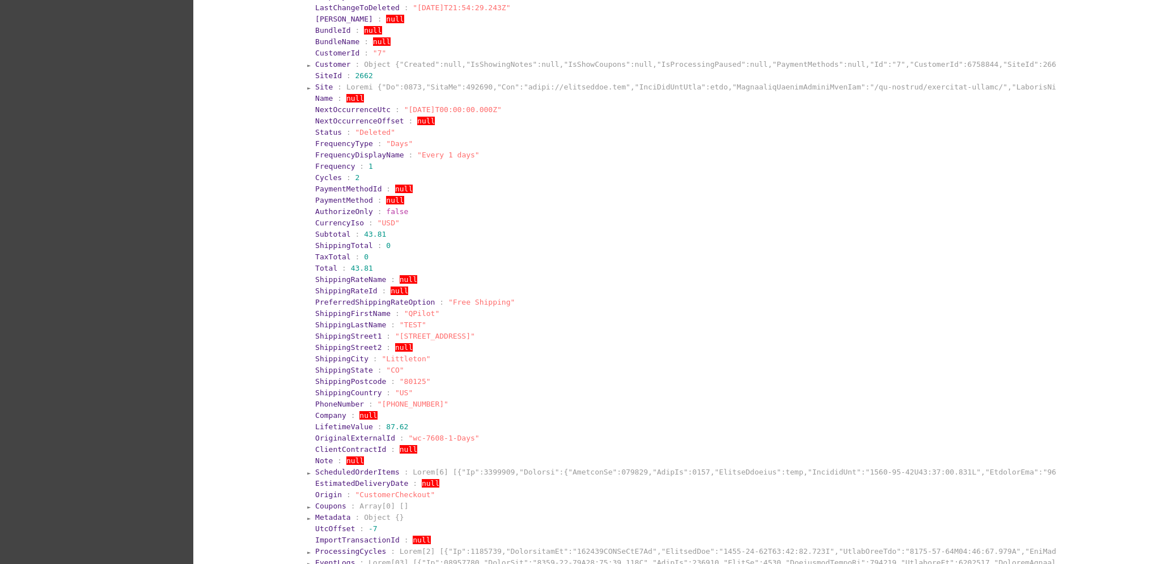
scroll to position [539, 0]
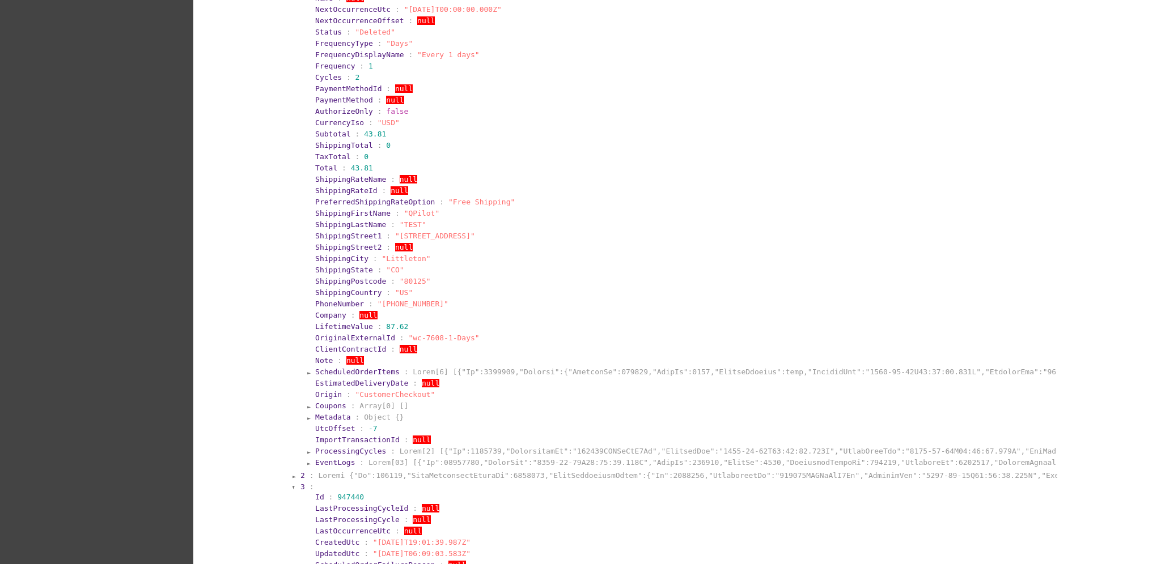
click at [329, 460] on span "EventLogs" at bounding box center [335, 462] width 40 height 8
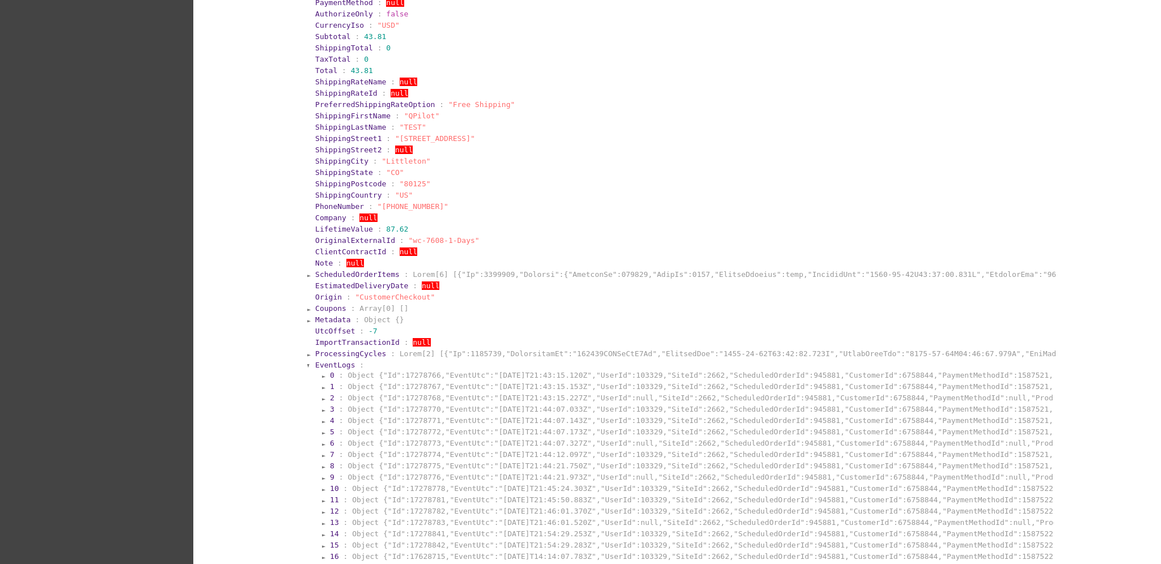
scroll to position [691, 0]
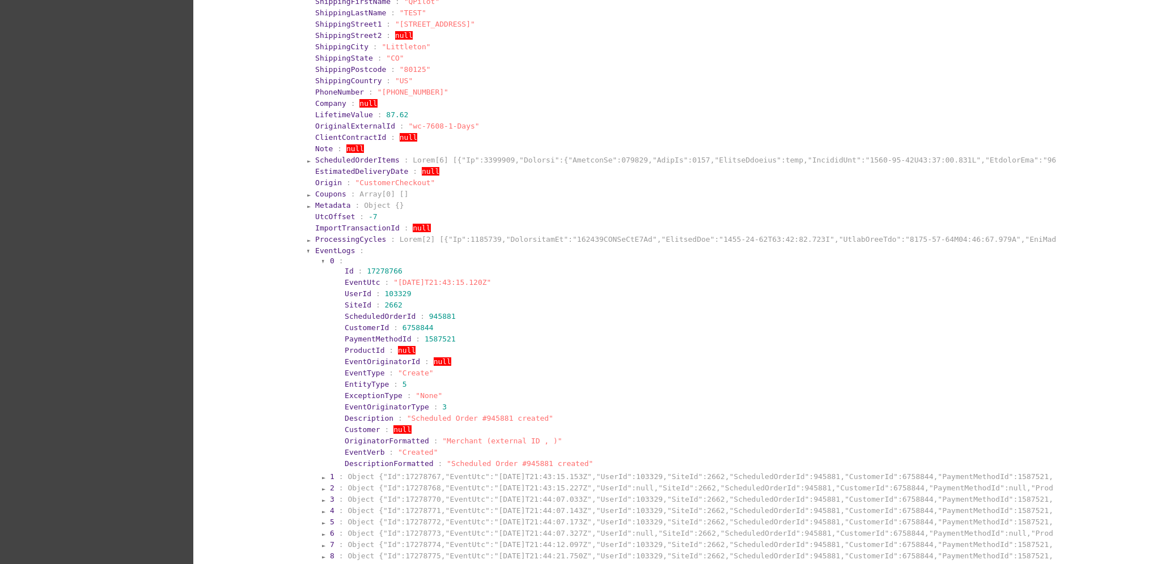
scroll to position [841, 0]
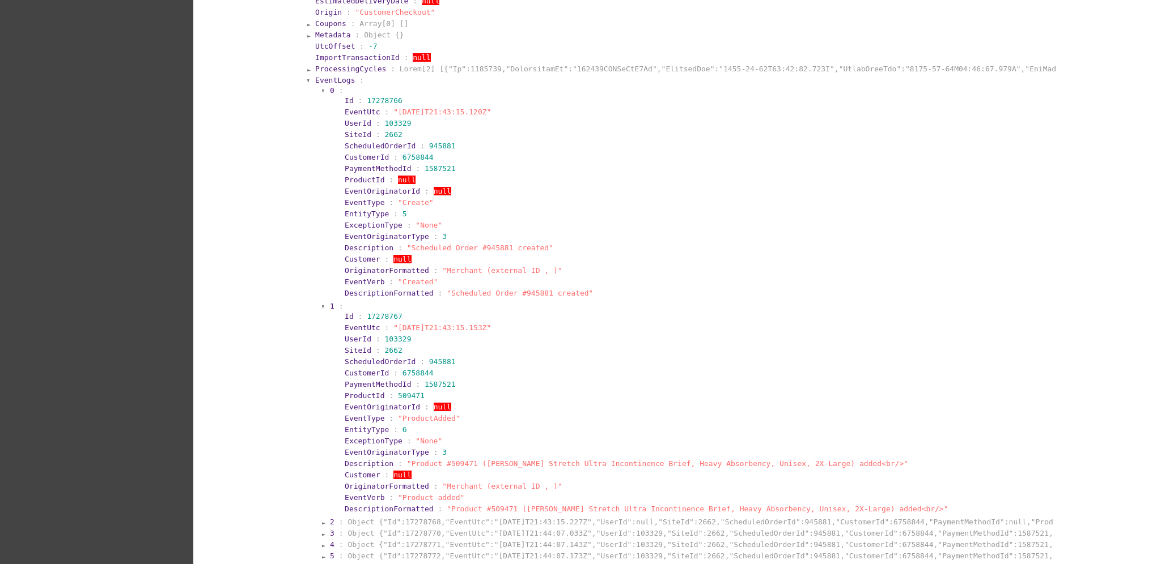
scroll to position [993, 0]
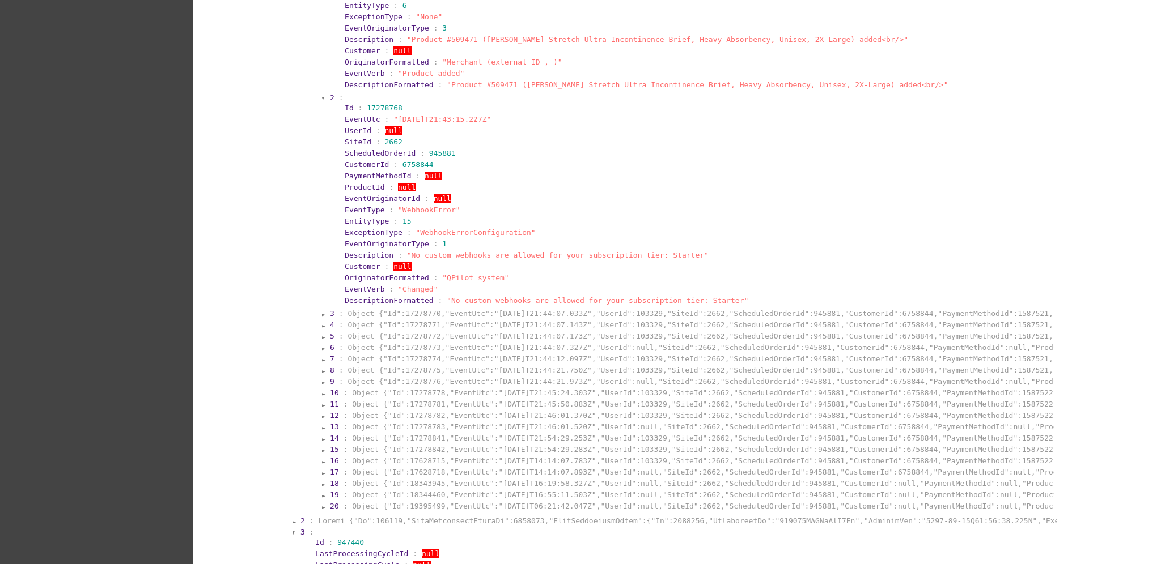
scroll to position [1371, 0]
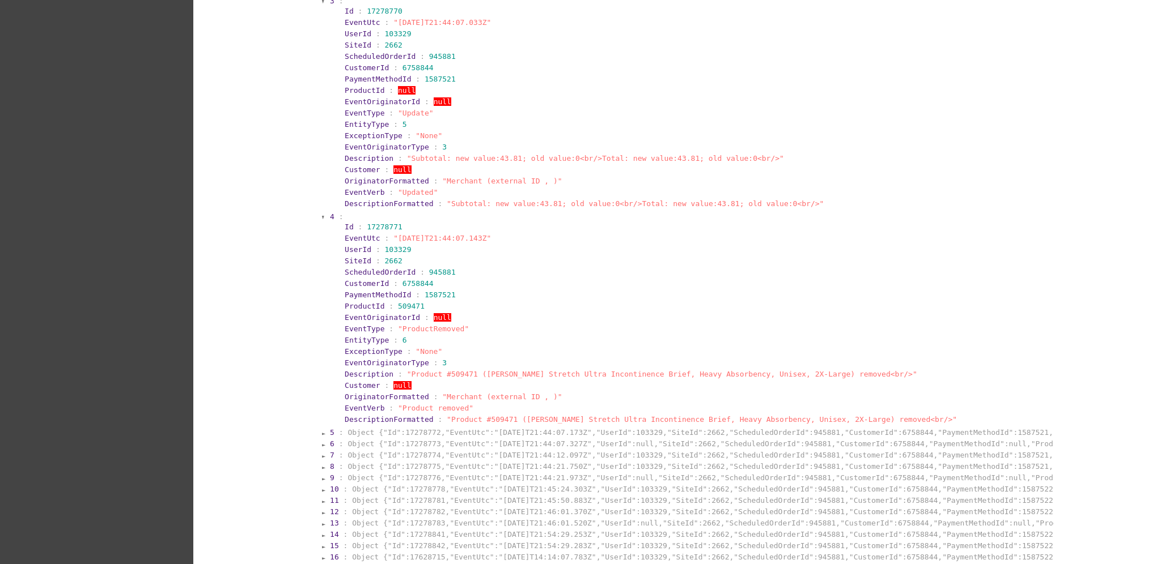
scroll to position [1673, 0]
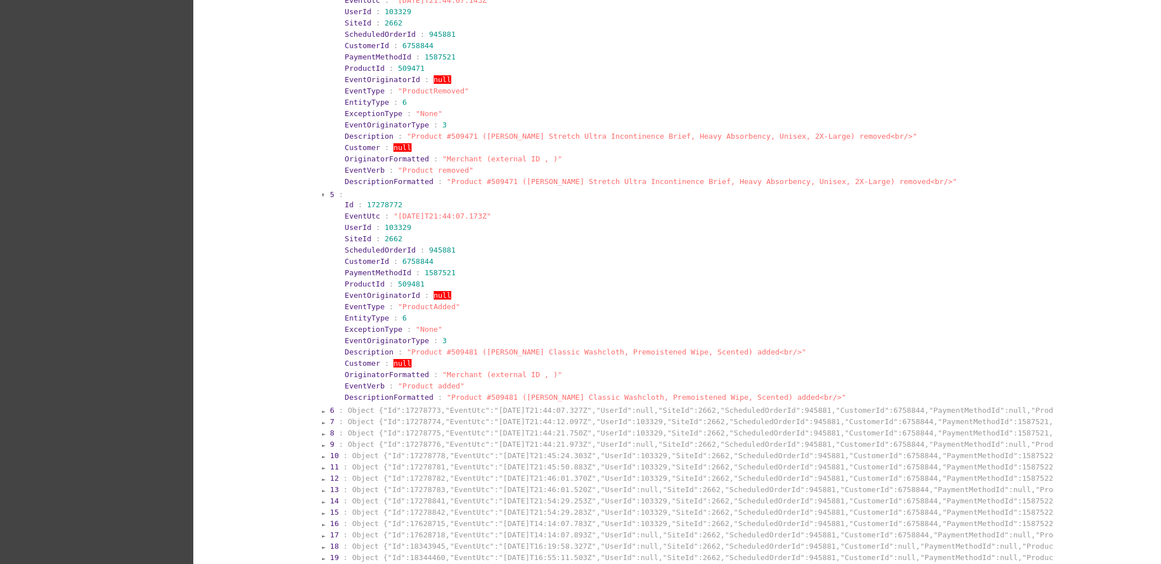
scroll to position [1899, 0]
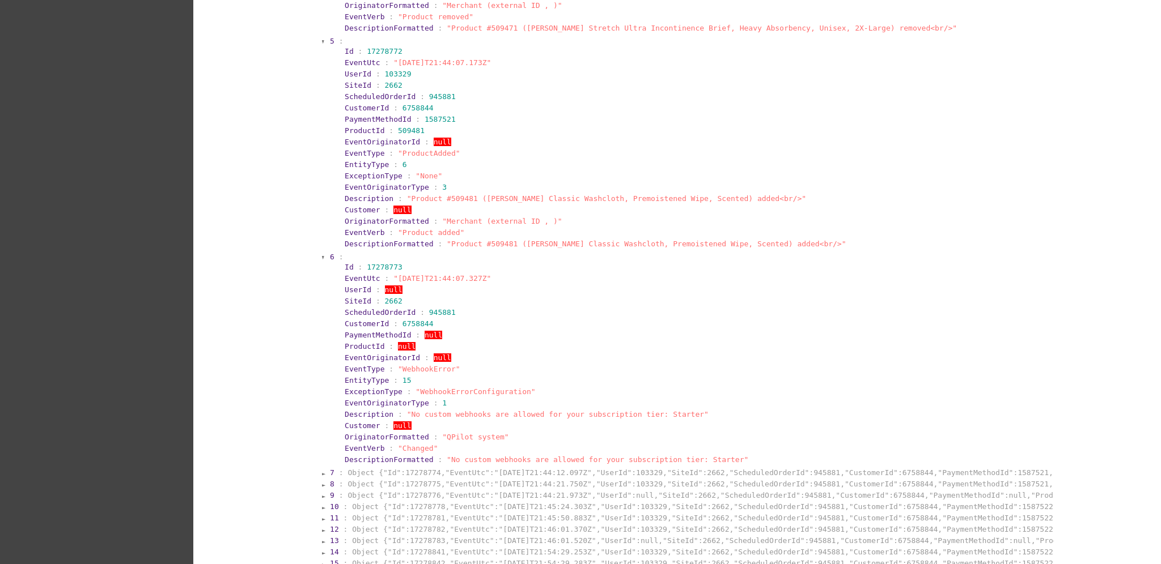
scroll to position [2126, 0]
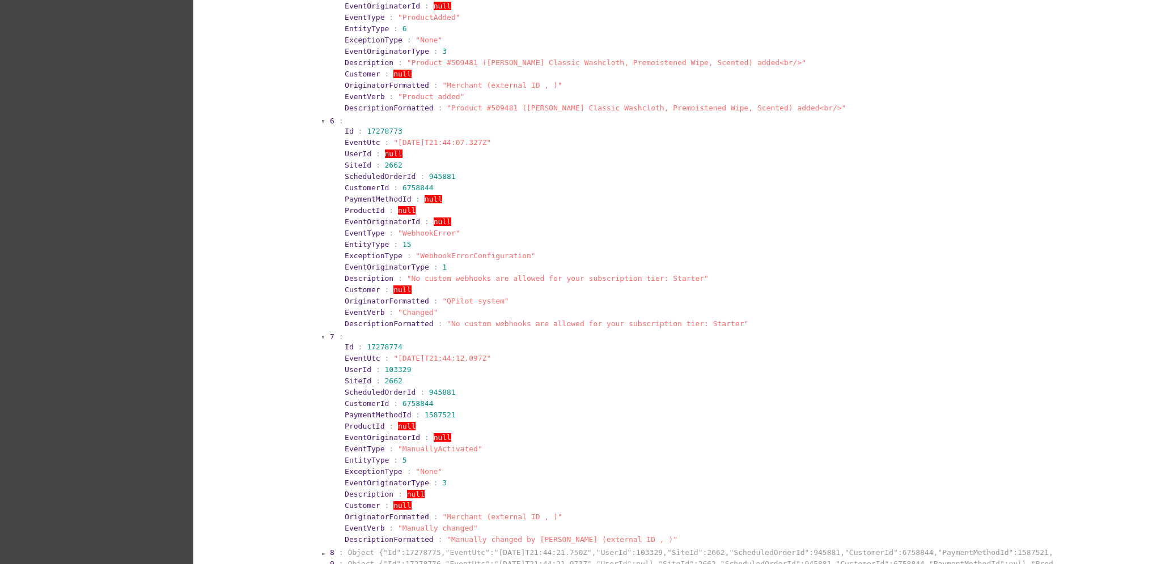
scroll to position [2277, 0]
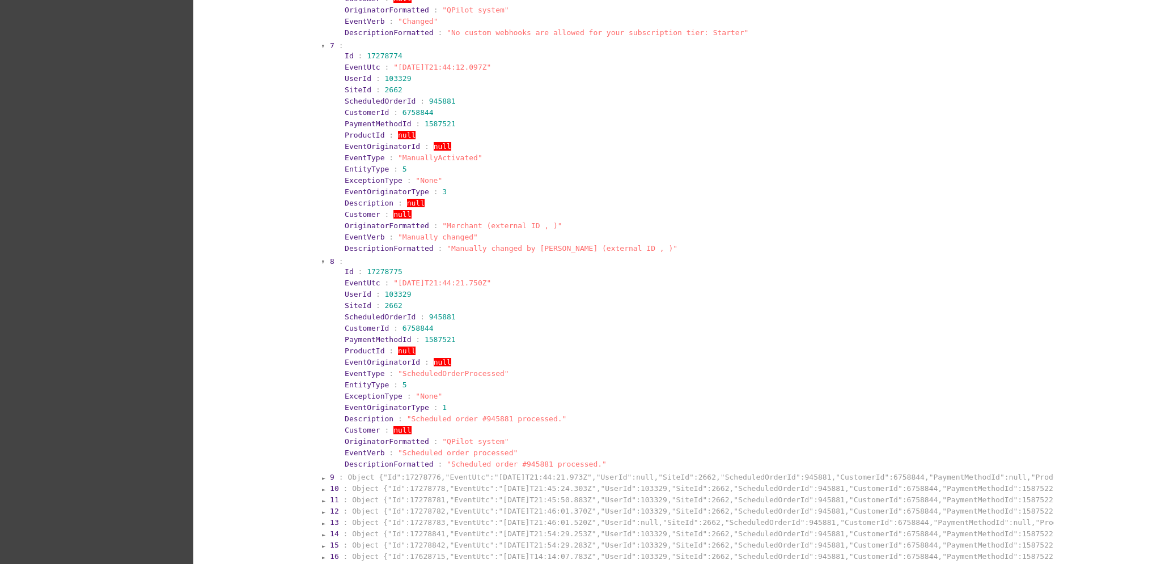
scroll to position [2504, 0]
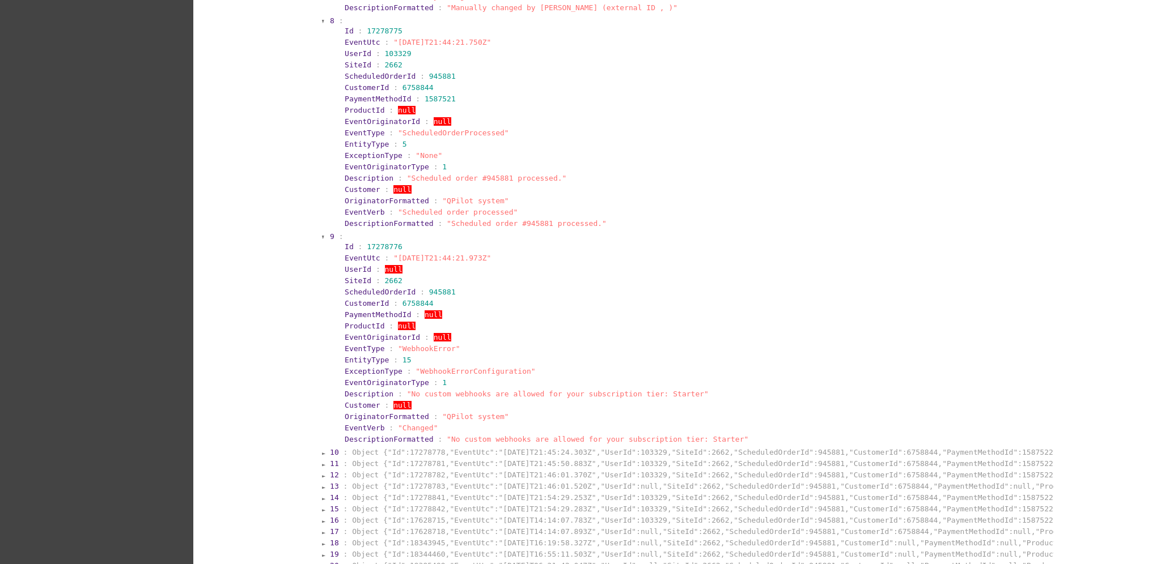
scroll to position [2731, 0]
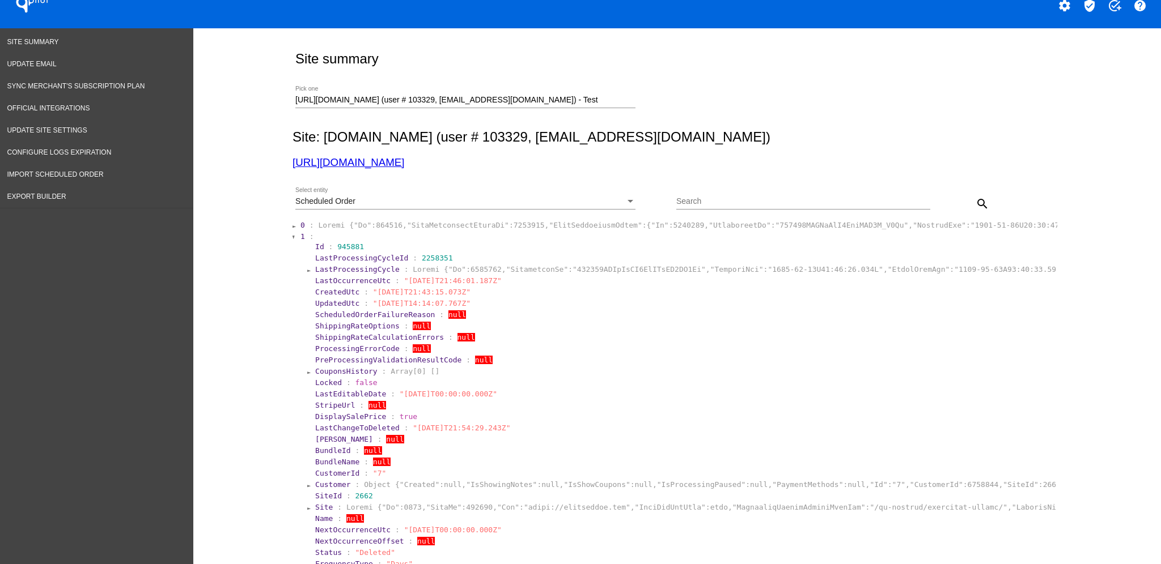
scroll to position [11, 0]
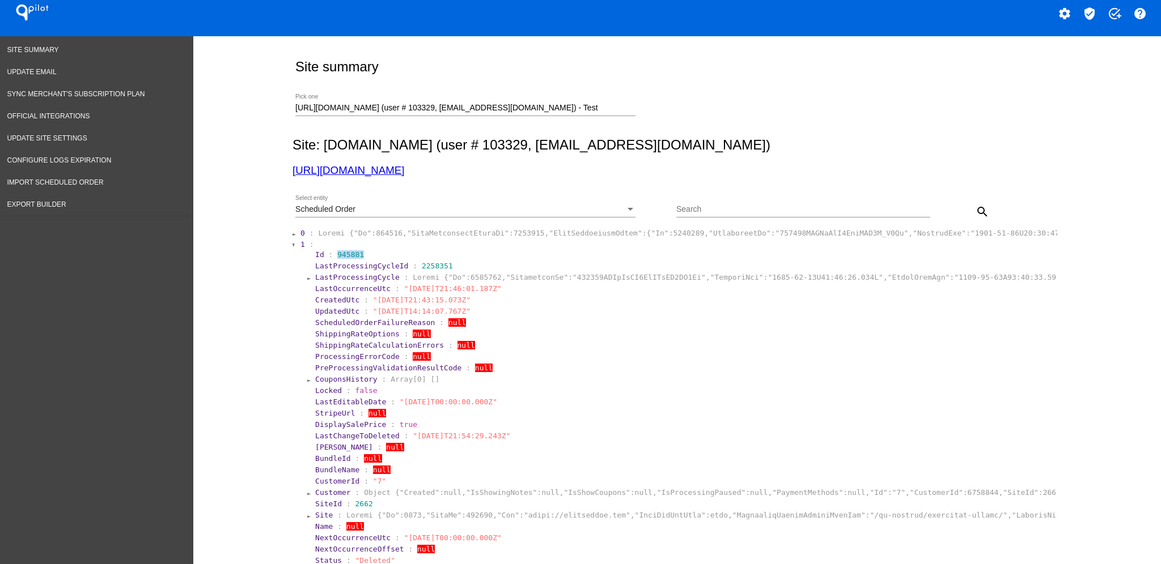
drag, startPoint x: 328, startPoint y: 254, endPoint x: 357, endPoint y: 256, distance: 28.9
click at [357, 255] on section "Id : 945881" at bounding box center [684, 254] width 738 height 8
copy span "945881"
drag, startPoint x: 300, startPoint y: 294, endPoint x: 512, endPoint y: 289, distance: 211.4
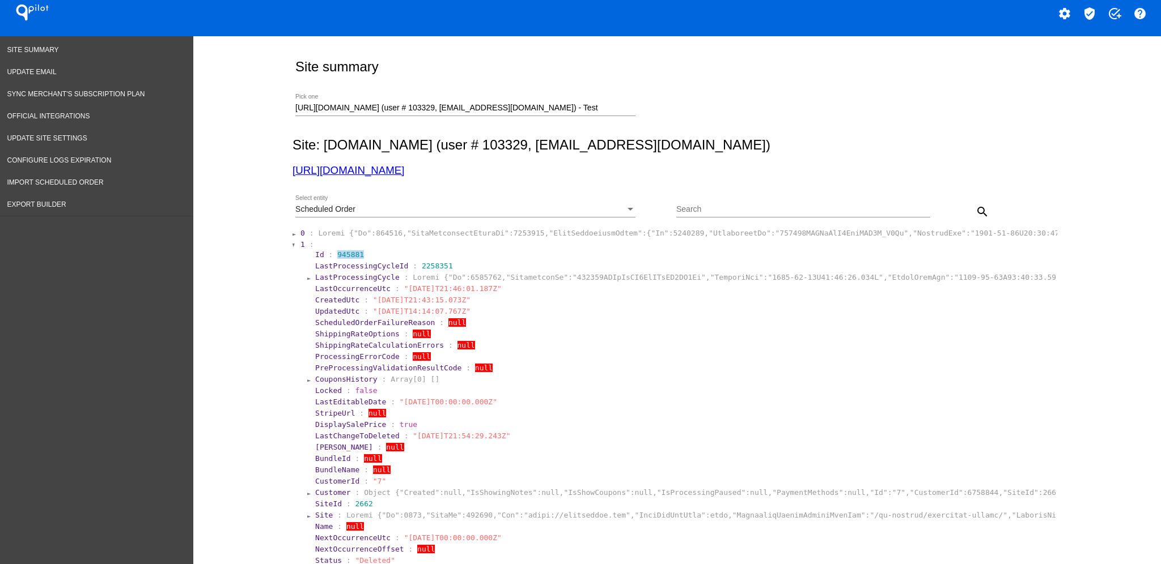
copy section "LastOccurrenceUtc : "2025-05-07T21:46:01.187Z""
click at [300, 241] on span "1" at bounding box center [302, 244] width 5 height 8
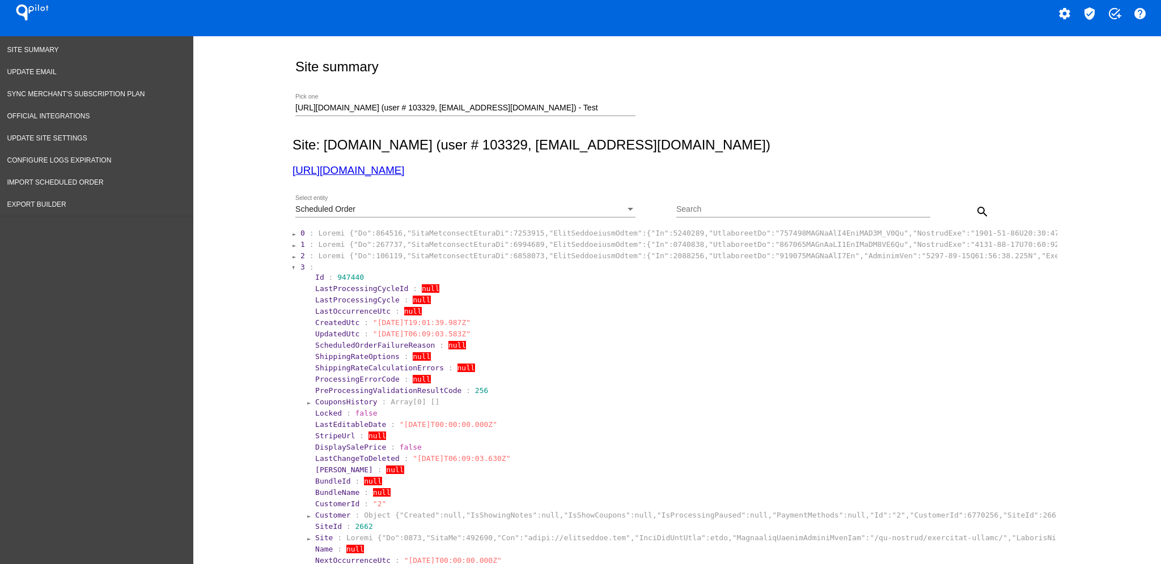
click at [300, 266] on span "3" at bounding box center [302, 267] width 5 height 8
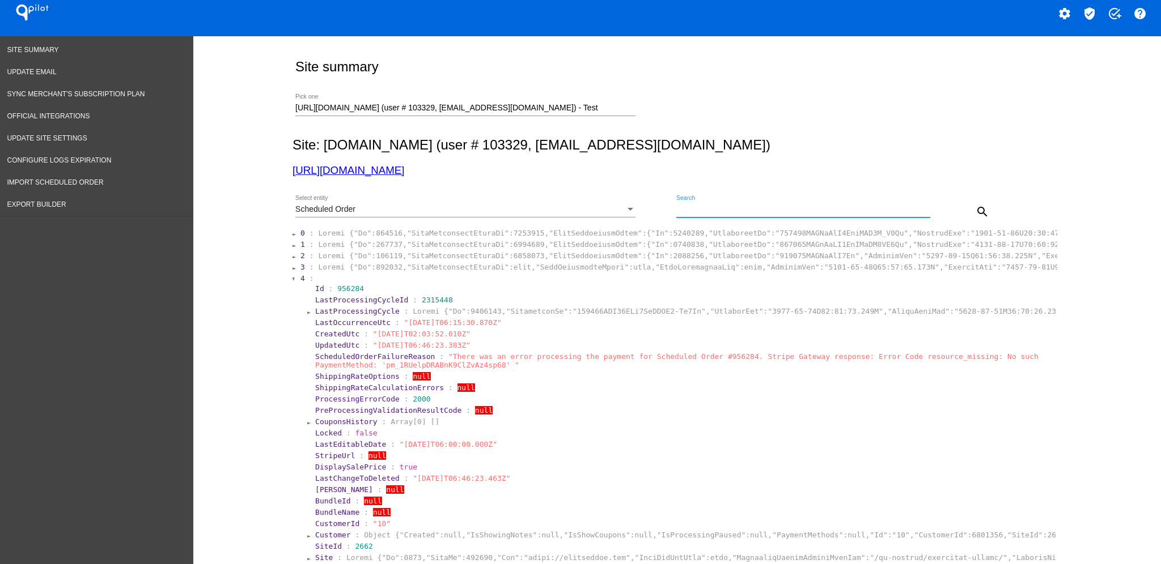
paste input "1014484"
type input "1014484"
click at [971, 209] on button "search" at bounding box center [982, 211] width 23 height 23
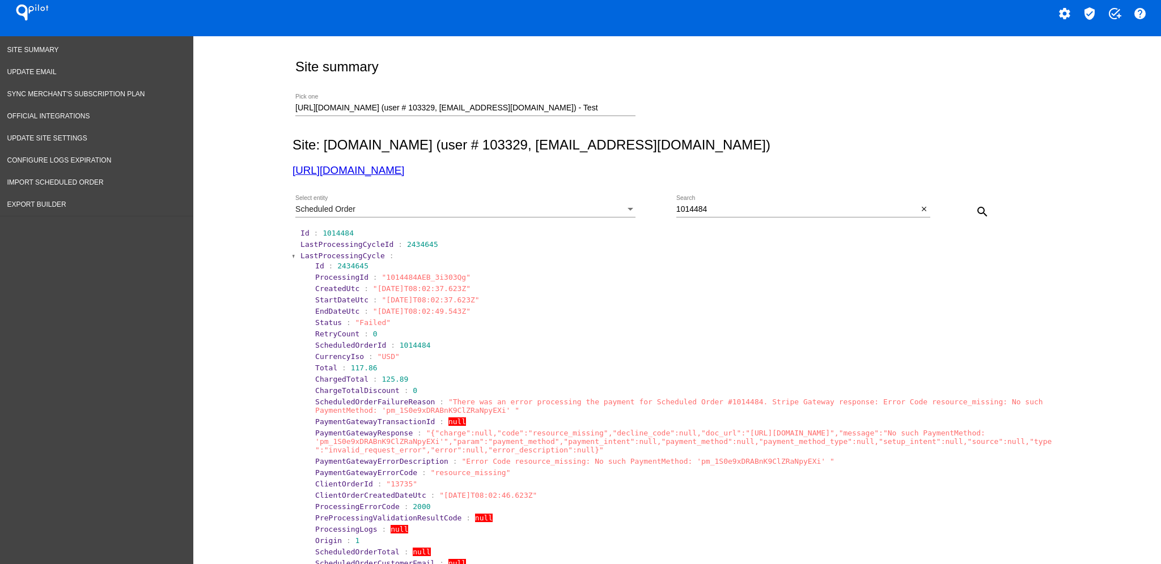
click at [341, 256] on span "LastProcessingCycle" at bounding box center [342, 256] width 84 height 8
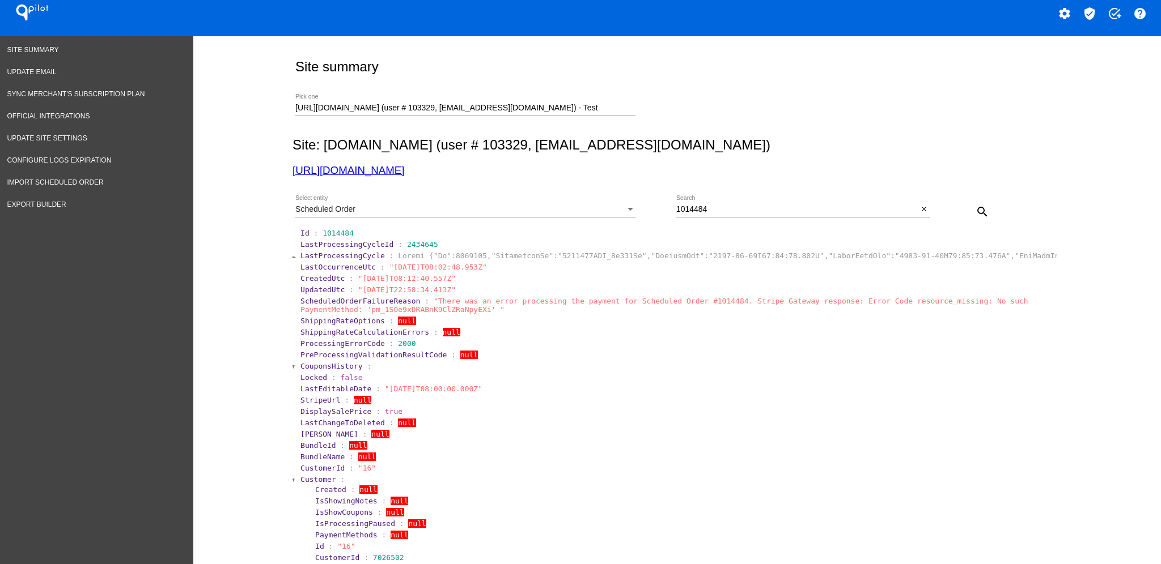
click at [302, 480] on span "Customer" at bounding box center [318, 479] width 36 height 8
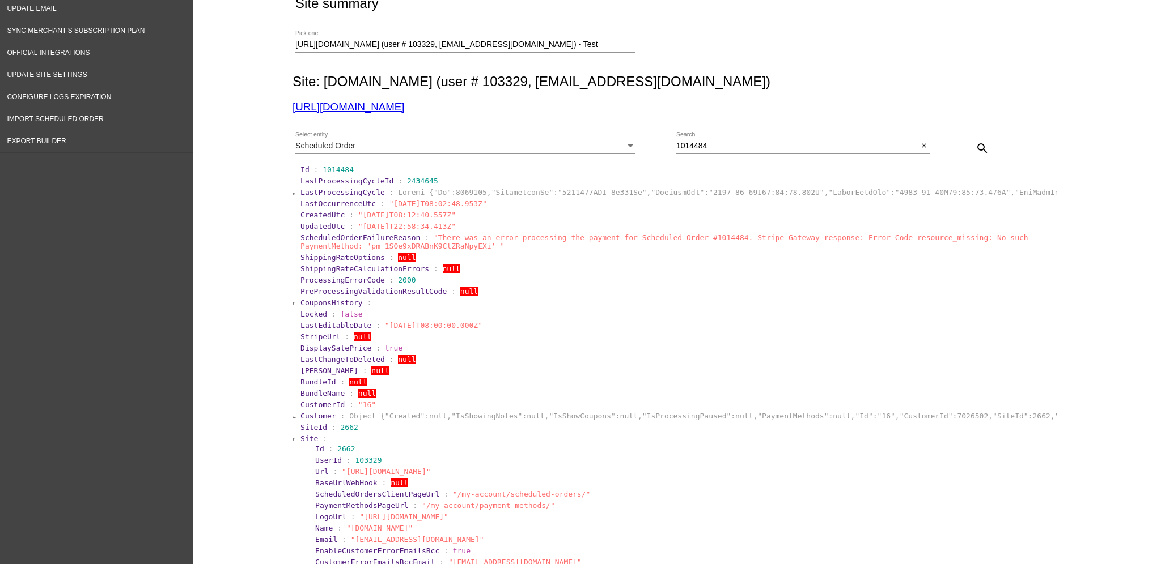
scroll to position [161, 0]
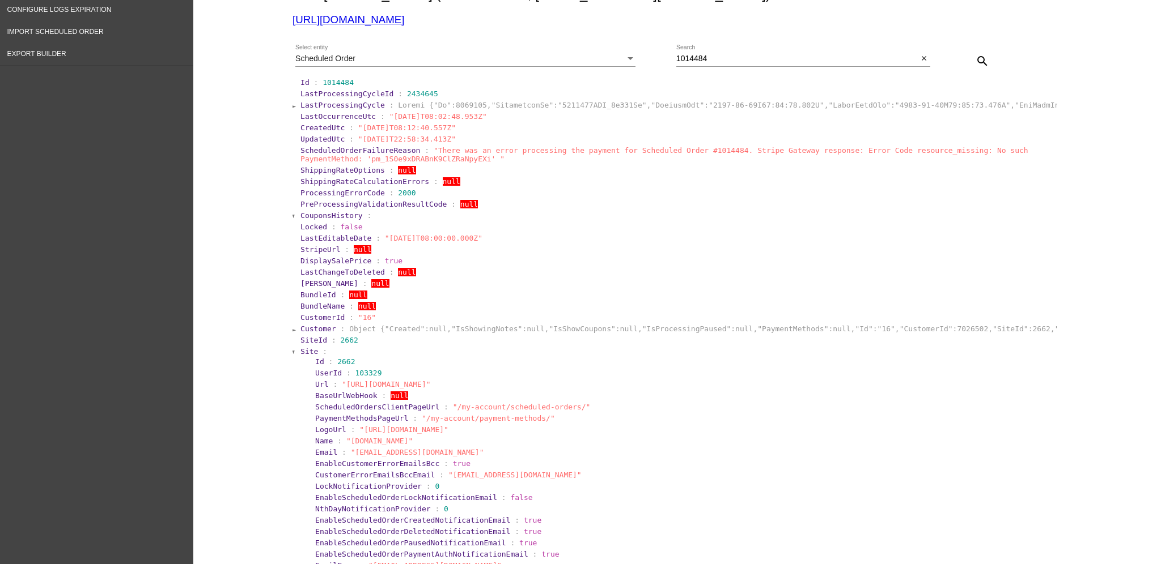
click at [315, 363] on span "Id" at bounding box center [319, 362] width 9 height 8
click at [307, 354] on span "Site" at bounding box center [309, 351] width 18 height 8
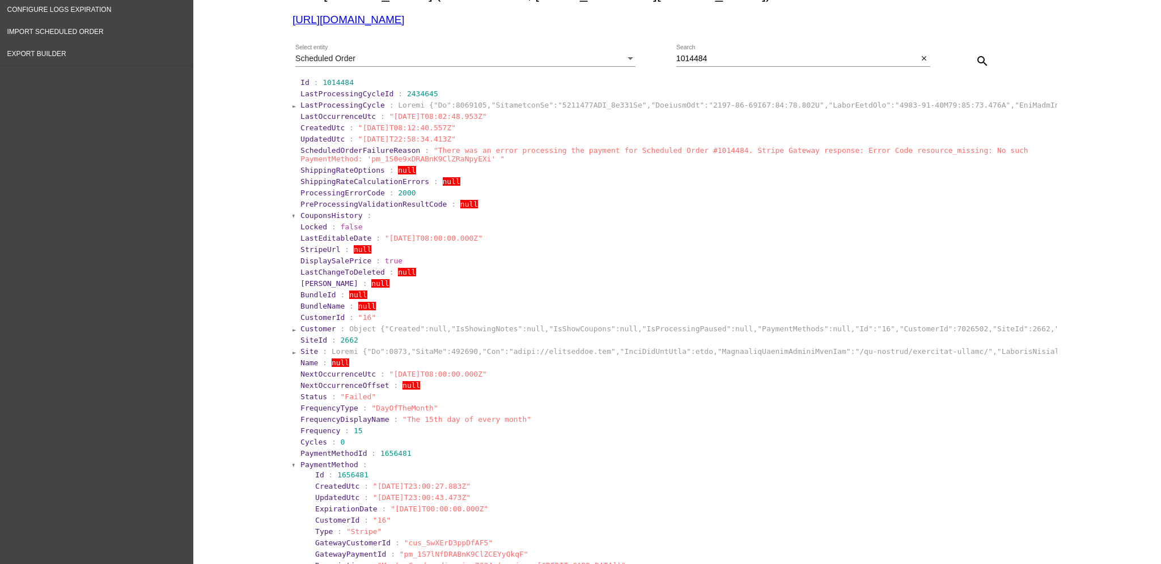
click at [312, 456] on span "PaymentMethodId" at bounding box center [333, 453] width 66 height 8
click at [313, 461] on span "PaymentMethod" at bounding box center [329, 465] width 58 height 8
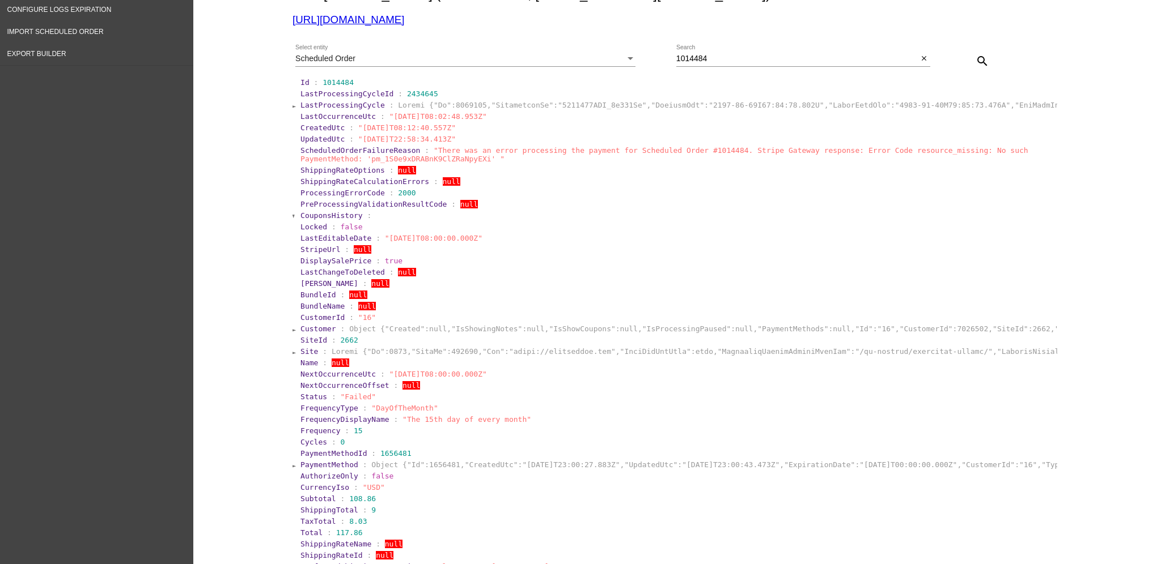
click at [320, 330] on span "Customer" at bounding box center [318, 329] width 36 height 8
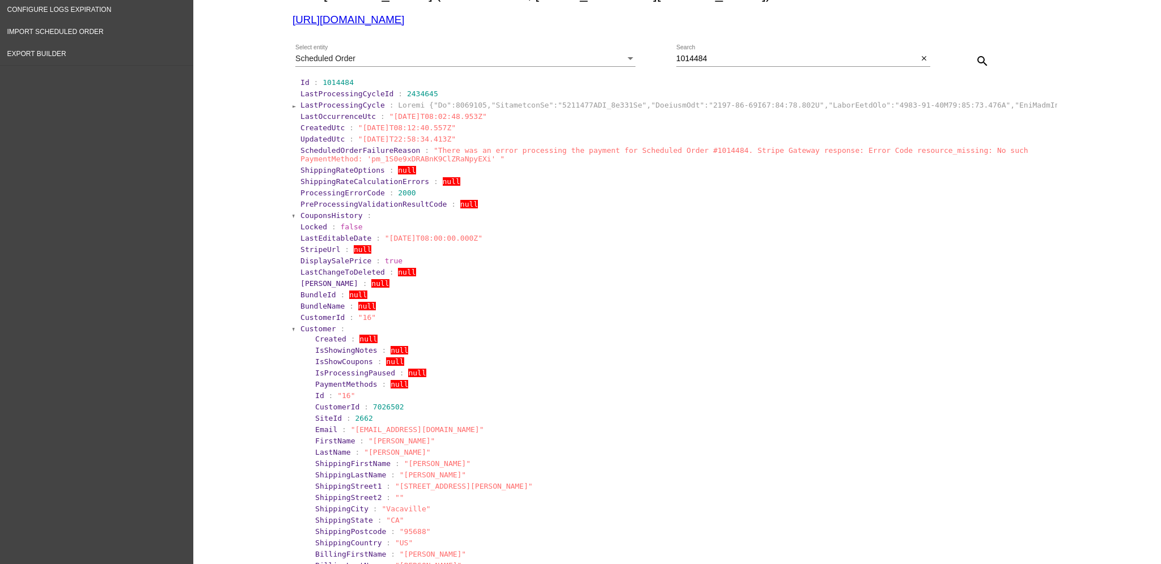
scroll to position [313, 0]
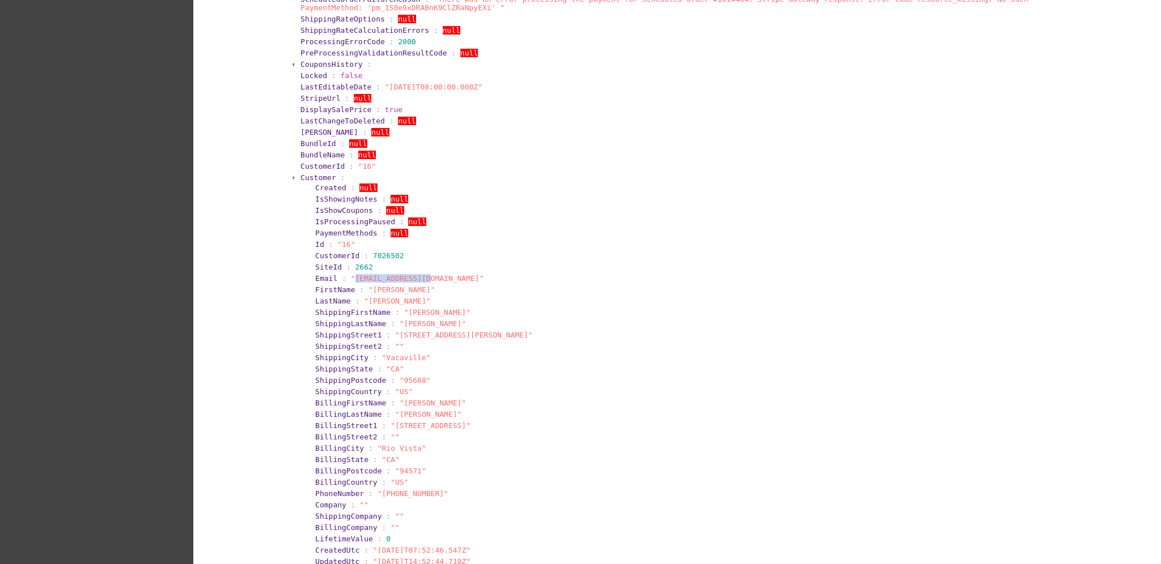
drag, startPoint x: 345, startPoint y: 277, endPoint x: 415, endPoint y: 281, distance: 70.4
click at [415, 281] on span ""[EMAIL_ADDRESS][DOMAIN_NAME]"" at bounding box center [417, 278] width 133 height 8
click at [414, 281] on span ""[EMAIL_ADDRESS][DOMAIN_NAME]"" at bounding box center [417, 278] width 133 height 8
click at [416, 281] on span ""[EMAIL_ADDRESS][DOMAIN_NAME]"" at bounding box center [417, 278] width 133 height 8
drag, startPoint x: 416, startPoint y: 281, endPoint x: 338, endPoint y: 282, distance: 77.6
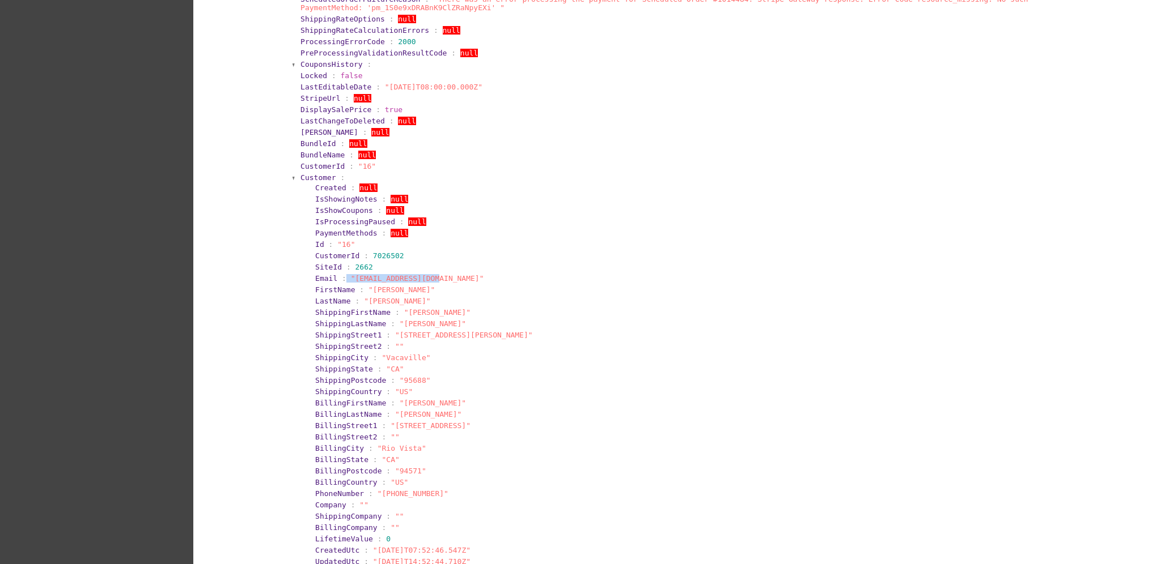
click at [338, 282] on section "Email : "carolwrn@proton.me"" at bounding box center [684, 278] width 738 height 8
click at [356, 281] on span ""[EMAIL_ADDRESS][DOMAIN_NAME]"" at bounding box center [417, 278] width 133 height 8
click at [351, 280] on span ""[EMAIL_ADDRESS][DOMAIN_NAME]"" at bounding box center [417, 278] width 133 height 8
drag, startPoint x: 346, startPoint y: 278, endPoint x: 415, endPoint y: 274, distance: 69.8
click at [415, 274] on span ""[EMAIL_ADDRESS][DOMAIN_NAME]"" at bounding box center [417, 278] width 133 height 8
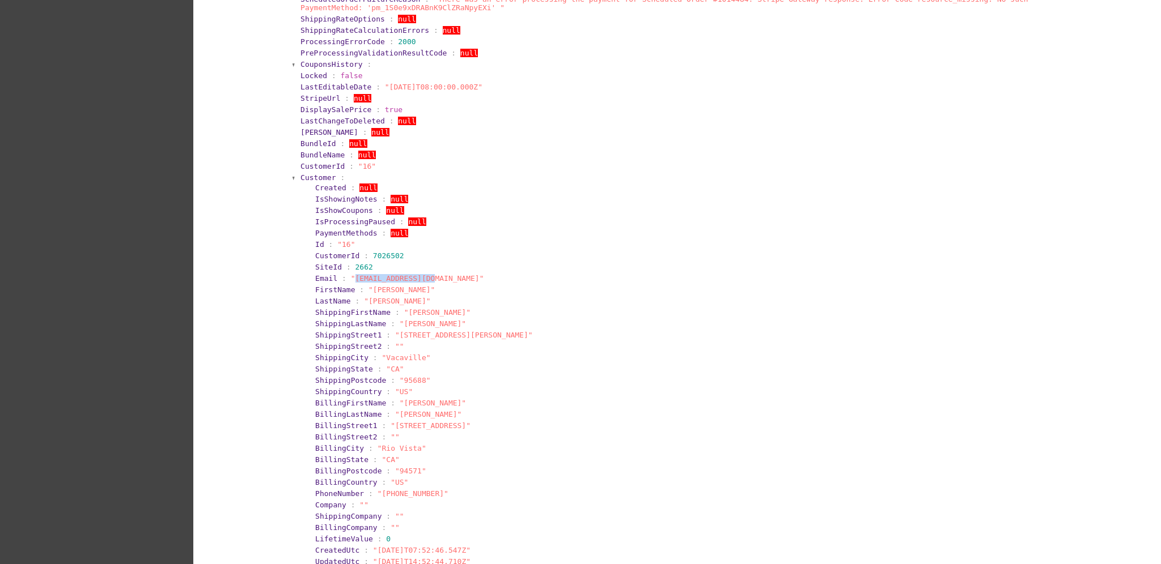
copy span "carolwrn@proton.me"
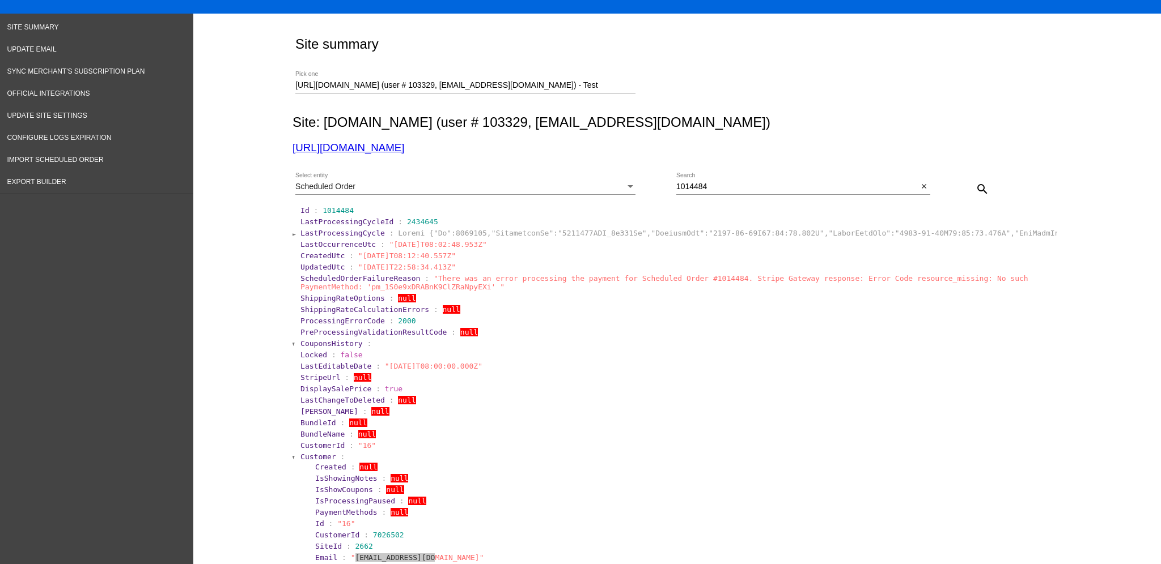
scroll to position [0, 0]
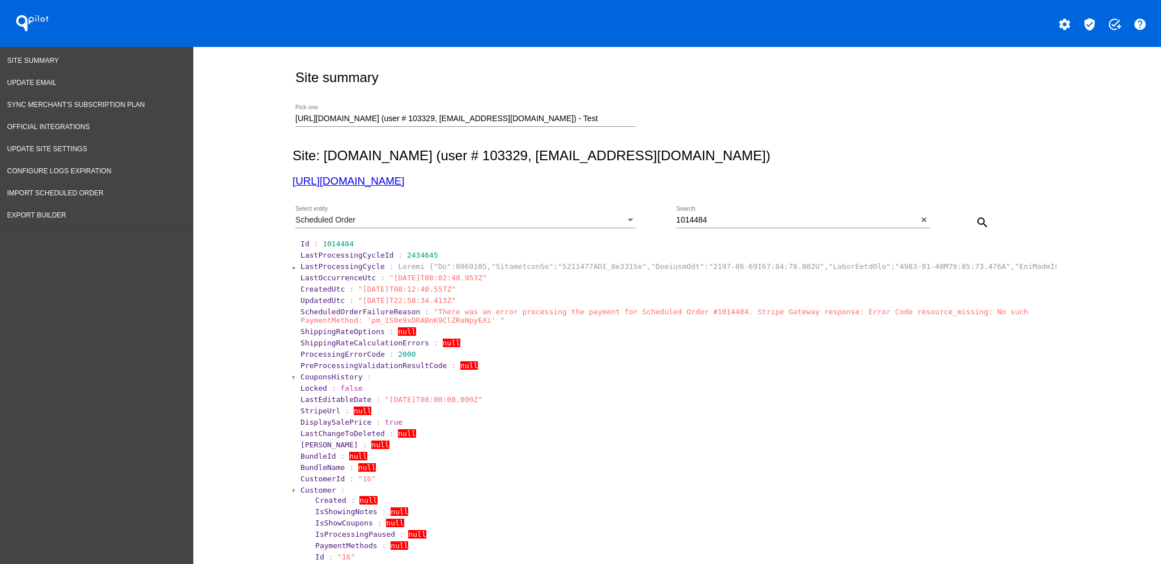
click at [611, 218] on div "Scheduled Order" at bounding box center [460, 220] width 330 height 9
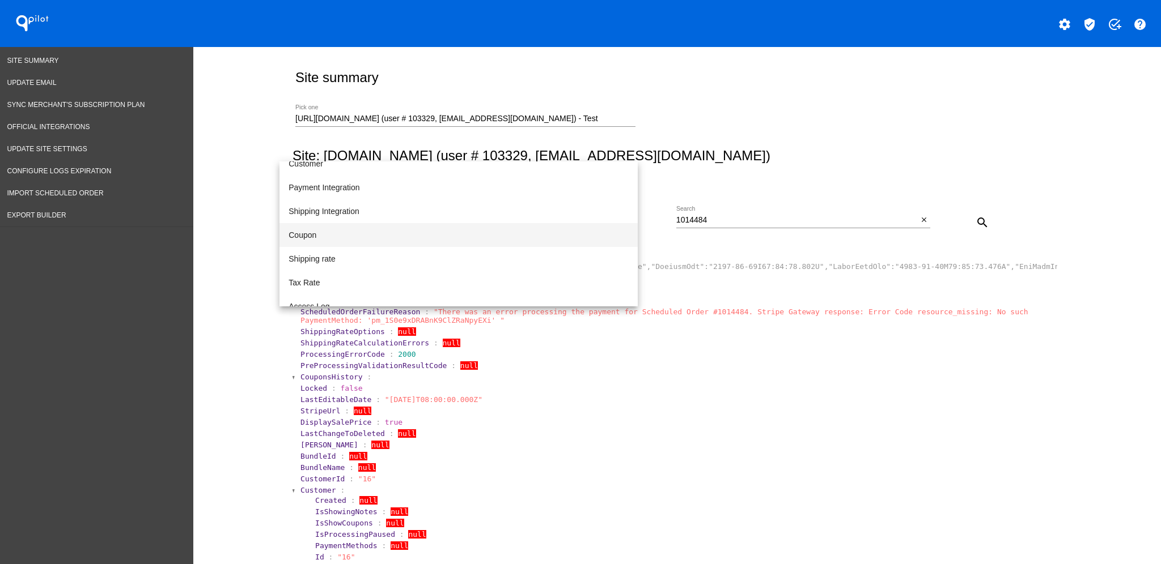
scroll to position [116, 0]
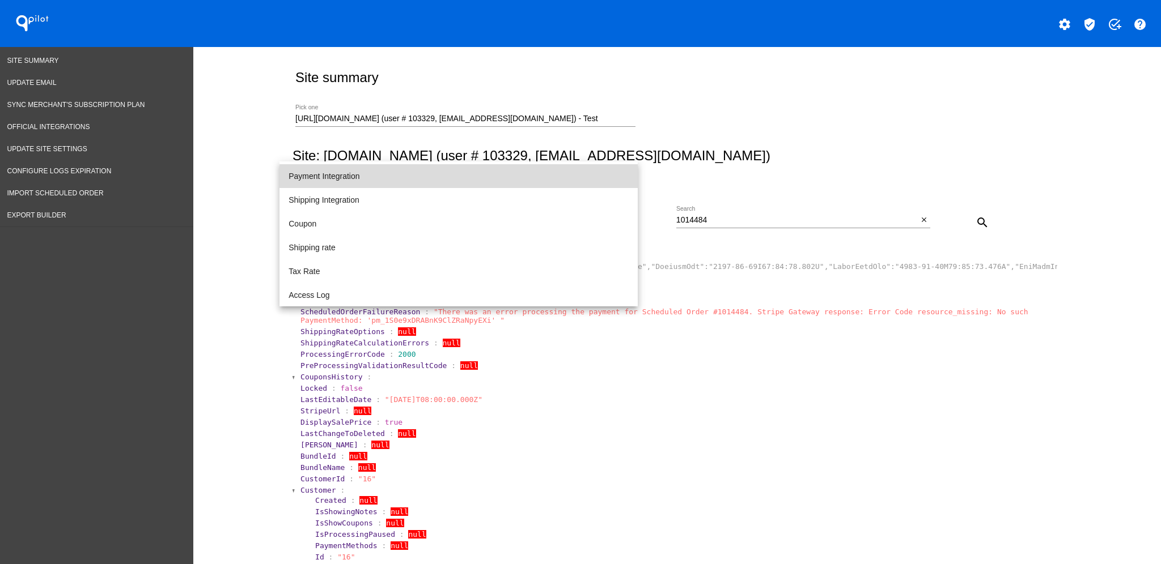
click at [545, 183] on span "Payment Integration" at bounding box center [458, 176] width 340 height 24
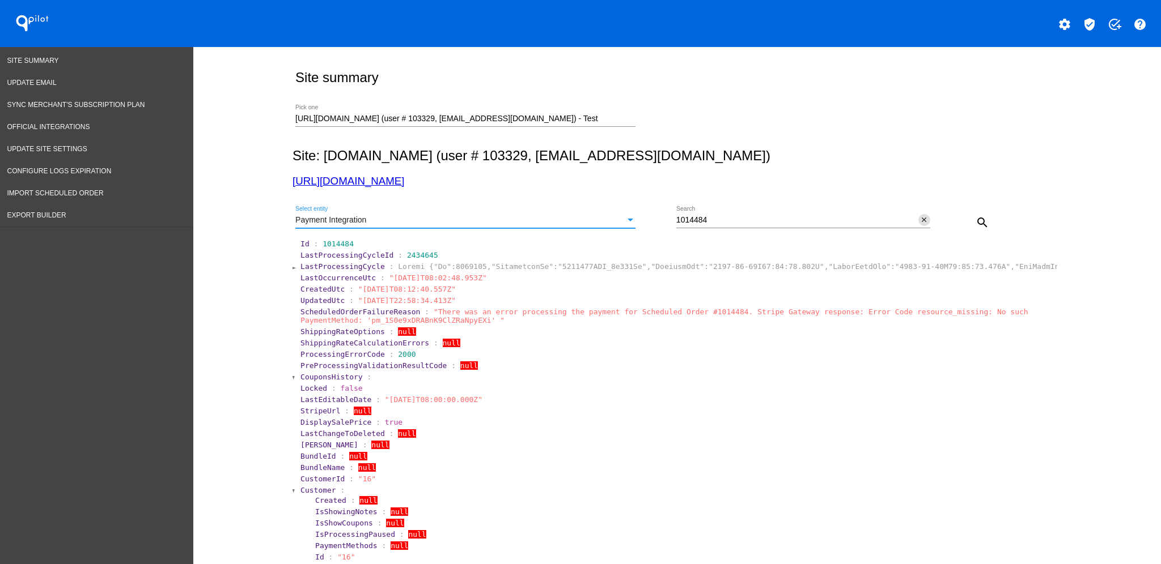
click at [920, 218] on mat-icon "close" at bounding box center [924, 220] width 8 height 9
click at [975, 221] on mat-icon "search" at bounding box center [982, 223] width 14 height 14
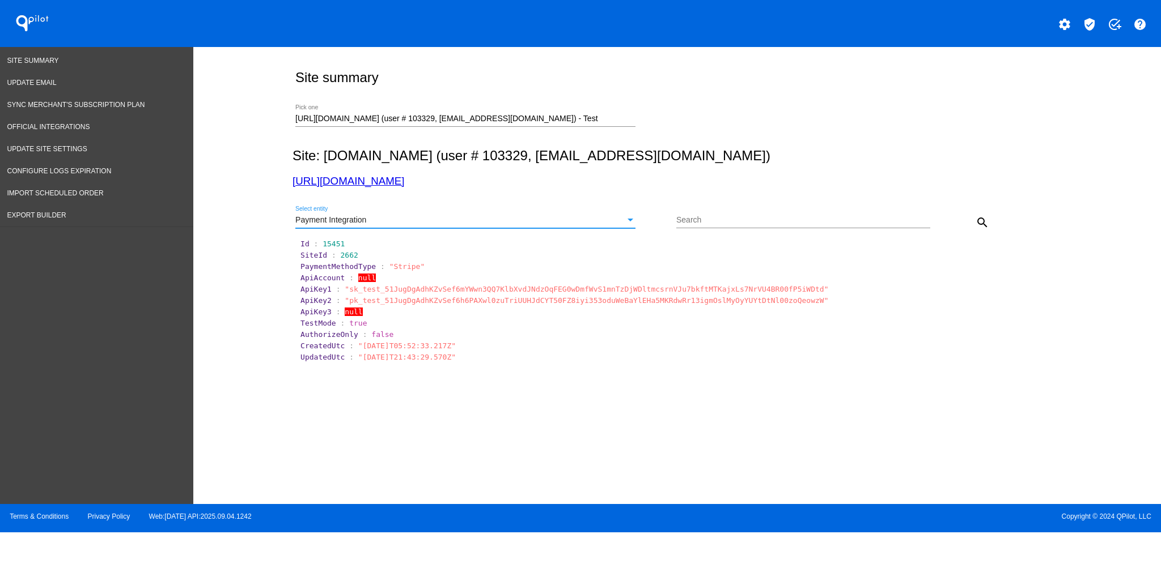
click at [539, 220] on div "Payment Integration" at bounding box center [460, 220] width 330 height 9
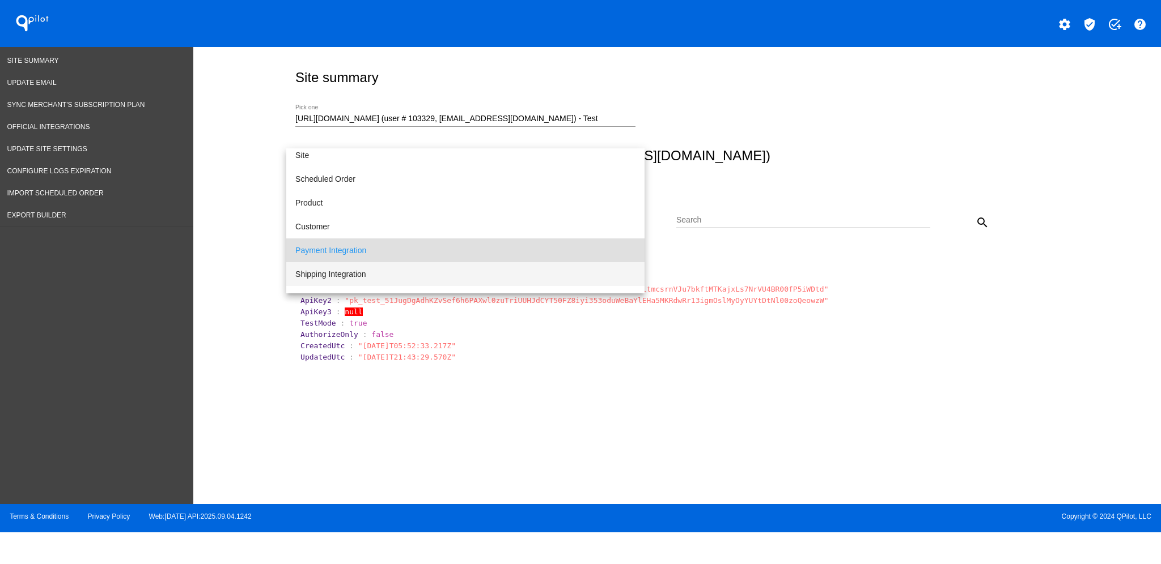
scroll to position [0, 0]
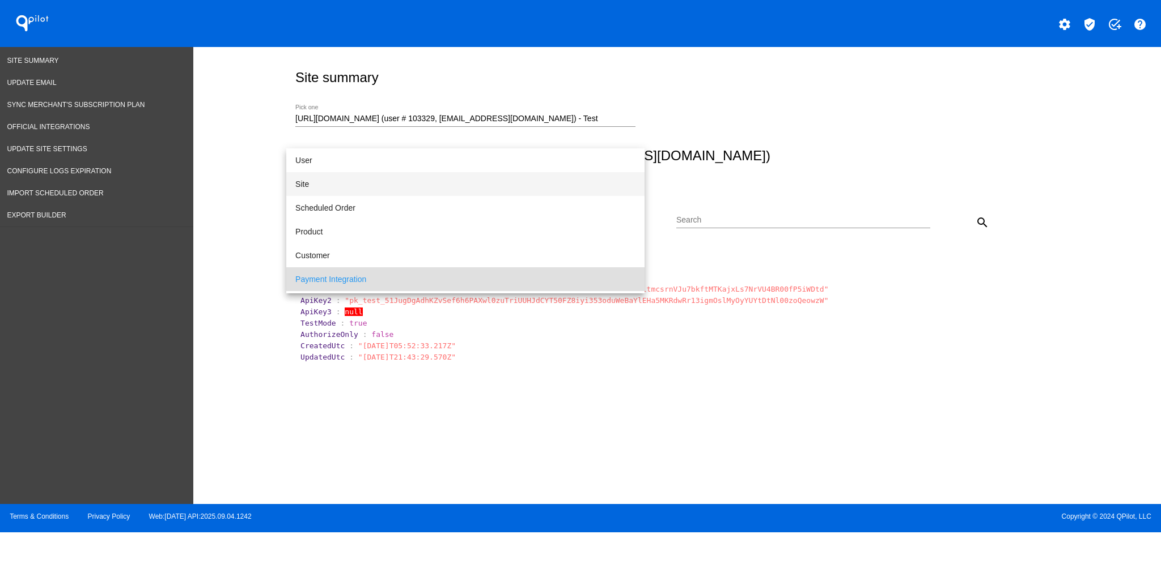
click at [492, 189] on span "Site" at bounding box center [465, 184] width 340 height 24
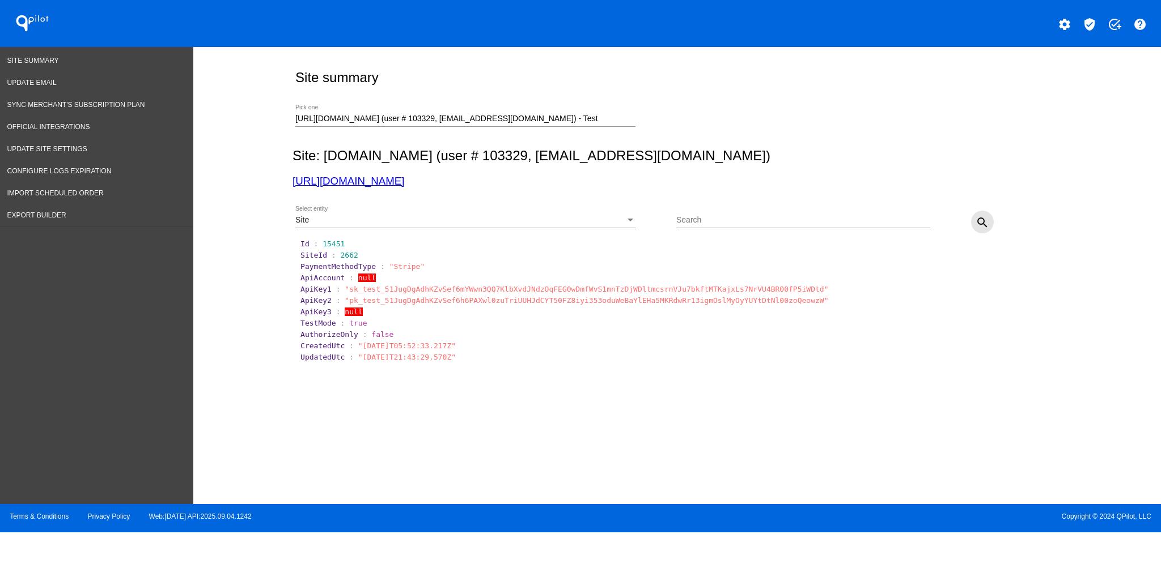
click at [977, 223] on mat-icon "search" at bounding box center [982, 223] width 14 height 14
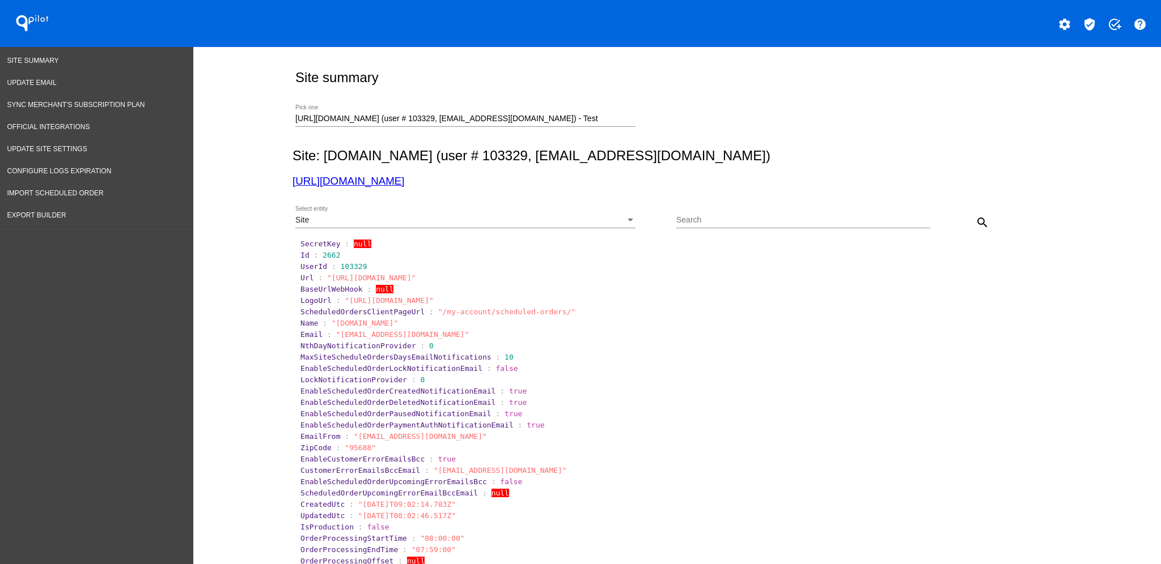
click at [510, 212] on div "Site Select entity" at bounding box center [465, 217] width 340 height 22
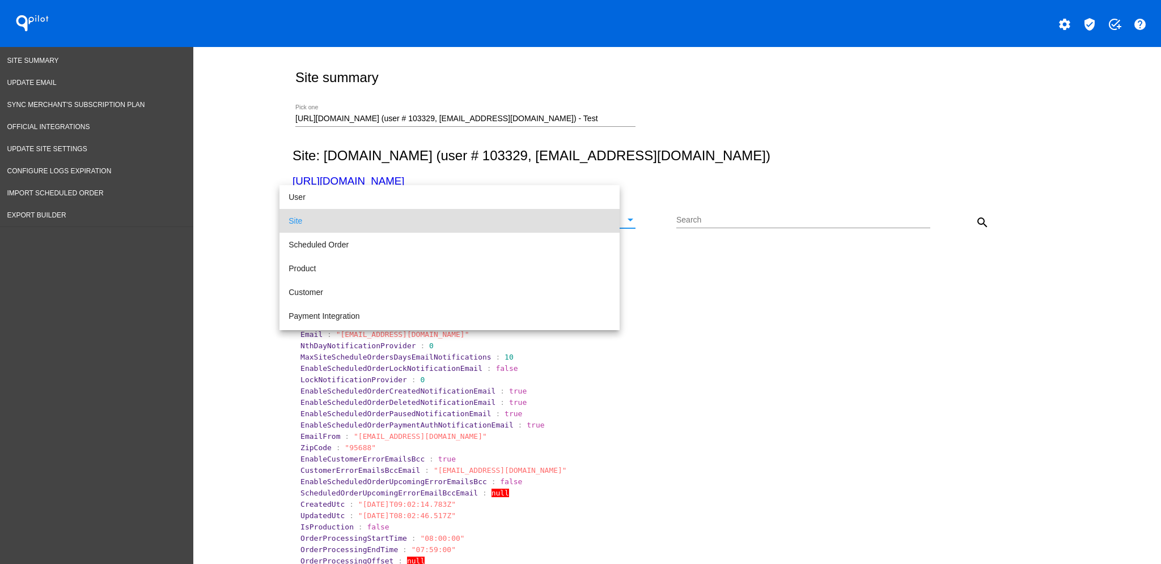
click at [505, 216] on span "Site" at bounding box center [449, 221] width 322 height 24
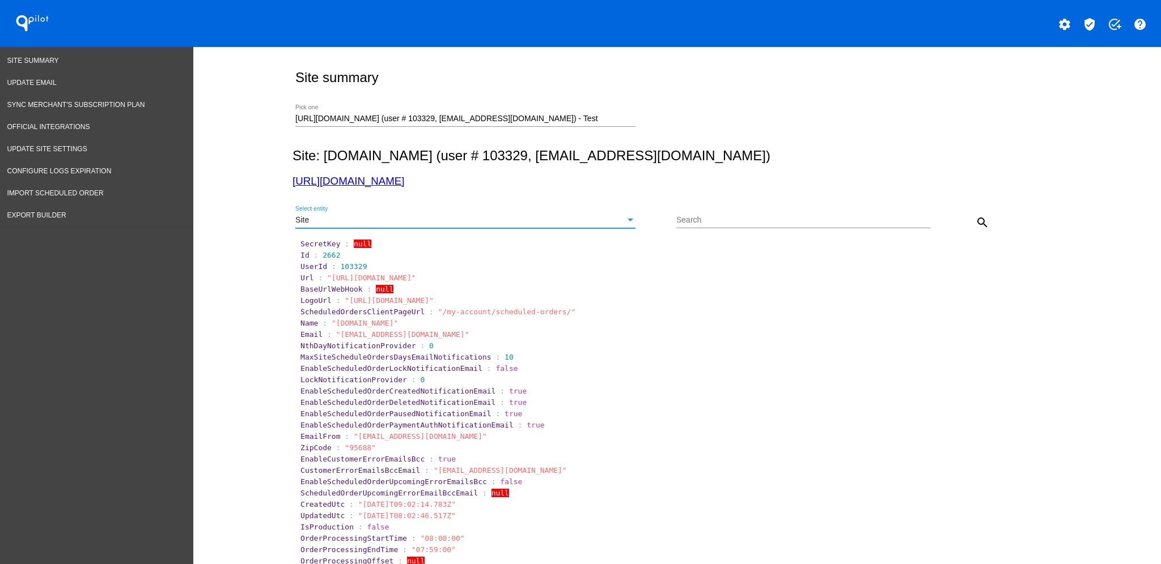
click at [504, 217] on div "Site" at bounding box center [460, 220] width 330 height 9
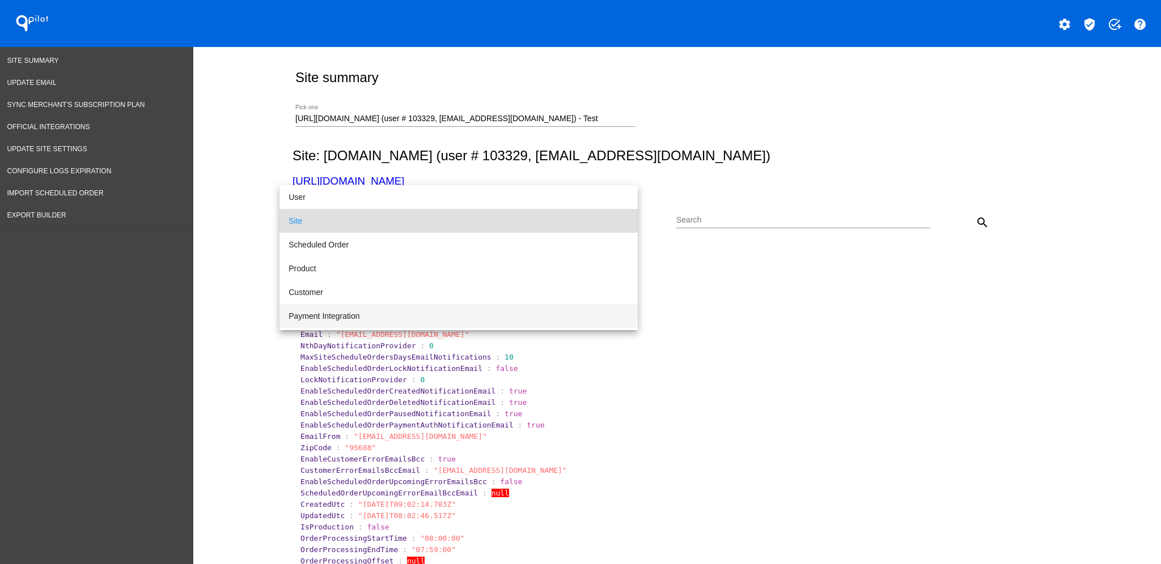
click at [445, 312] on span "Payment Integration" at bounding box center [458, 316] width 340 height 24
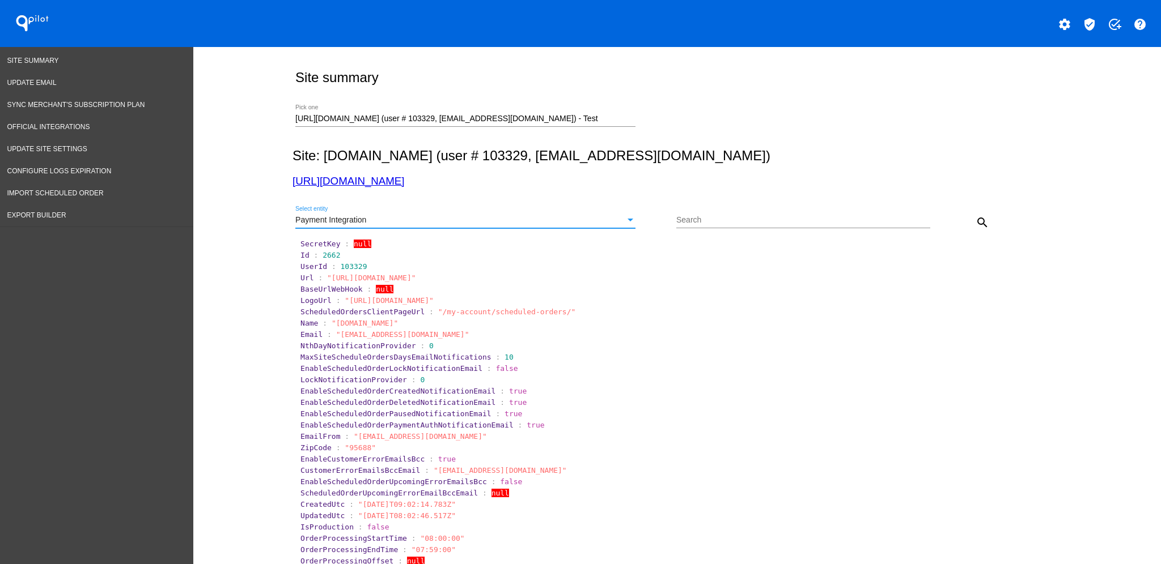
click at [980, 220] on mat-icon "search" at bounding box center [982, 223] width 14 height 14
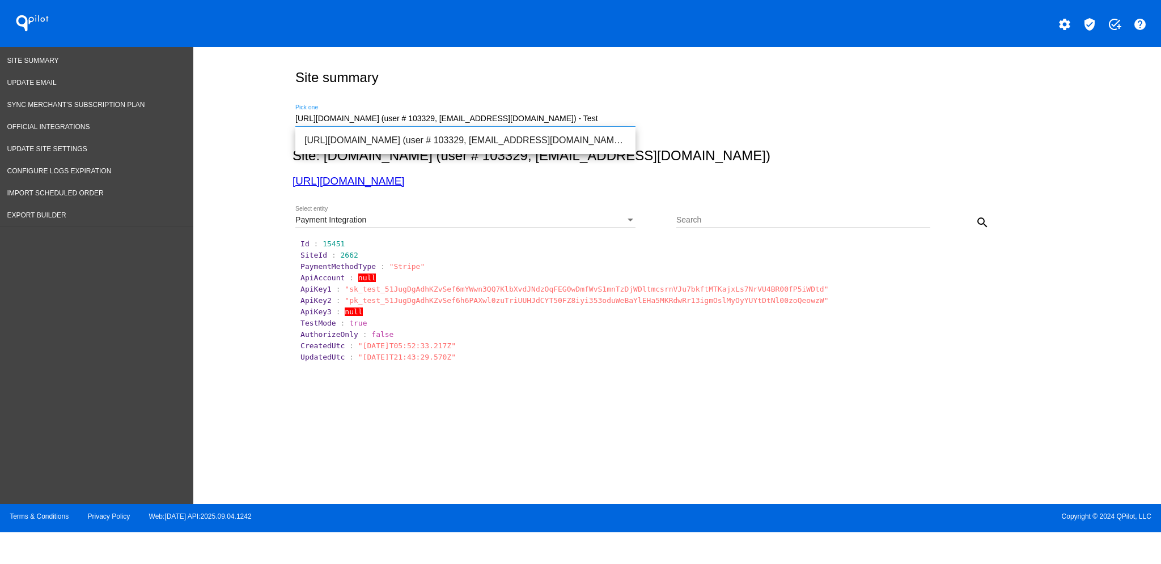
click at [615, 117] on input "[URL][DOMAIN_NAME] (user # 103329, [EMAIL_ADDRESS][DOMAIN_NAME]) - Test" at bounding box center [465, 118] width 340 height 9
drag, startPoint x: 615, startPoint y: 117, endPoint x: 237, endPoint y: 123, distance: 378.0
click at [237, 123] on div "Site summary https://rcfedirect.com (user # 103329, subscriptions@redbridgedist…" at bounding box center [676, 273] width 967 height 452
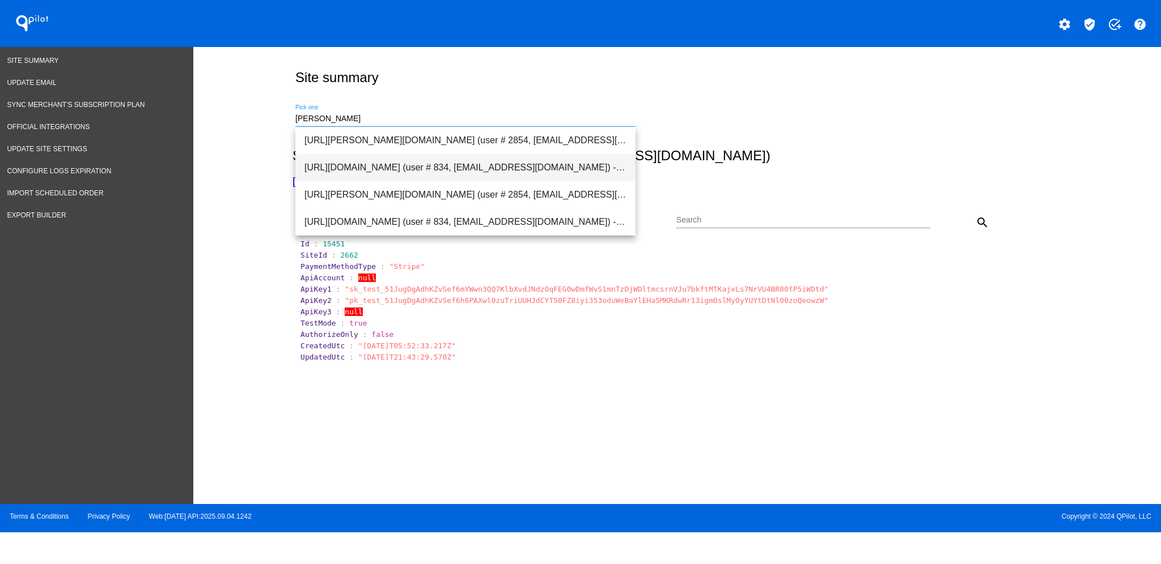
click at [422, 170] on span "[URL][DOMAIN_NAME] (user # 834, [EMAIL_ADDRESS][DOMAIN_NAME]) - Production" at bounding box center [465, 167] width 322 height 27
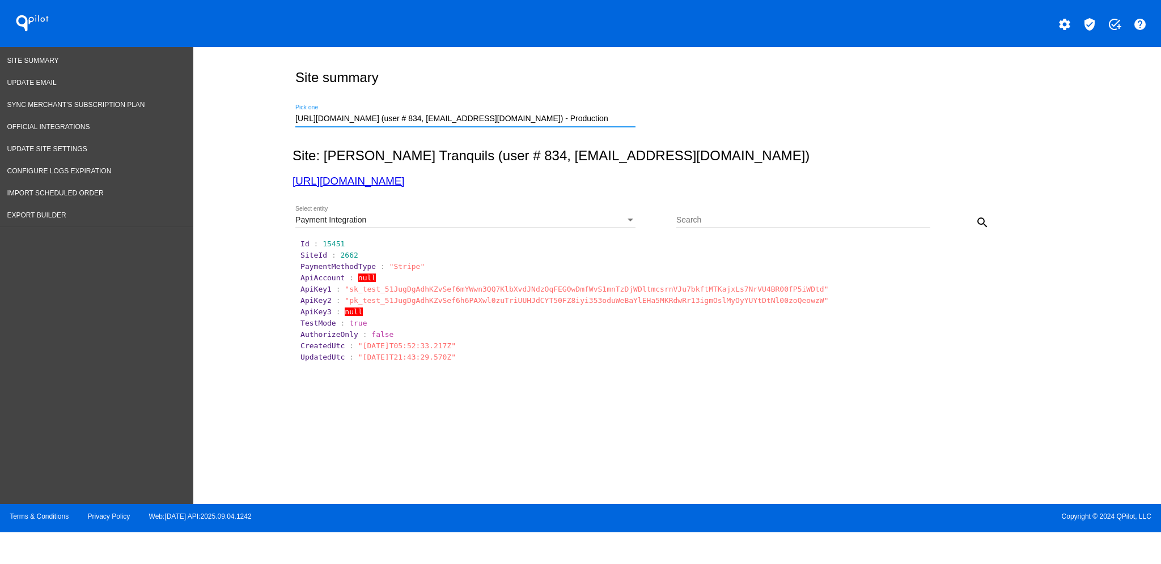
click at [985, 219] on mat-icon "search" at bounding box center [982, 223] width 14 height 14
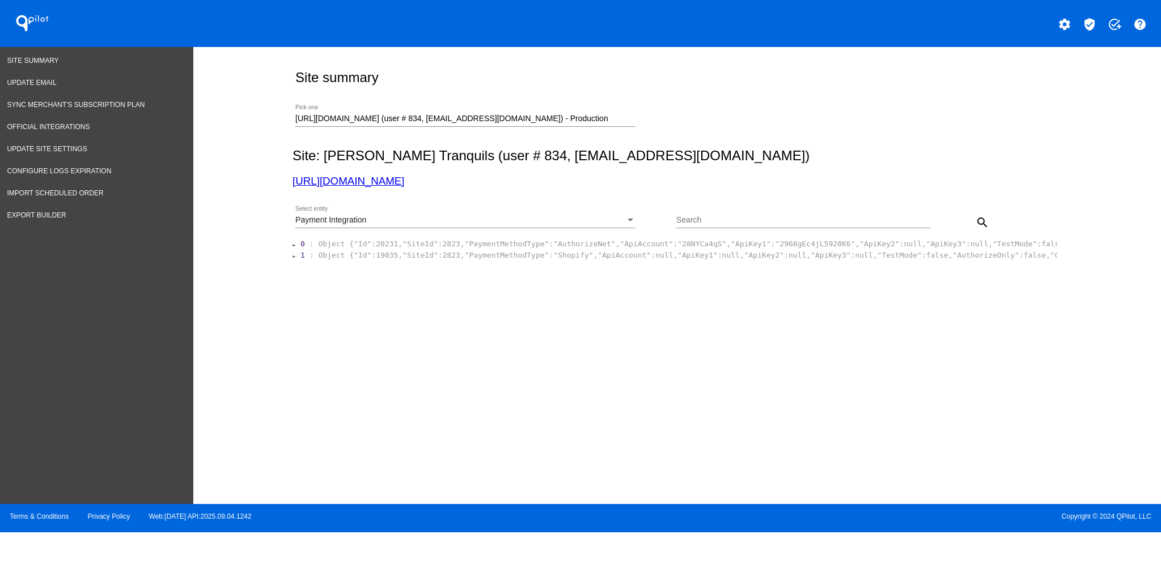
click at [524, 246] on span "Object {"Id":20231,"SiteId":2823,"PaymentMethodType":"AuthorizeNet","ApiAccount…" at bounding box center [901, 244] width 1166 height 8
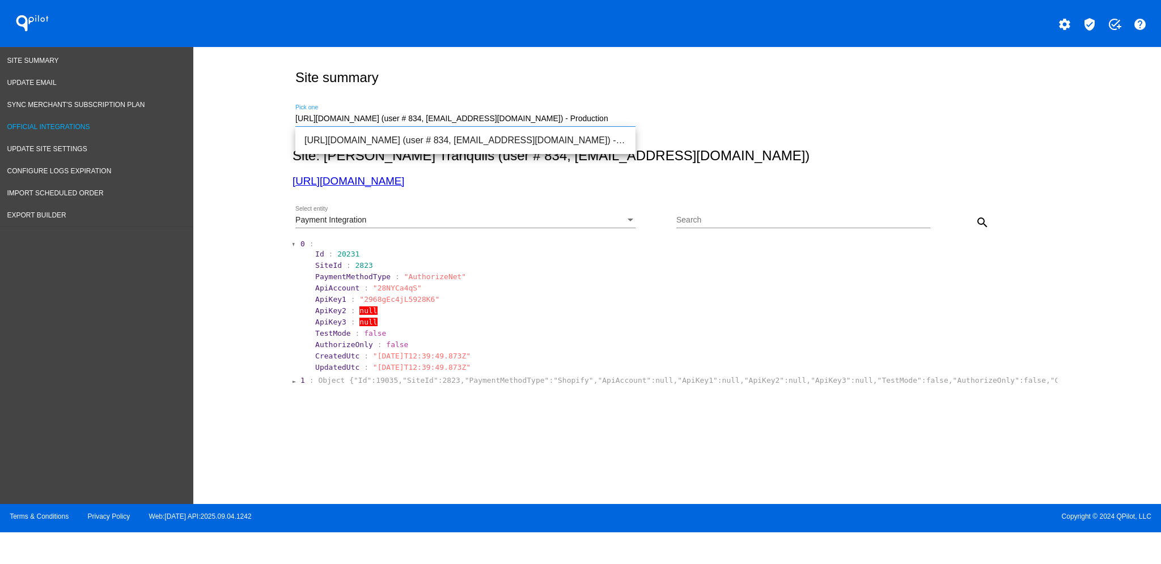
drag, startPoint x: 620, startPoint y: 121, endPoint x: 158, endPoint y: 122, distance: 462.4
click at [161, 127] on div "Site Summary Update Email Sync Merchant's Subscription Plan Official Integratio…" at bounding box center [580, 275] width 1161 height 457
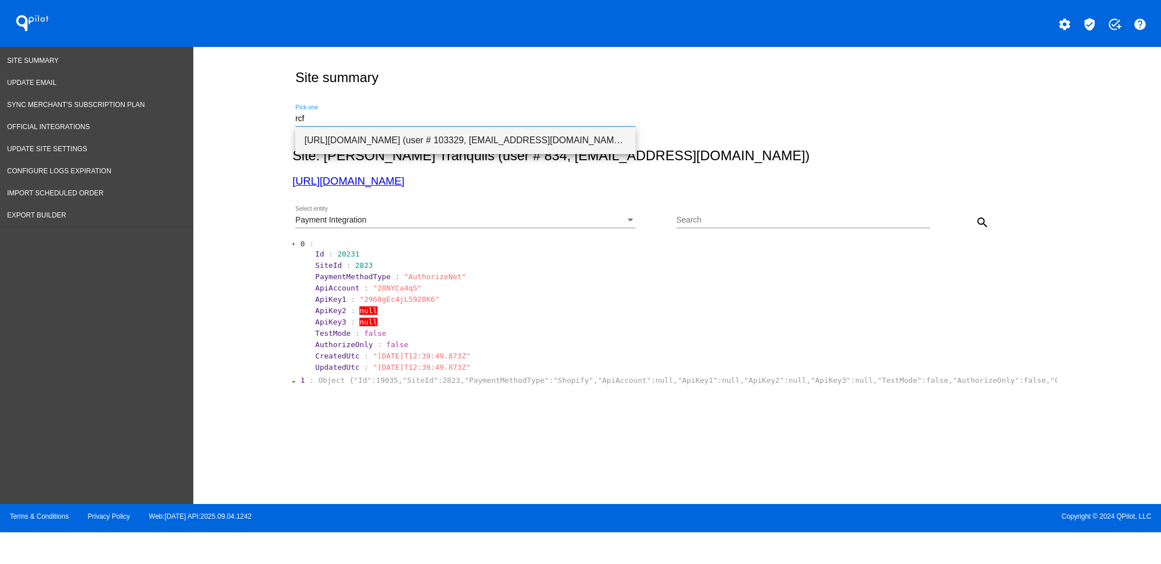
click at [497, 134] on span "[URL][DOMAIN_NAME] (user # 103329, [EMAIL_ADDRESS][DOMAIN_NAME]) - Test" at bounding box center [465, 140] width 322 height 27
type input "[URL][DOMAIN_NAME] (user # 103329, [EMAIL_ADDRESS][DOMAIN_NAME]) - Test"
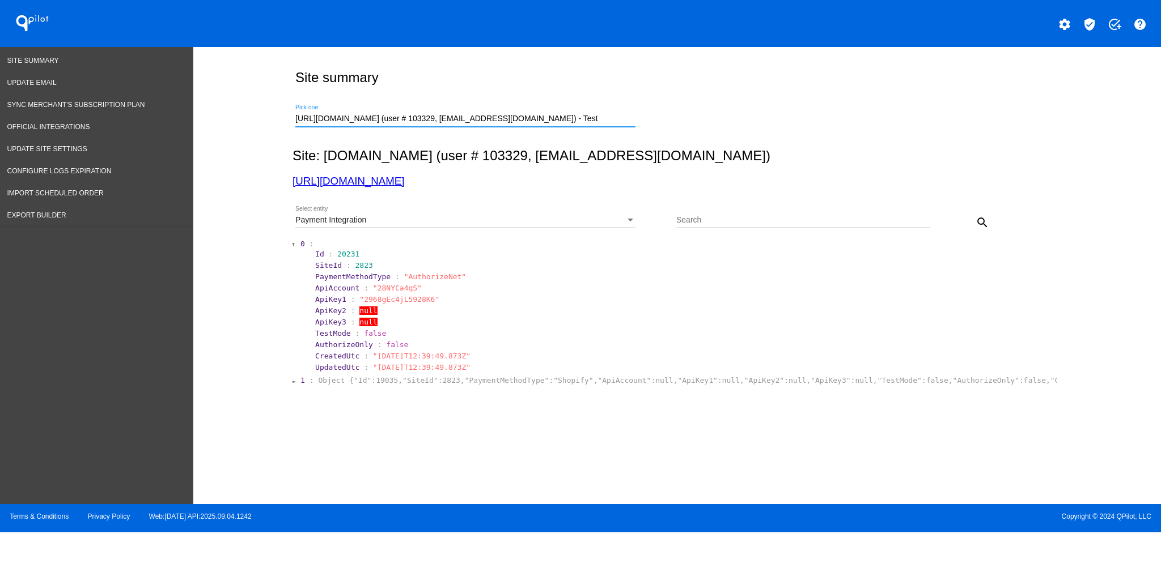
drag, startPoint x: 984, startPoint y: 216, endPoint x: 972, endPoint y: 218, distance: 12.6
click at [982, 218] on mat-icon "search" at bounding box center [982, 223] width 14 height 14
